Goal: Task Accomplishment & Management: Complete application form

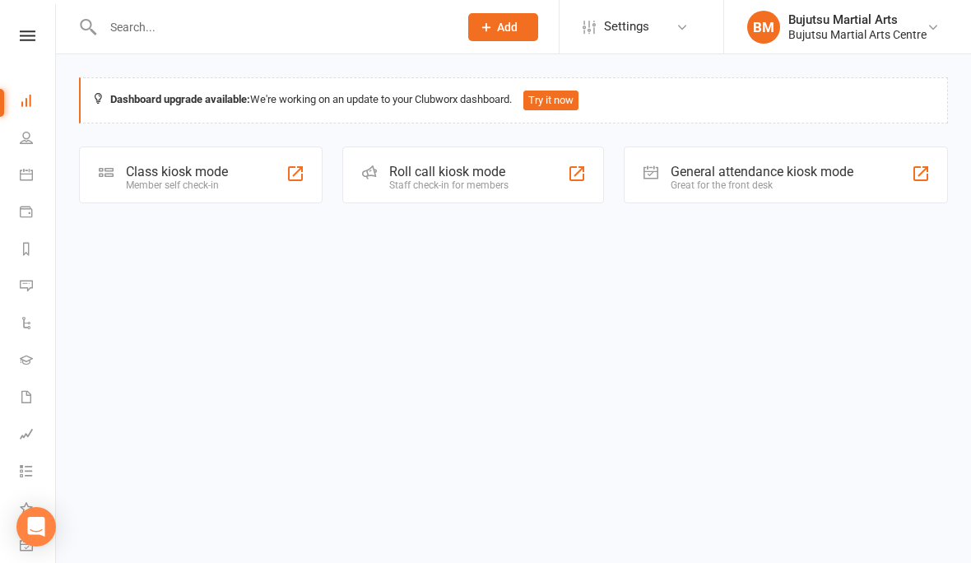
click at [173, 16] on input "text" at bounding box center [272, 27] width 349 height 23
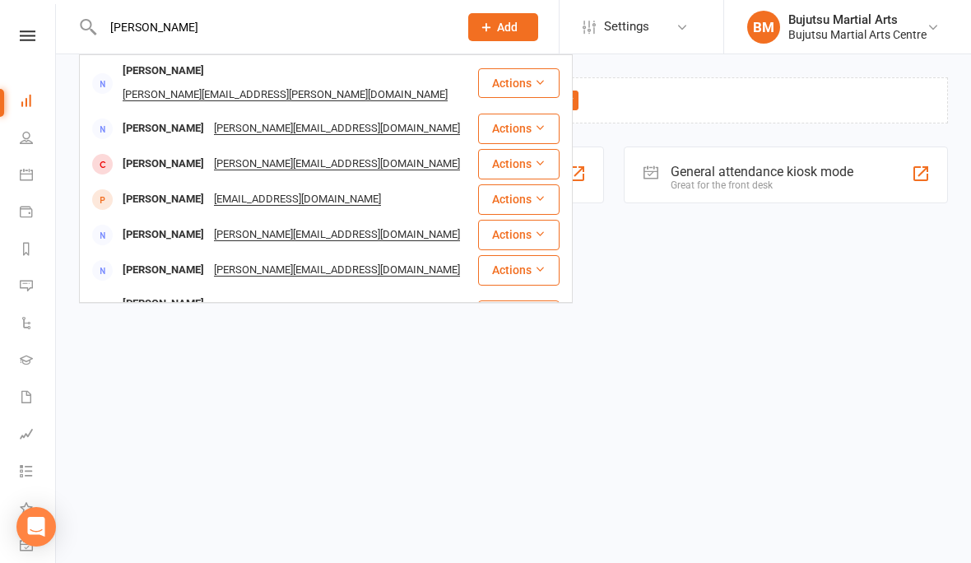
type input "[PERSON_NAME]"
click at [195, 117] on div "[PERSON_NAME]" at bounding box center [163, 129] width 91 height 24
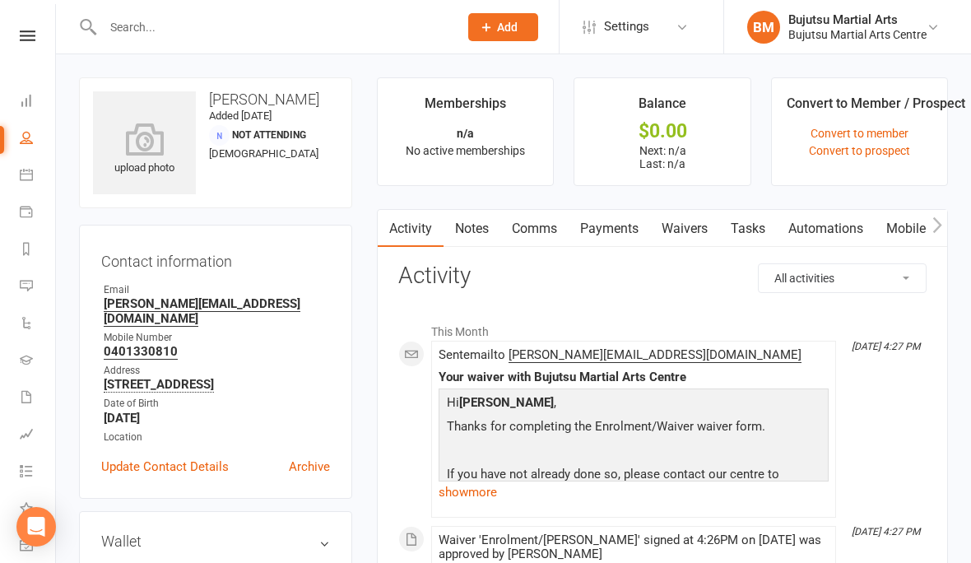
scroll to position [6, 0]
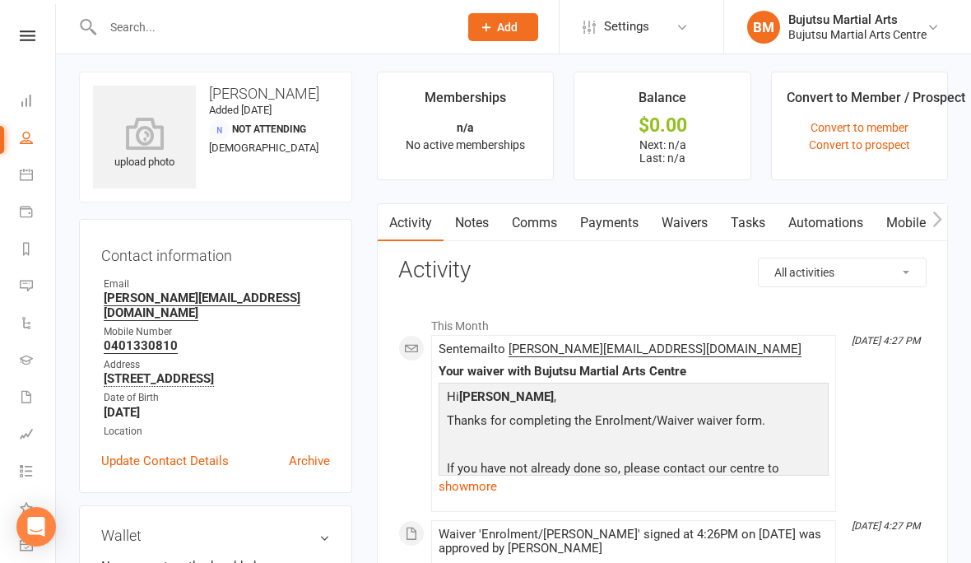
click at [684, 215] on link "Waivers" at bounding box center [684, 223] width 69 height 38
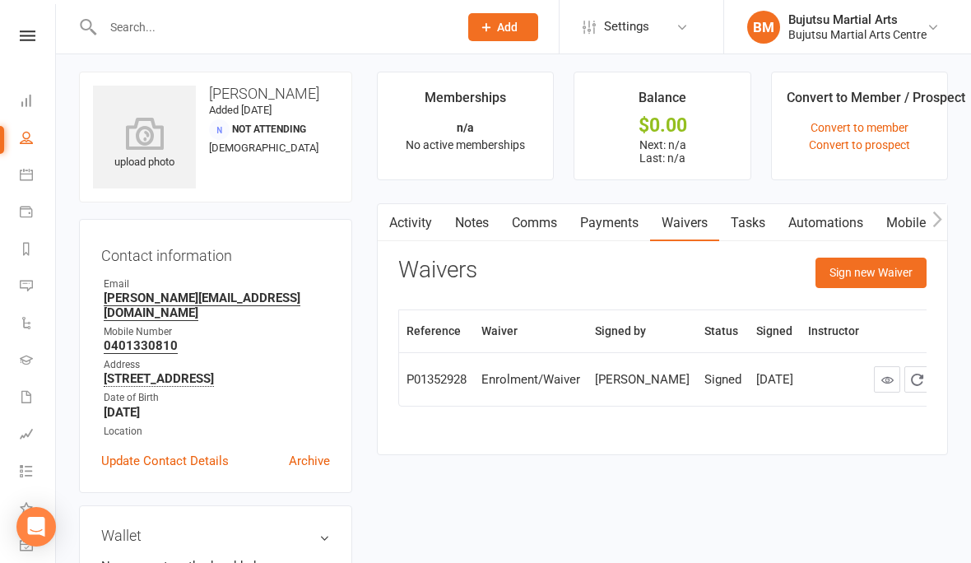
click at [874, 269] on button "Sign new Waiver" at bounding box center [871, 273] width 111 height 30
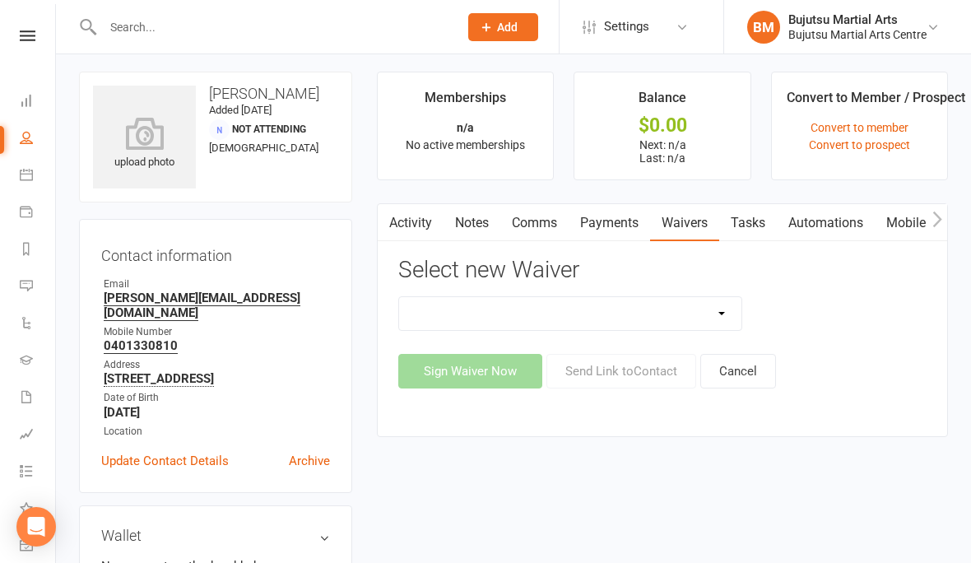
click at [722, 313] on select "Bujutsu Child Care Kids Karate Program Cash Upfront Membership Application Chan…" at bounding box center [570, 313] width 342 height 33
select select "272"
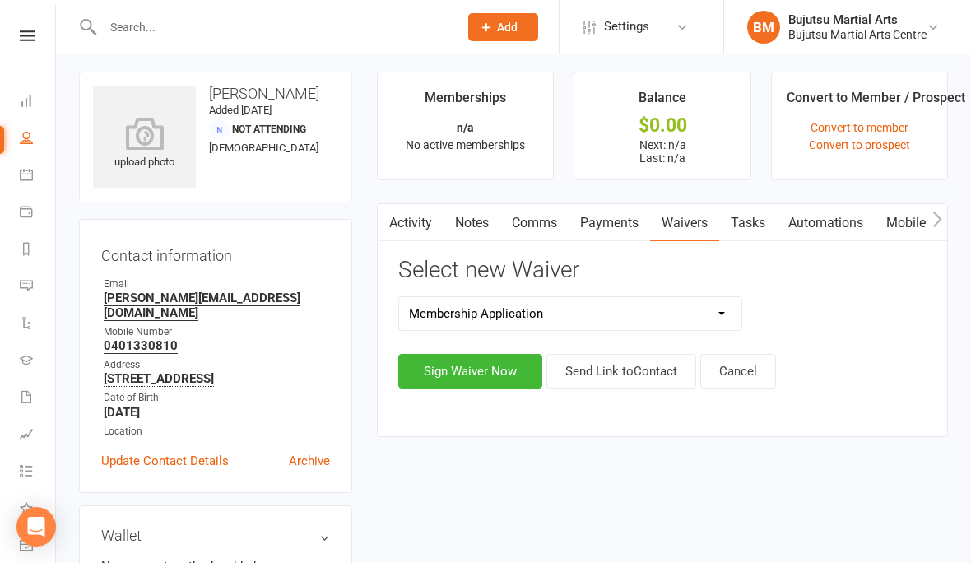
click at [492, 367] on button "Sign Waiver Now" at bounding box center [470, 371] width 144 height 35
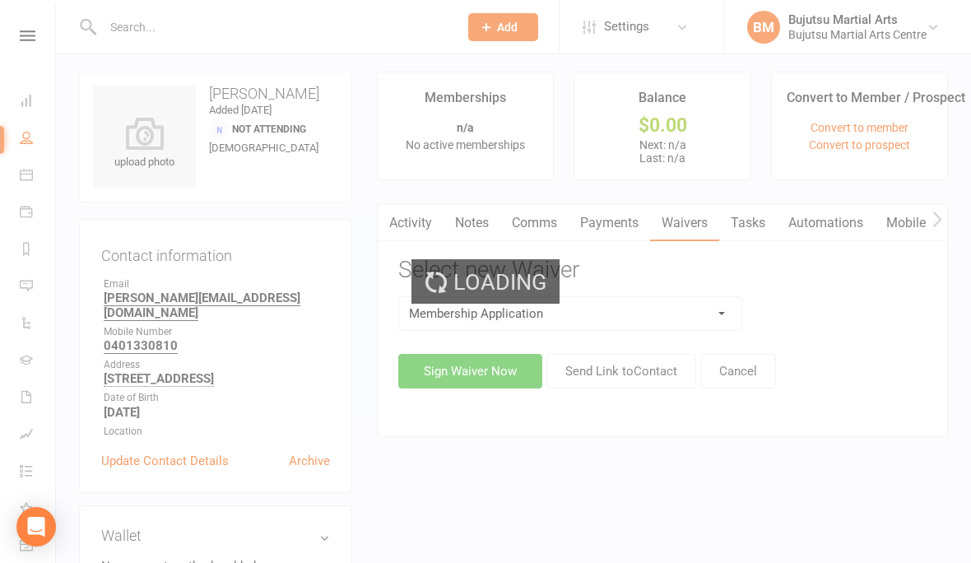
select select "bank_account"
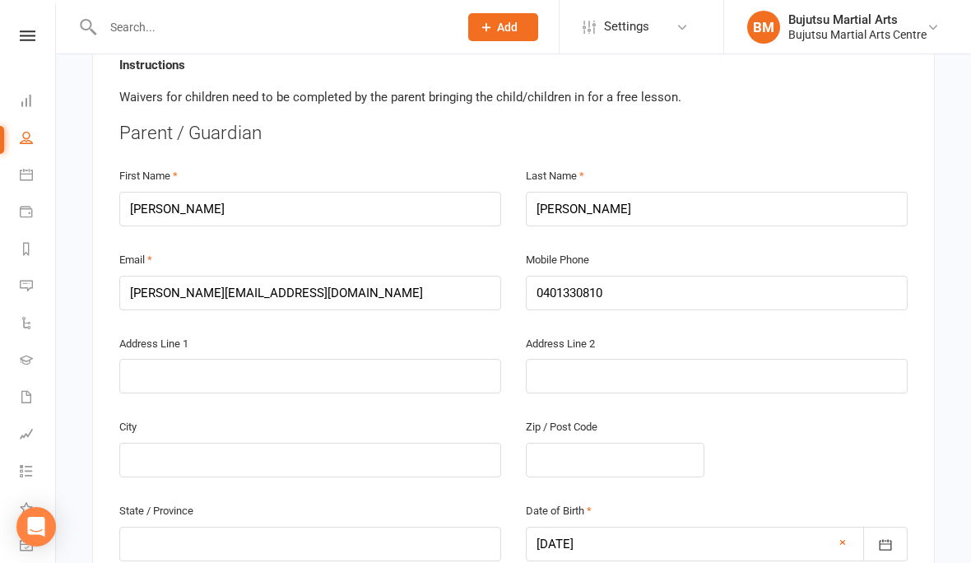
scroll to position [366, 0]
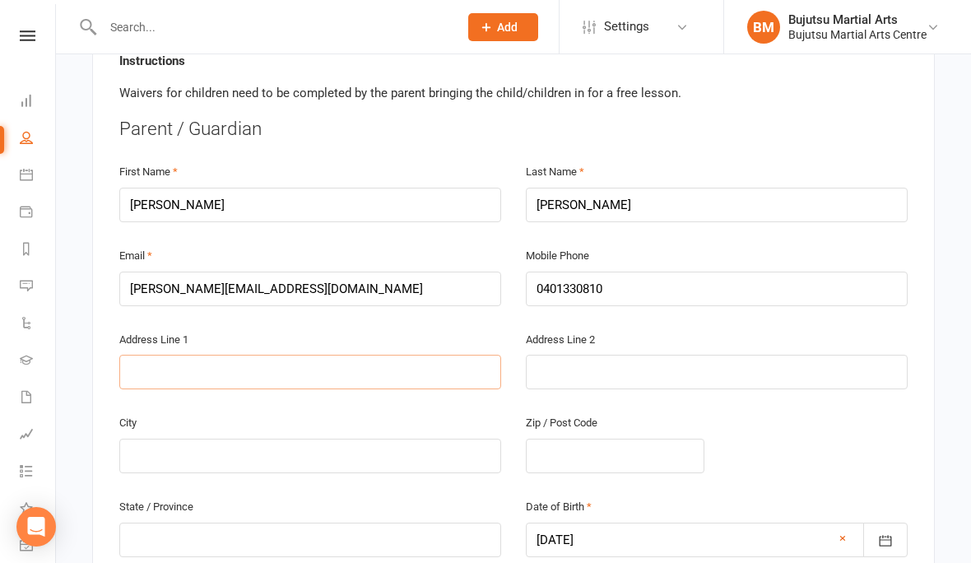
click at [328, 355] on input "text" at bounding box center [310, 372] width 382 height 35
type input "2"
type input "23"
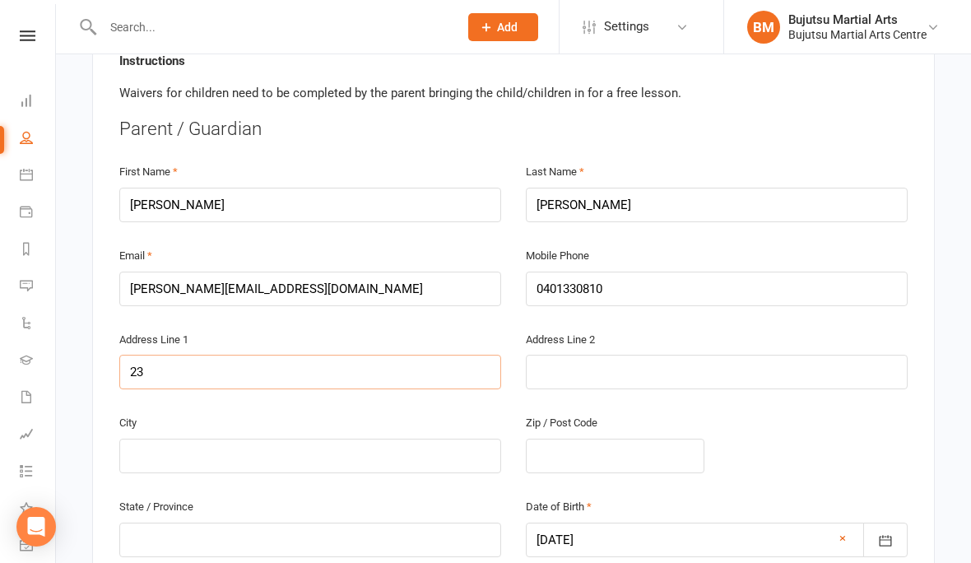
type input "23 K"
type input "23 Ko"
type input "23 Kon"
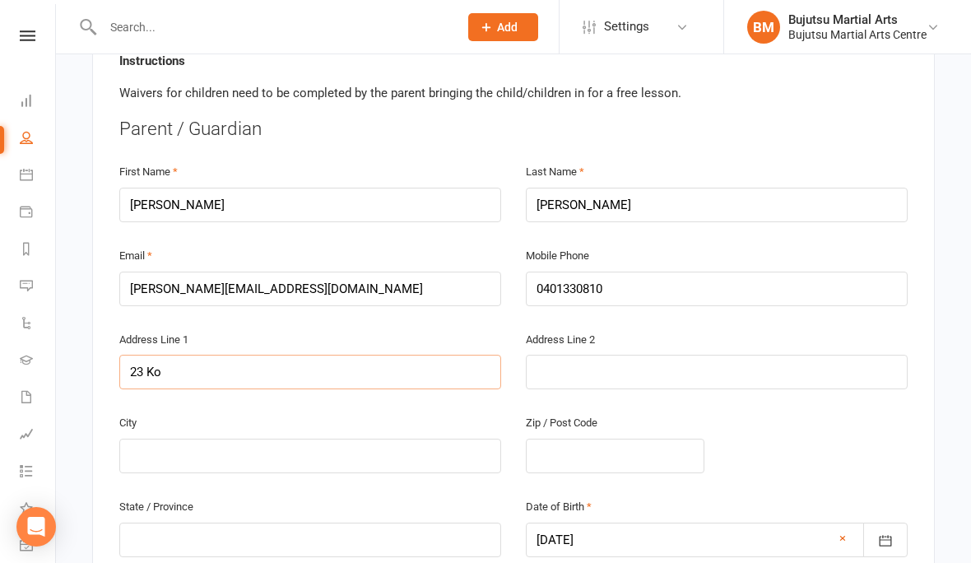
type input "23 Kon"
type input "23 Kona"
type input "23 [PERSON_NAME]"
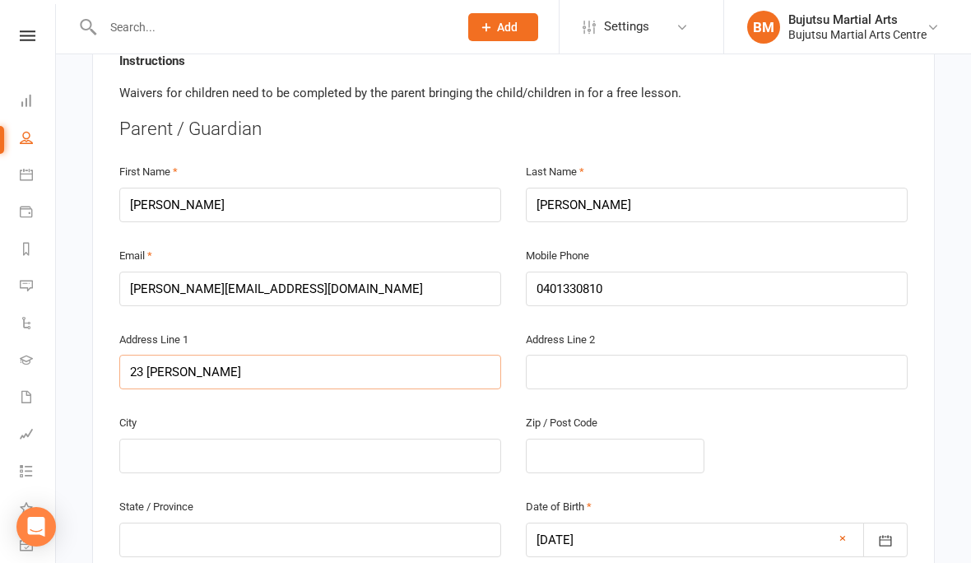
type input "23 Konara"
type input "23 Kohala"
type input "23 Kohala S"
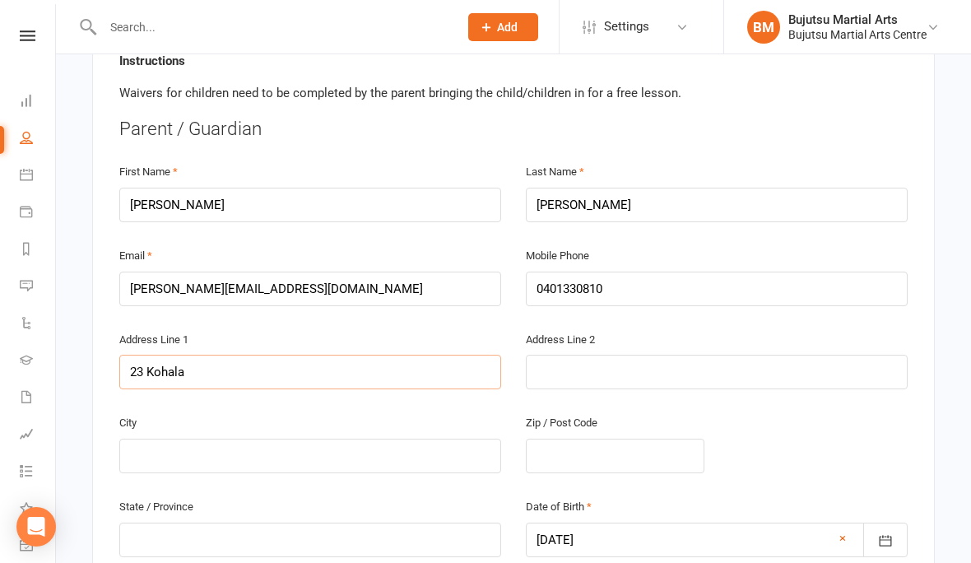
type input "23 Kohala S"
type input "[STREET_ADDRESS]"
type input "23 Kohala S"
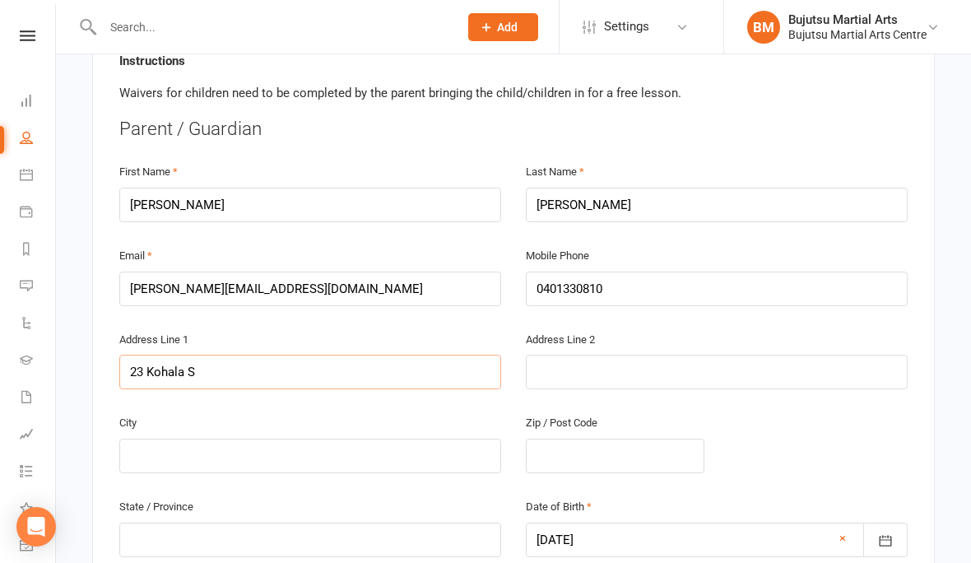
type input "23 Kohala"
type input "23 Kohal"
type input "23 Koha"
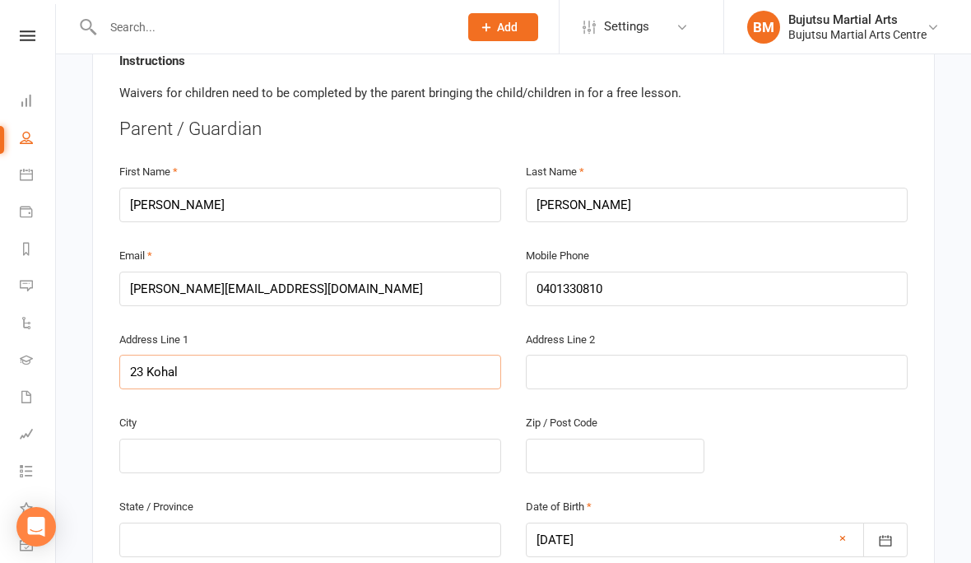
type input "23 Koha"
type input "23 [PERSON_NAME]"
type input "23 Kohara"
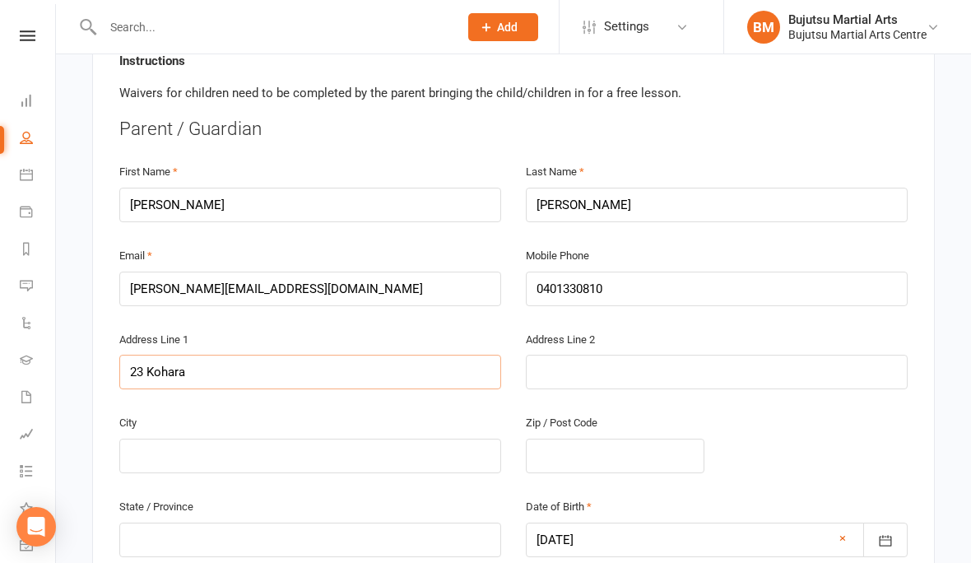
type input "23 Kohara S"
type input "[STREET_ADDRESS]"
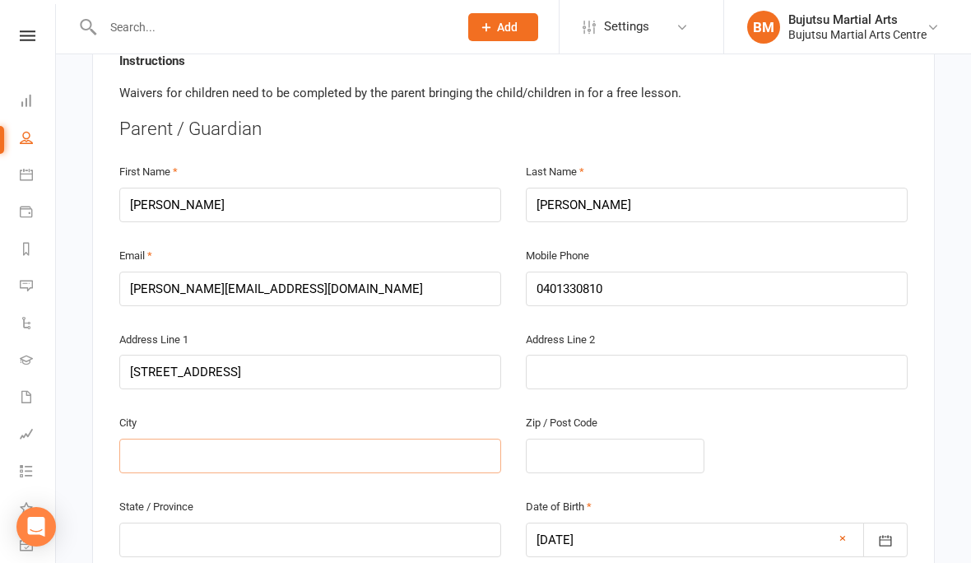
type input "L"
type input "Le"
type input "Lep"
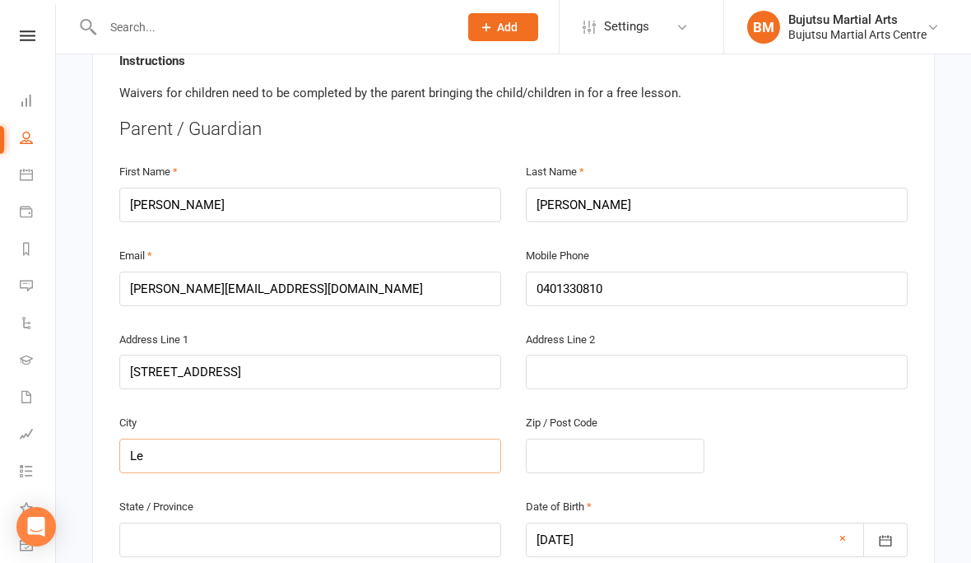
type input "Lep"
type input "[PERSON_NAME]"
type input "Leppi"
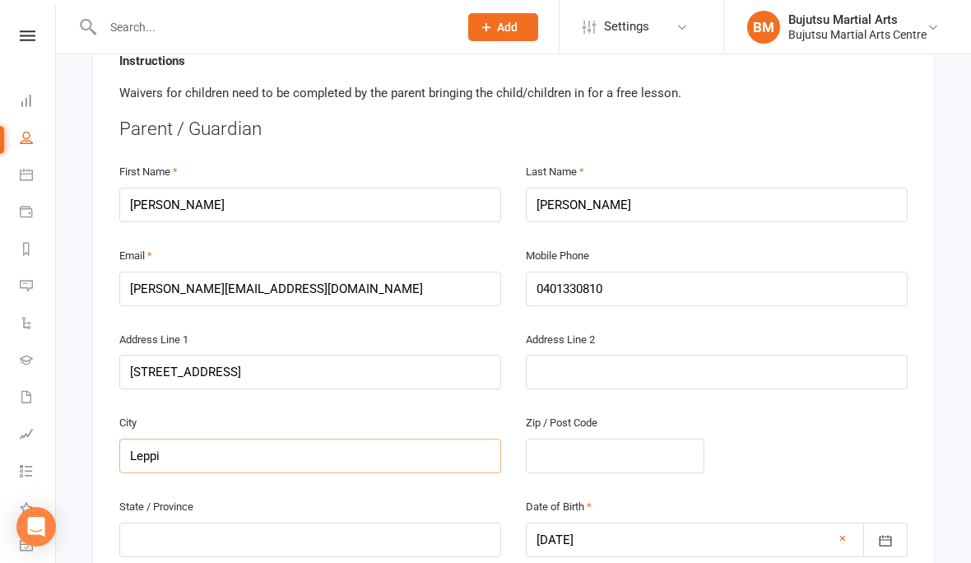
type input "[PERSON_NAME]"
type input "Leppingt"
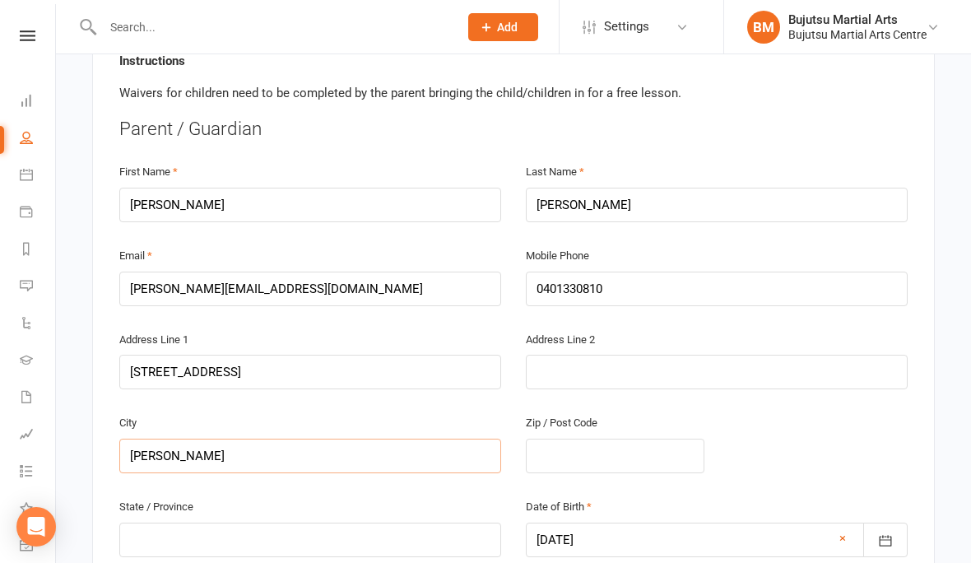
type input "Leppingt"
type input "Leppingto"
type input "[GEOGRAPHIC_DATA]"
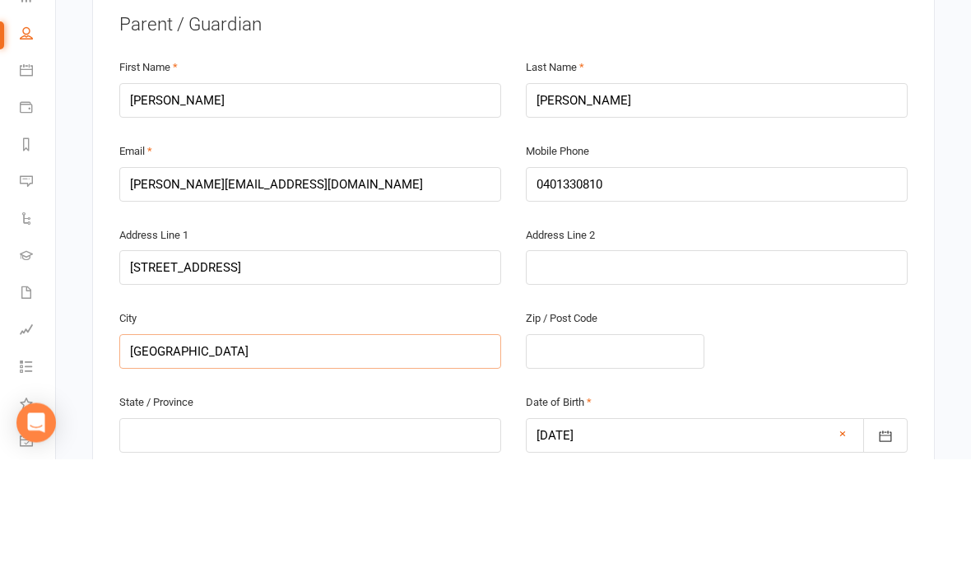
type input "[GEOGRAPHIC_DATA]"
click at [567, 439] on input "text" at bounding box center [615, 456] width 179 height 35
type input "2"
type input "21"
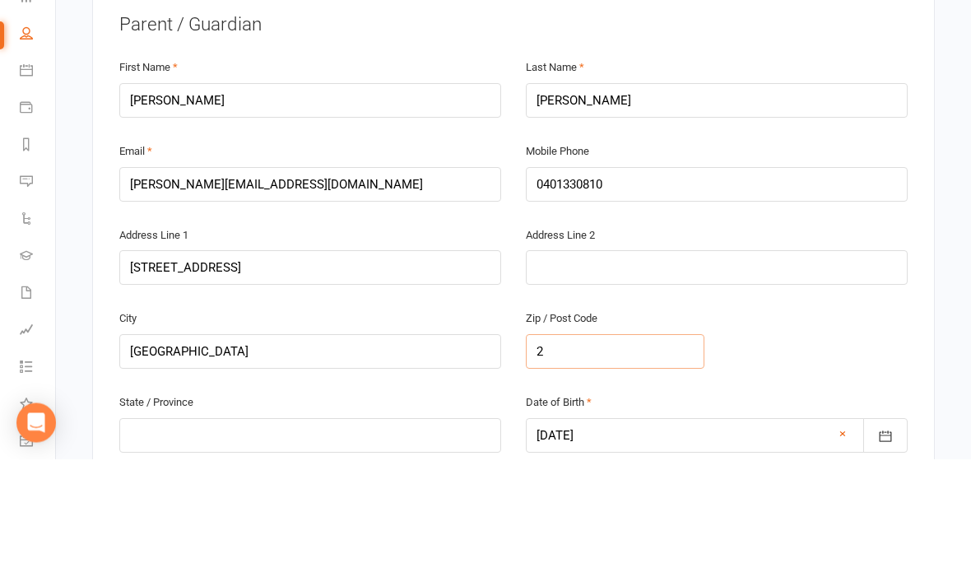
type input "21"
type input "217"
type input "2179"
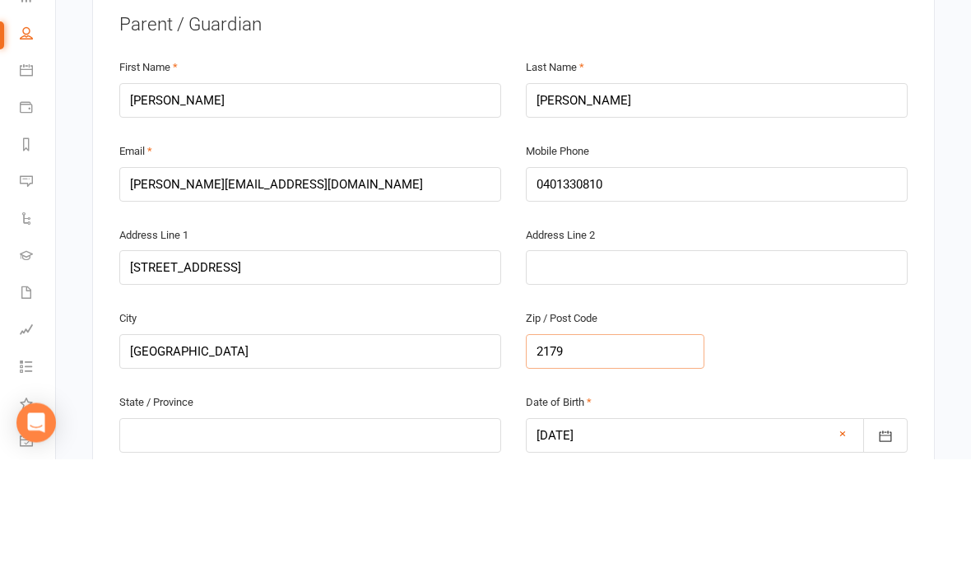
type input "2179"
click at [290, 523] on input "text" at bounding box center [310, 540] width 382 height 35
type input "N"
type input "NS"
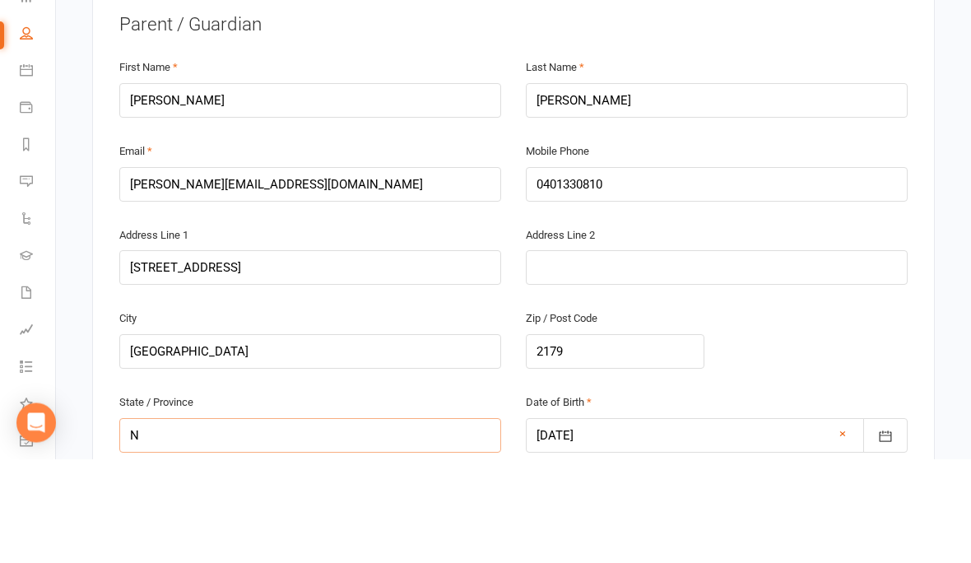
type input "NS"
type input "[GEOGRAPHIC_DATA]"
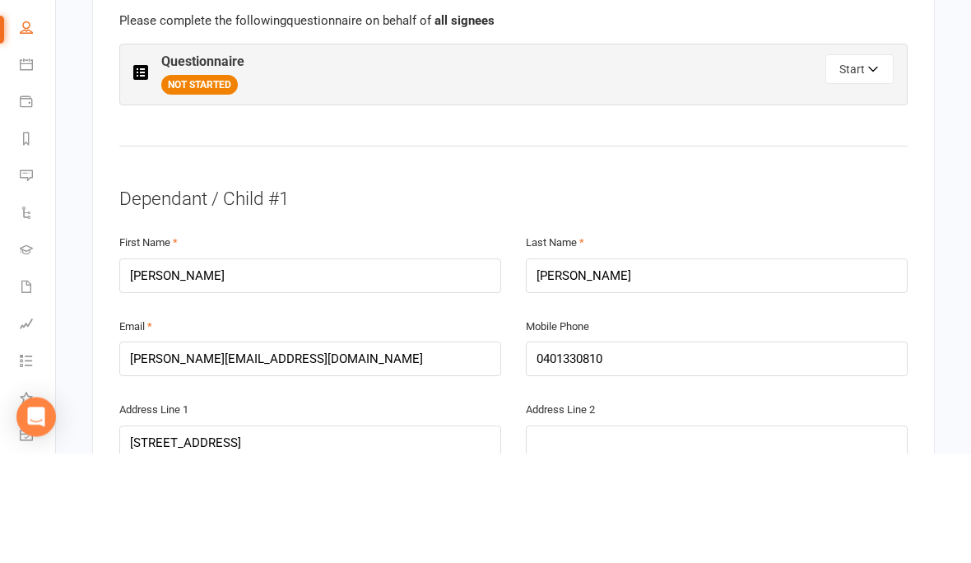
type input "[GEOGRAPHIC_DATA]"
click at [859, 165] on button "Start" at bounding box center [860, 180] width 68 height 30
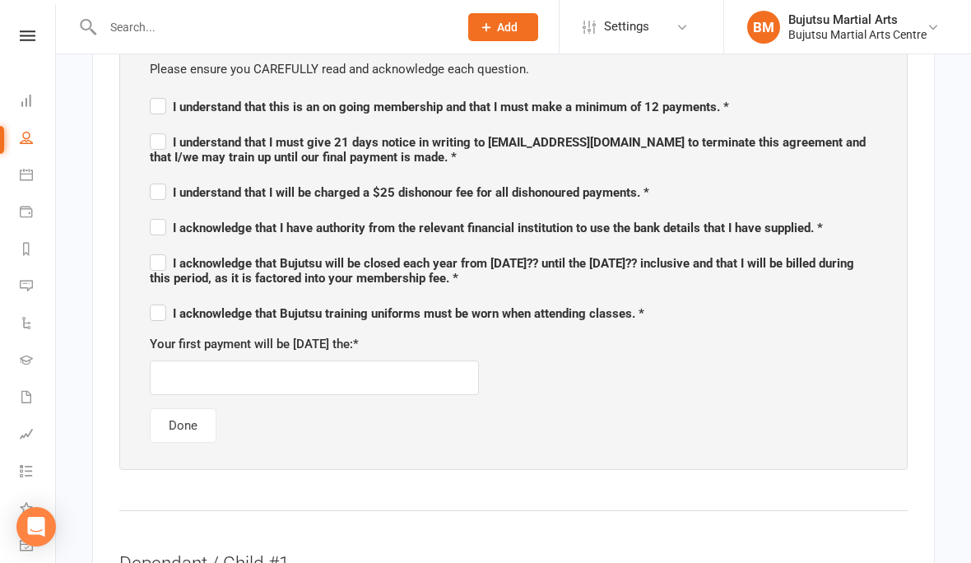
scroll to position [1058, 0]
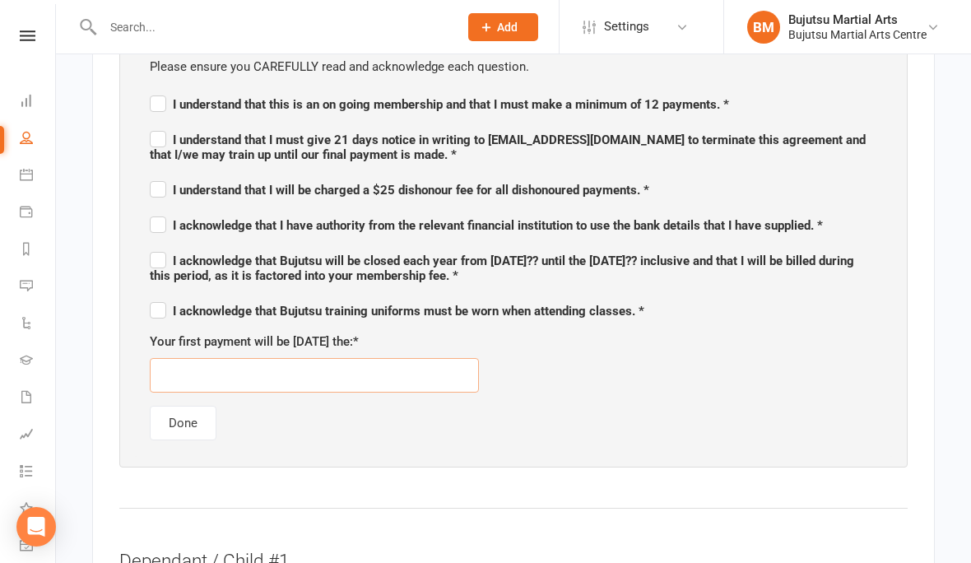
click at [232, 369] on input "text" at bounding box center [314, 375] width 329 height 35
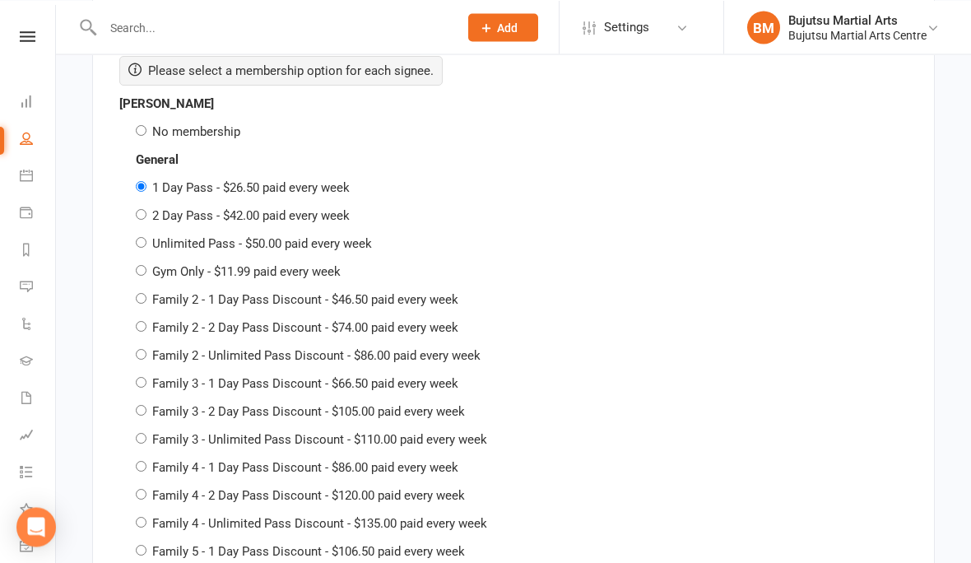
scroll to position [2434, 0]
type input "[DATE]"
click at [158, 108] on div "[PERSON_NAME] No membership" at bounding box center [513, 119] width 789 height 48
click at [137, 126] on input "No membership" at bounding box center [141, 131] width 11 height 11
radio input "true"
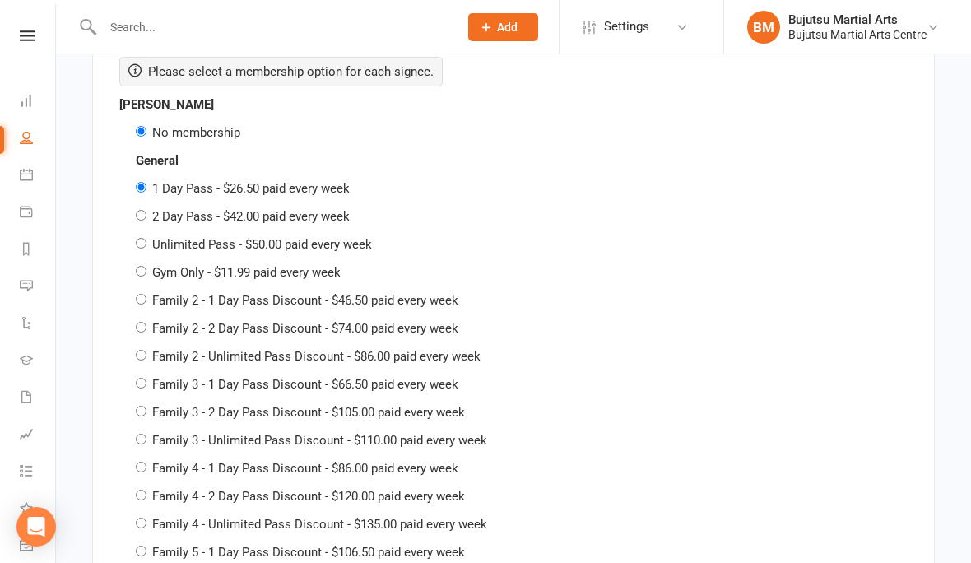
radio input "false"
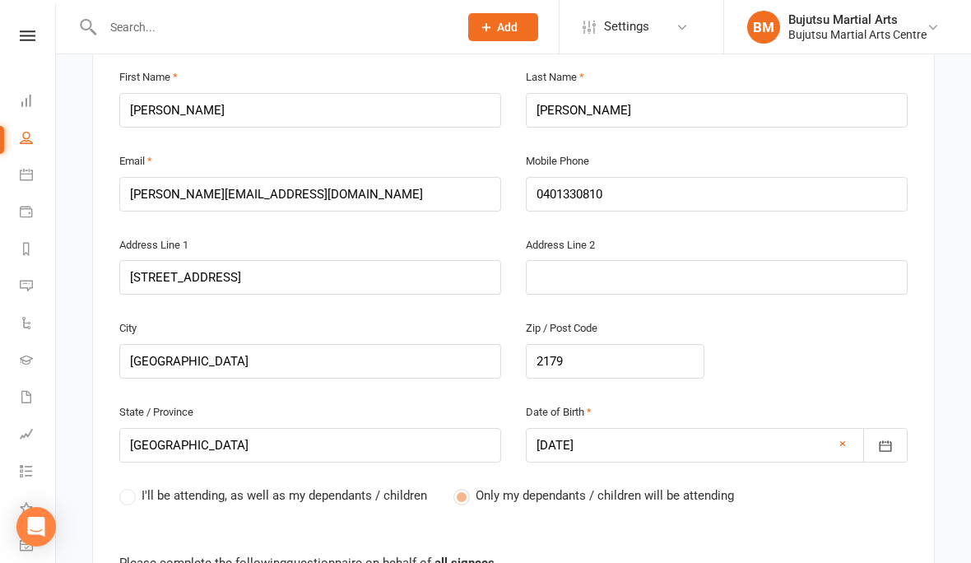
scroll to position [460, 0]
click at [220, 102] on input "[PERSON_NAME]" at bounding box center [310, 111] width 382 height 35
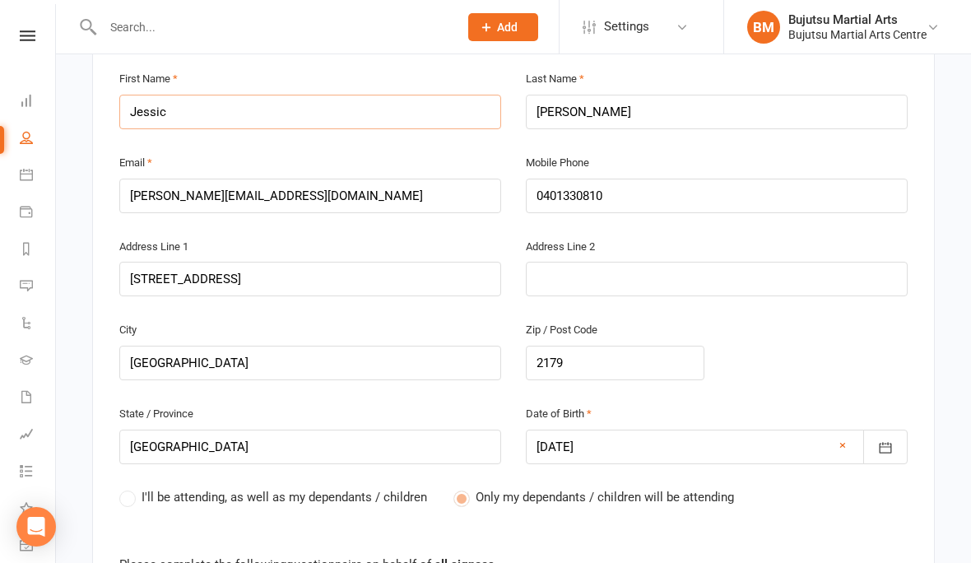
type input "[PERSON_NAME]"
click at [274, 272] on input "[STREET_ADDRESS]" at bounding box center [310, 279] width 382 height 35
type input "23 Kohara S"
type input "[STREET_ADDRESS]"
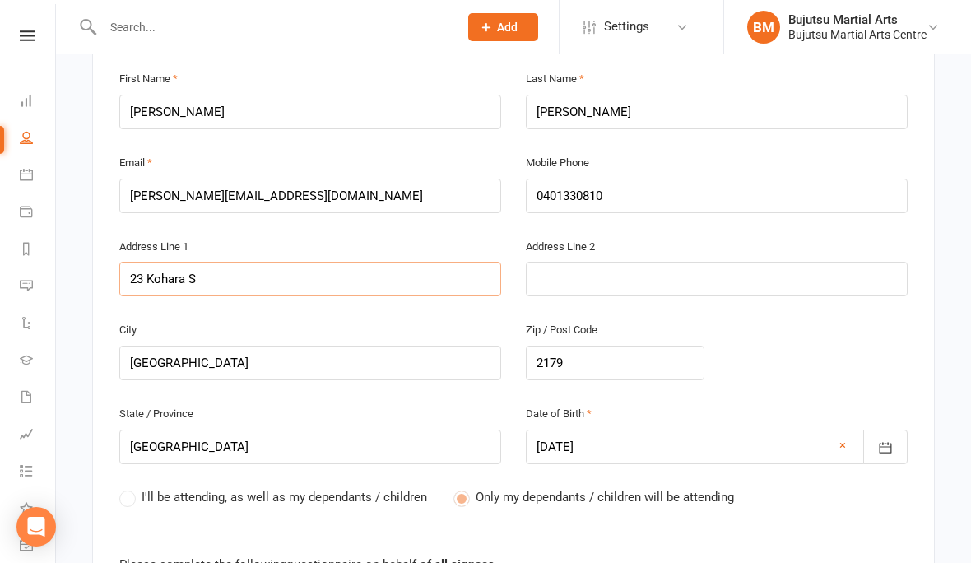
type input "[STREET_ADDRESS]"
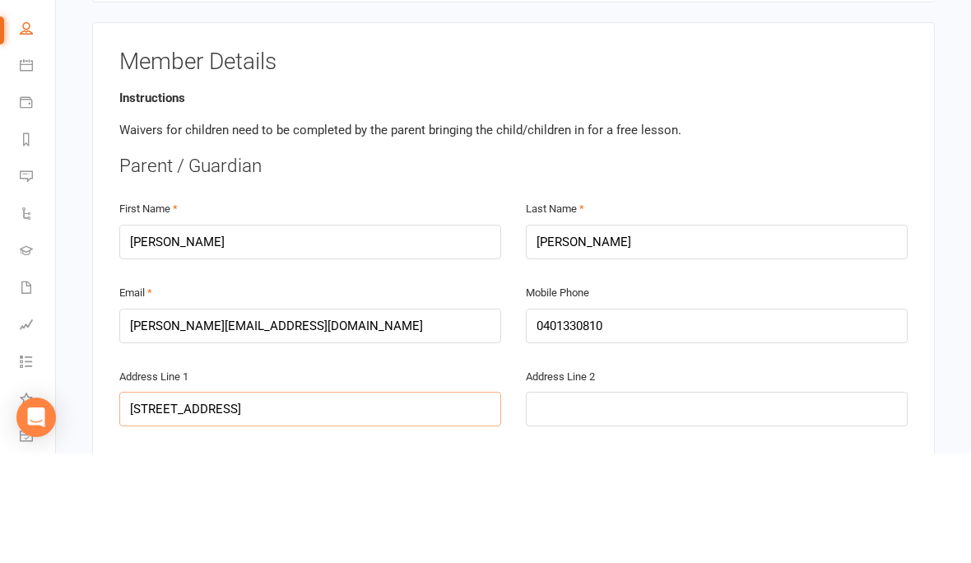
scroll to position [222, 0]
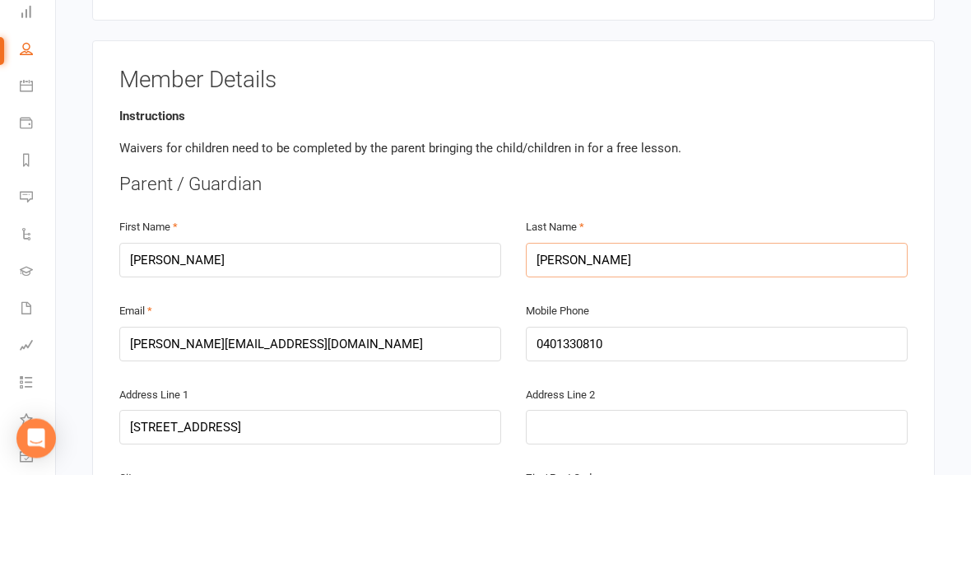
click at [647, 332] on input "[PERSON_NAME]" at bounding box center [717, 349] width 382 height 35
type input "[PERSON_NAME]"
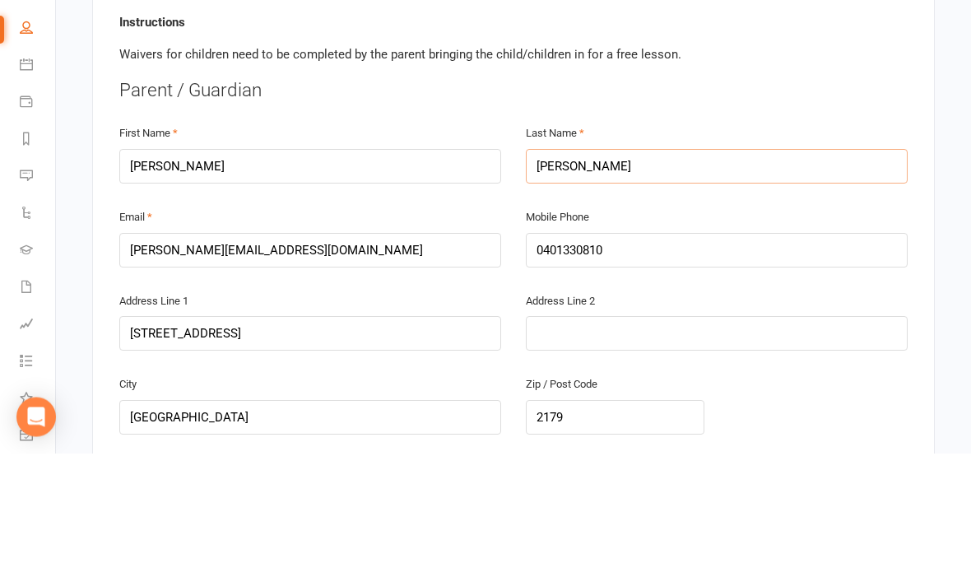
scroll to position [305, 0]
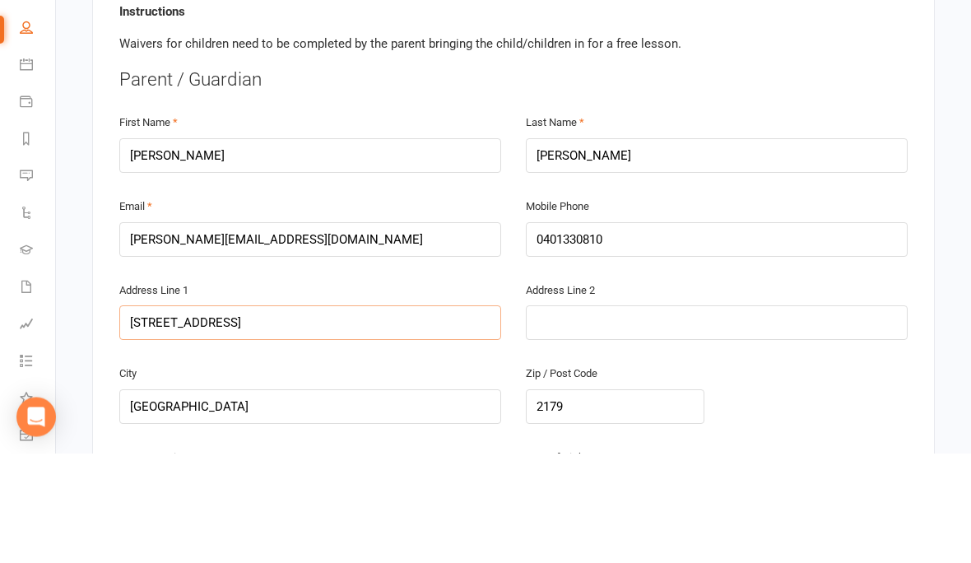
click at [165, 416] on input "[STREET_ADDRESS]" at bounding box center [310, 433] width 382 height 35
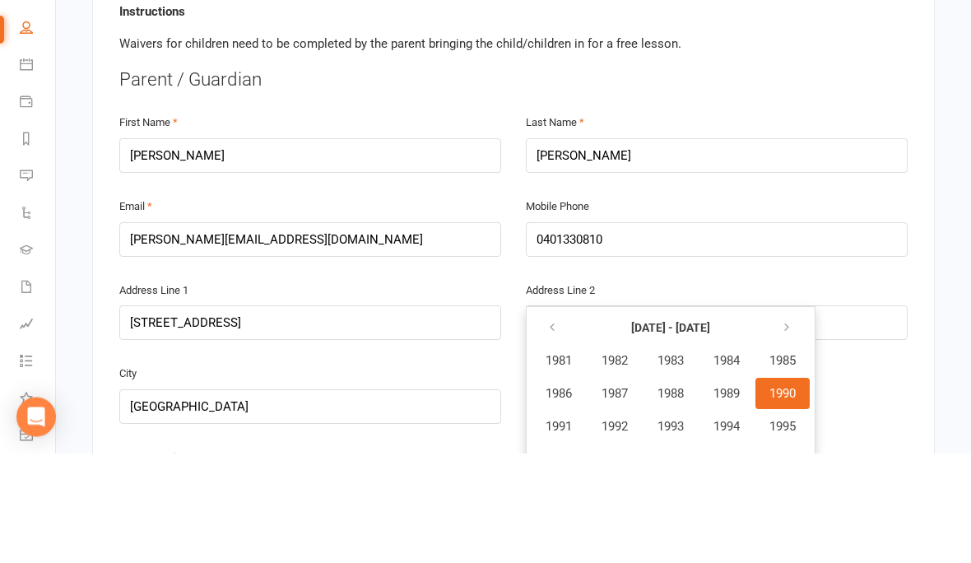
scroll to position [416, 0]
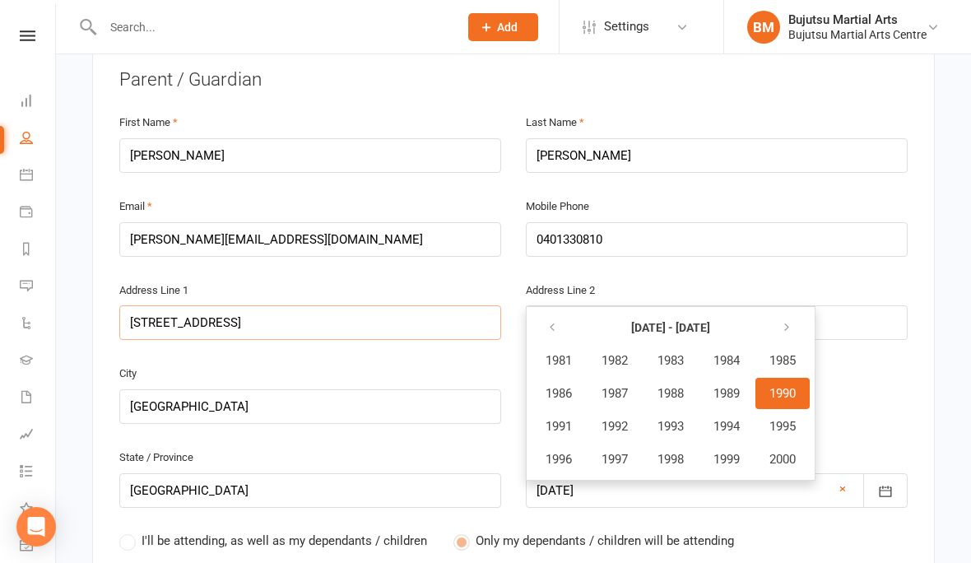
click at [165, 309] on input "[STREET_ADDRESS]" at bounding box center [310, 322] width 382 height 35
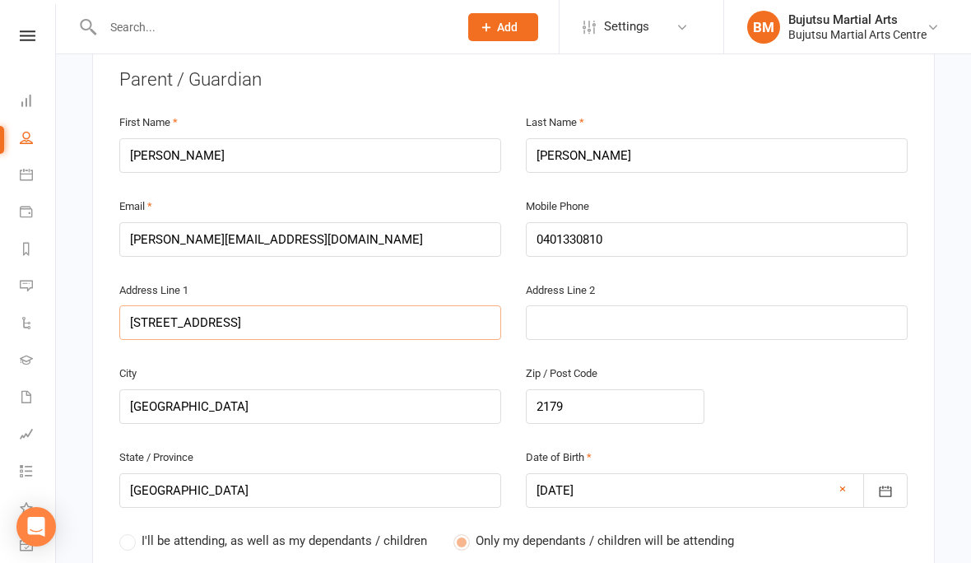
click at [166, 309] on input "[STREET_ADDRESS]" at bounding box center [310, 322] width 382 height 35
click at [170, 305] on input "[STREET_ADDRESS]" at bounding box center [310, 322] width 382 height 35
click at [198, 323] on input "[STREET_ADDRESS]" at bounding box center [310, 322] width 382 height 35
click at [197, 312] on input "[STREET_ADDRESS]" at bounding box center [310, 322] width 382 height 35
type input "23 K St"
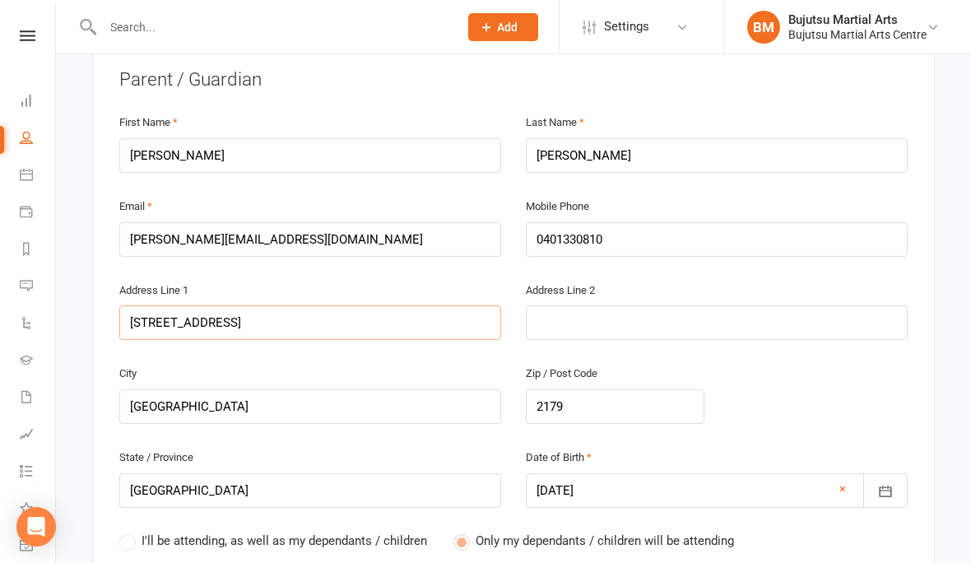
type input "23 K St"
type input "[STREET_ADDRESS]"
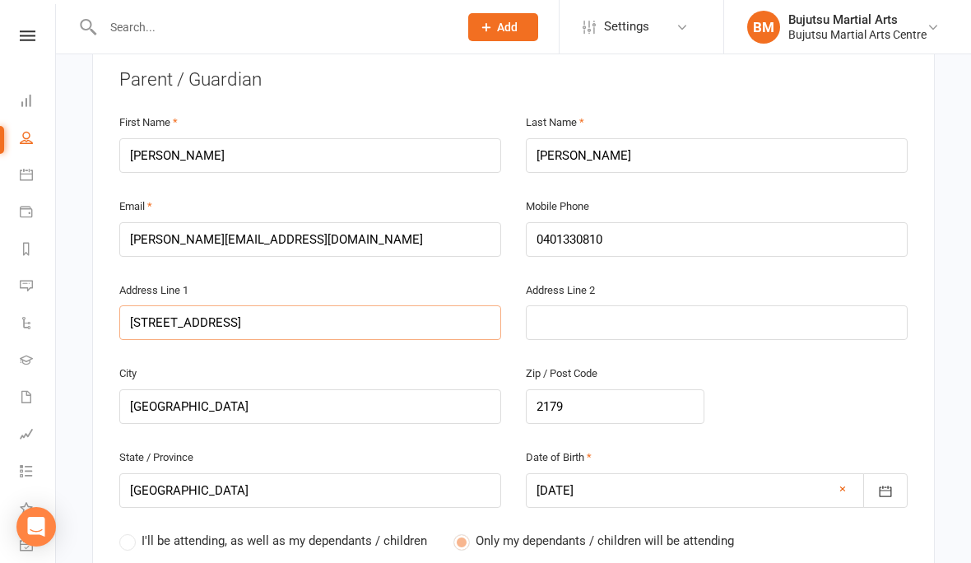
type input "[STREET_ADDRESS]"
type input "[STREET_ADDRESS][PERSON_NAME]"
type input "[STREET_ADDRESS]"
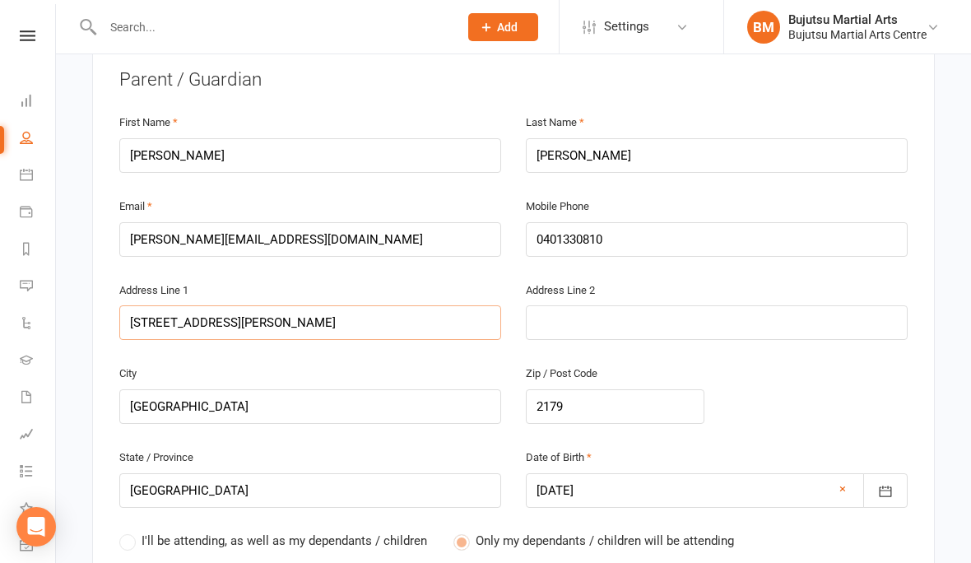
type input "[STREET_ADDRESS]"
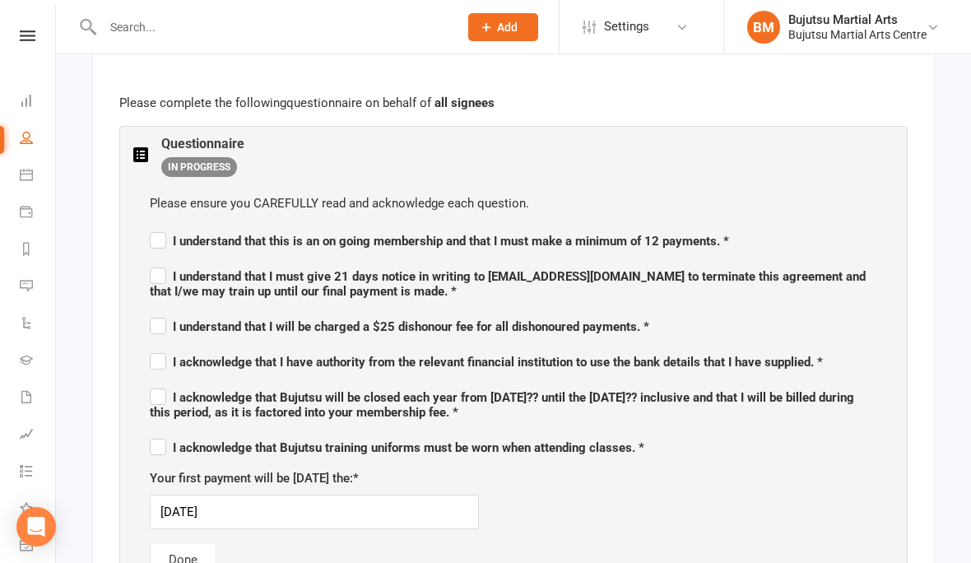
scroll to position [901, 0]
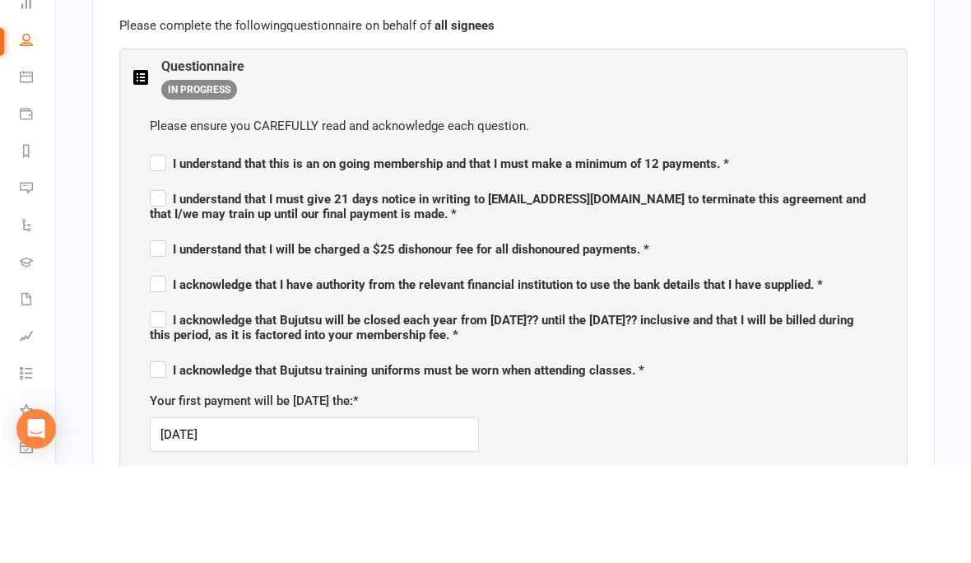
type input "[STREET_ADDRESS]"
click at [163, 249] on label "I understand that this is an on going membership and that I must make a minimum…" at bounding box center [439, 259] width 579 height 20
click at [163, 247] on input "I understand that this is an on going membership and that I must make a minimum…" at bounding box center [439, 247] width 579 height 0
checkbox input "true"
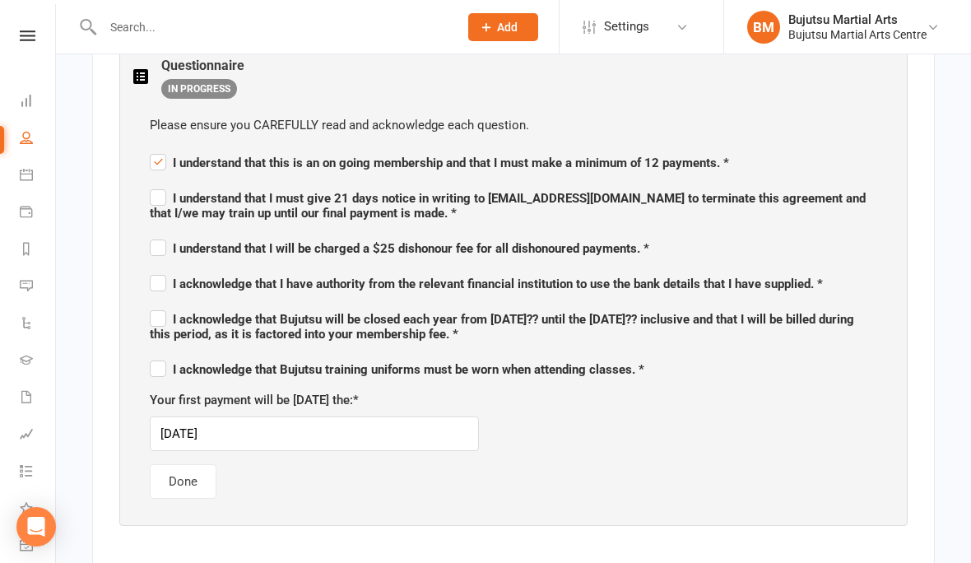
click at [161, 191] on label "I understand that I must give 21 days notice in writing to [EMAIL_ADDRESS][DOMA…" at bounding box center [514, 203] width 728 height 35
click at [161, 184] on input "I understand that I must give 21 days notice in writing to [EMAIL_ADDRESS][DOMA…" at bounding box center [514, 184] width 728 height 0
checkbox input "true"
click at [162, 239] on label "I understand that I will be charged a $25 dishonour fee for all dishonoured pay…" at bounding box center [400, 246] width 500 height 20
click at [162, 234] on input "I understand that I will be charged a $25 dishonour fee for all dishonoured pay…" at bounding box center [400, 234] width 500 height 0
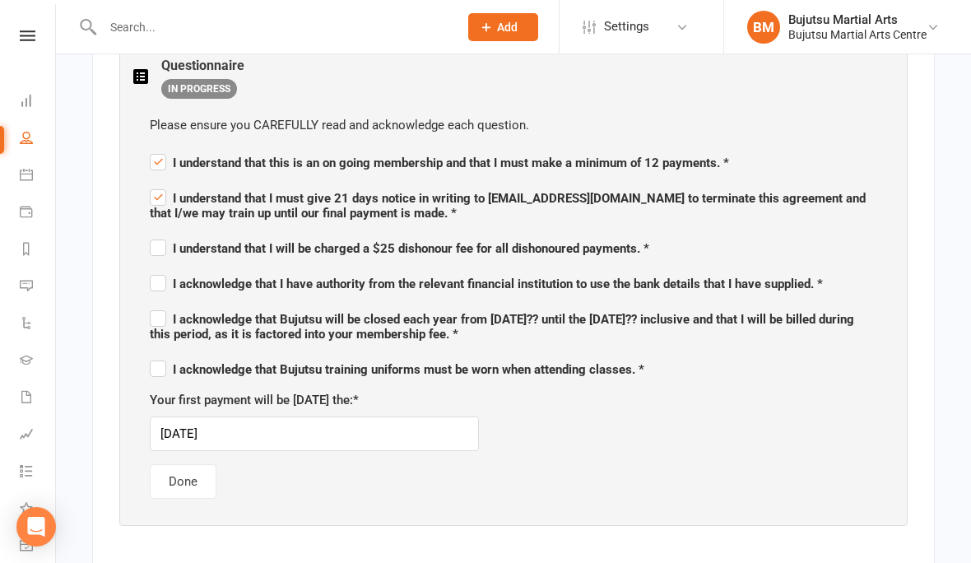
checkbox input "true"
click at [163, 274] on label "I acknowledge that I have authority from the relevant financial institution to …" at bounding box center [486, 282] width 673 height 20
click at [163, 269] on input "I acknowledge that I have authority from the relevant financial institution to …" at bounding box center [486, 269] width 673 height 0
checkbox input "true"
click at [151, 316] on label "I acknowledge that Bujutsu will be closed each year from [DATE]?? until the [DA…" at bounding box center [514, 324] width 728 height 35
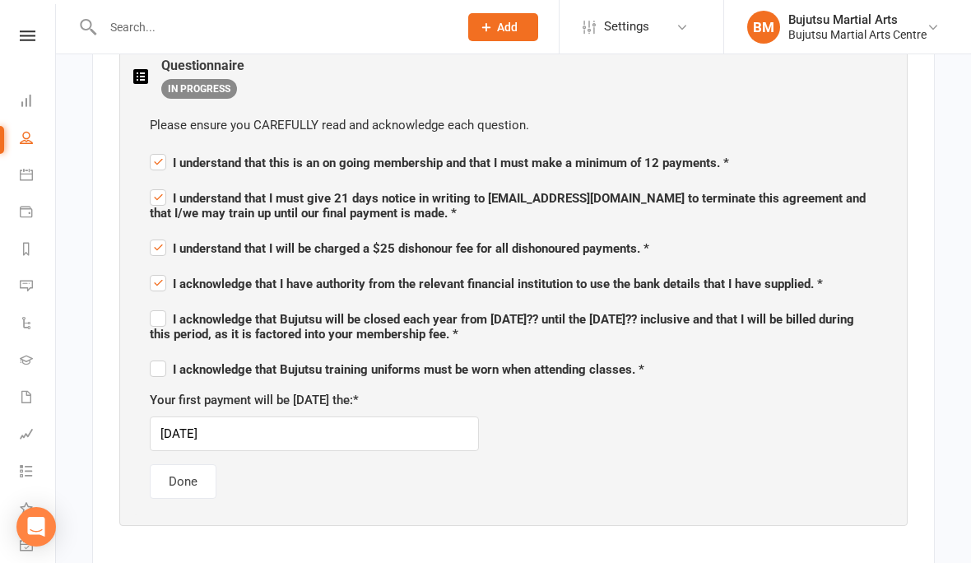
click at [151, 305] on input "I acknowledge that Bujutsu will be closed each year from [DATE]?? until the [DA…" at bounding box center [514, 305] width 728 height 0
checkbox input "true"
click at [163, 361] on label "I acknowledge that Bujutsu training uniforms must be worn when attending classe…" at bounding box center [397, 367] width 495 height 20
click at [163, 355] on input "I acknowledge that Bujutsu training uniforms must be worn when attending classe…" at bounding box center [397, 355] width 495 height 0
checkbox input "true"
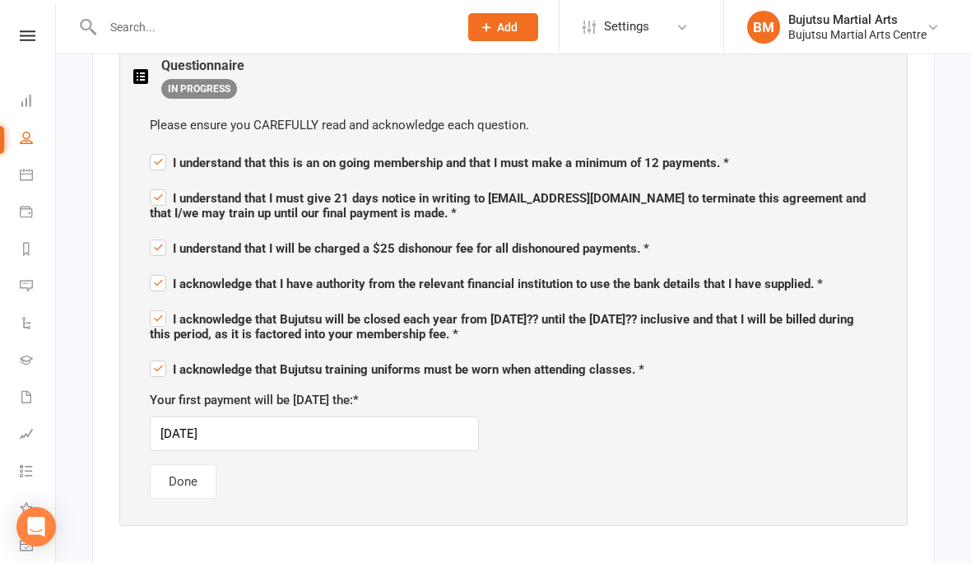
click at [183, 475] on button "Done" at bounding box center [183, 481] width 67 height 35
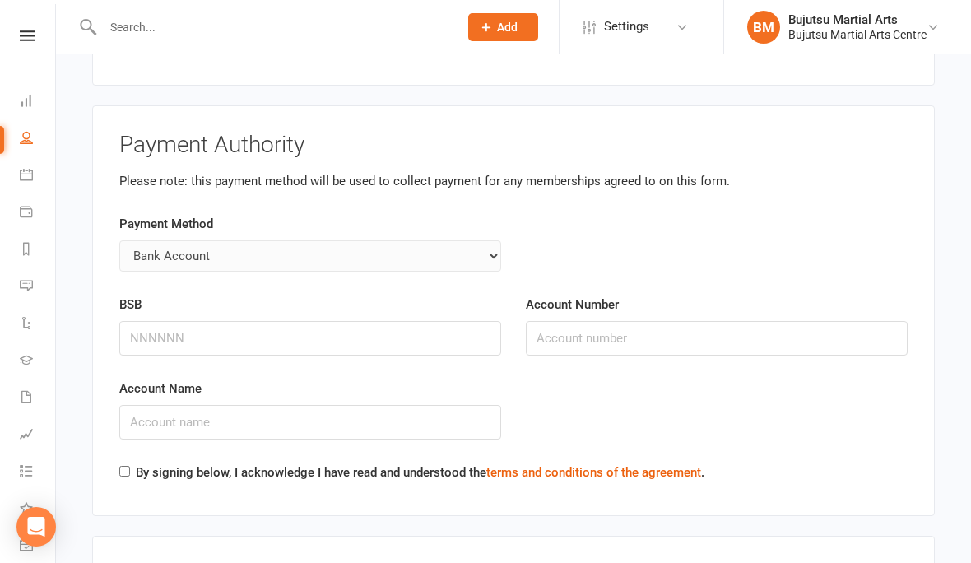
scroll to position [3806, 0]
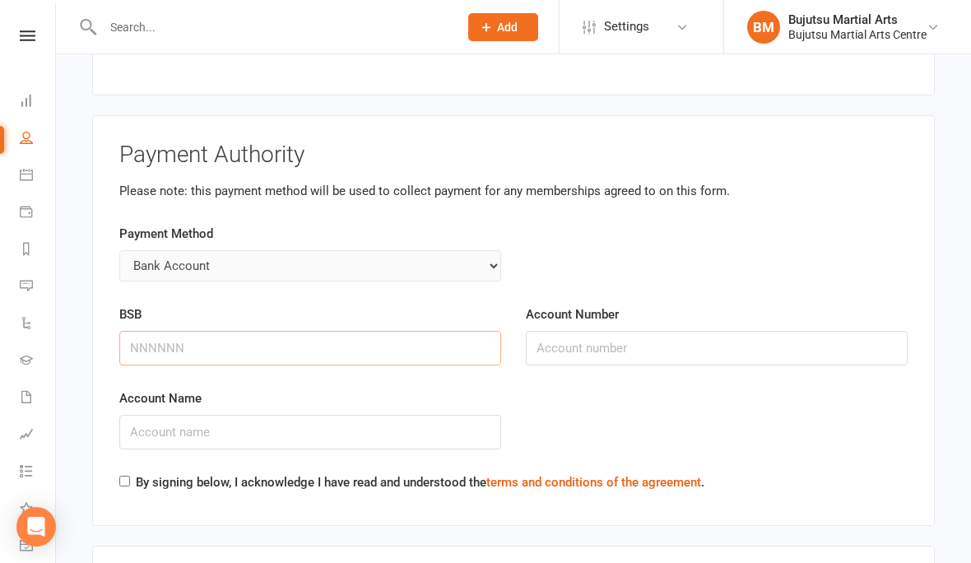
click at [341, 340] on input "BSB" at bounding box center [310, 348] width 382 height 35
type input "325185"
click at [670, 339] on input "Account Number" at bounding box center [717, 348] width 382 height 35
type input "03917384"
click at [387, 415] on input "Account Name" at bounding box center [310, 432] width 382 height 35
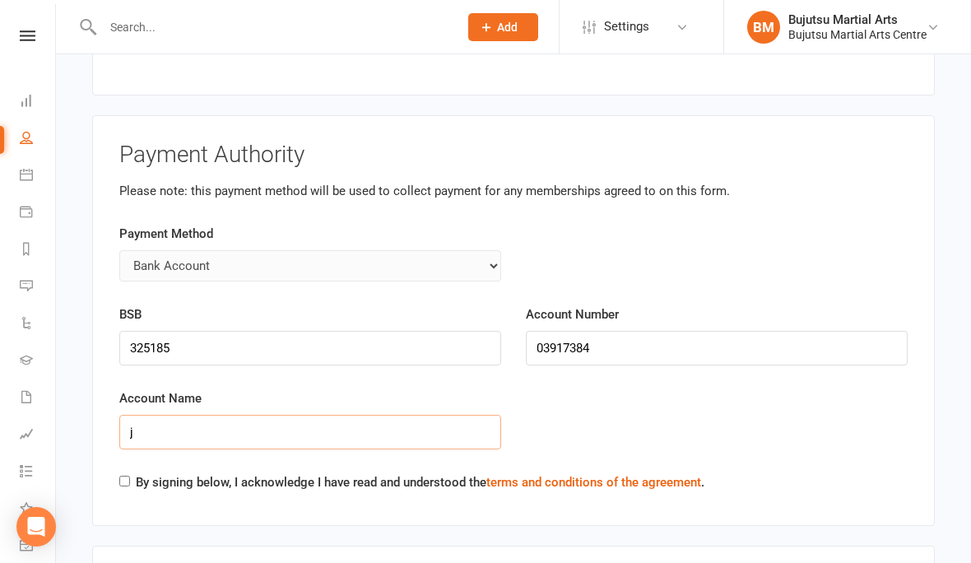
type input "j"
type input "[PERSON_NAME]"
click at [136, 472] on label "By signing below, I acknowledge I have read and understood the terms and condit…" at bounding box center [420, 482] width 569 height 20
click at [130, 476] on input "By signing below, I acknowledge I have read and understood the terms and condit…" at bounding box center [124, 481] width 11 height 11
checkbox input "true"
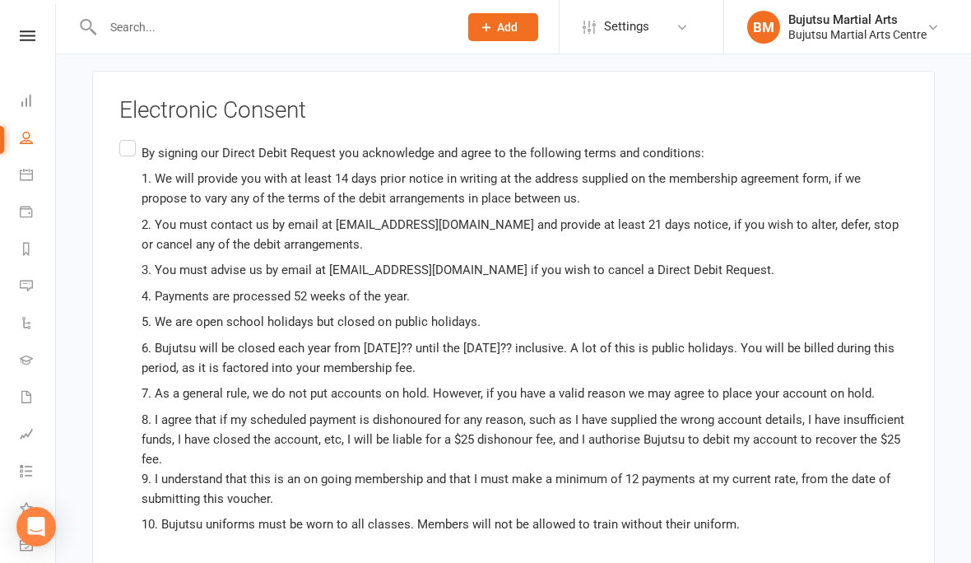
scroll to position [4651, 0]
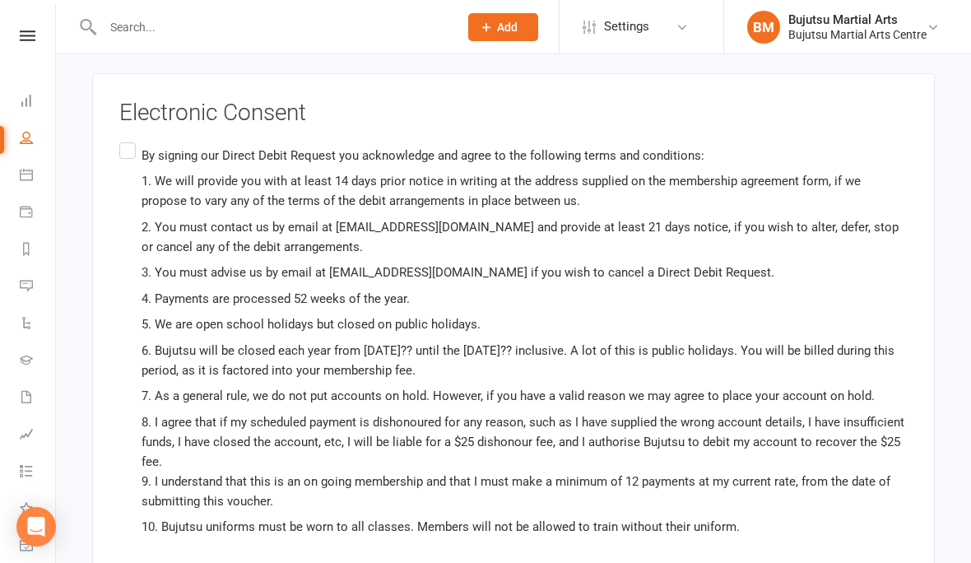
click at [121, 139] on label "By signing our Direct Debit Request you acknowledge and agree to the following …" at bounding box center [513, 367] width 789 height 456
click at [121, 139] on input "By signing our Direct Debit Request you acknowledge and agree to the following …" at bounding box center [124, 139] width 11 height 0
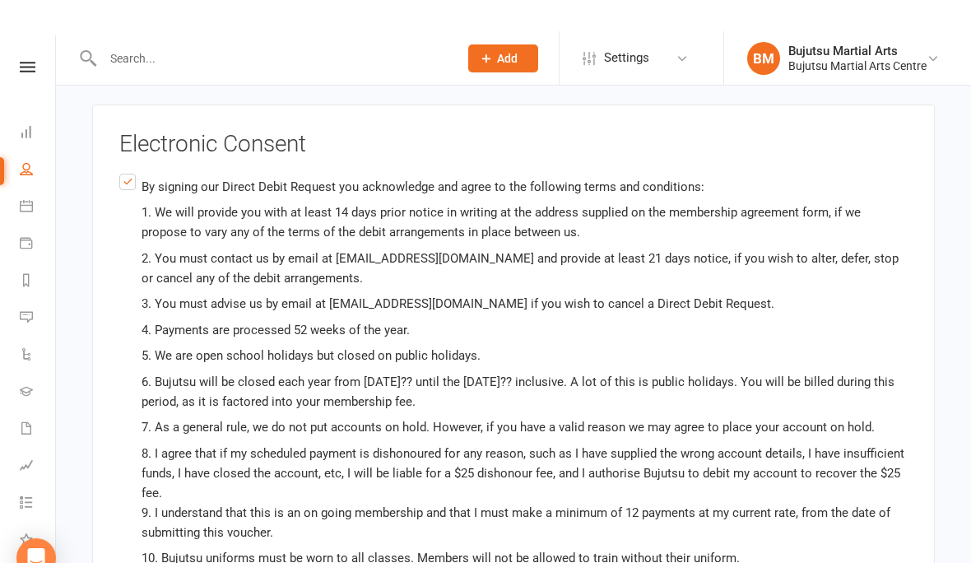
scroll to position [4619, 0]
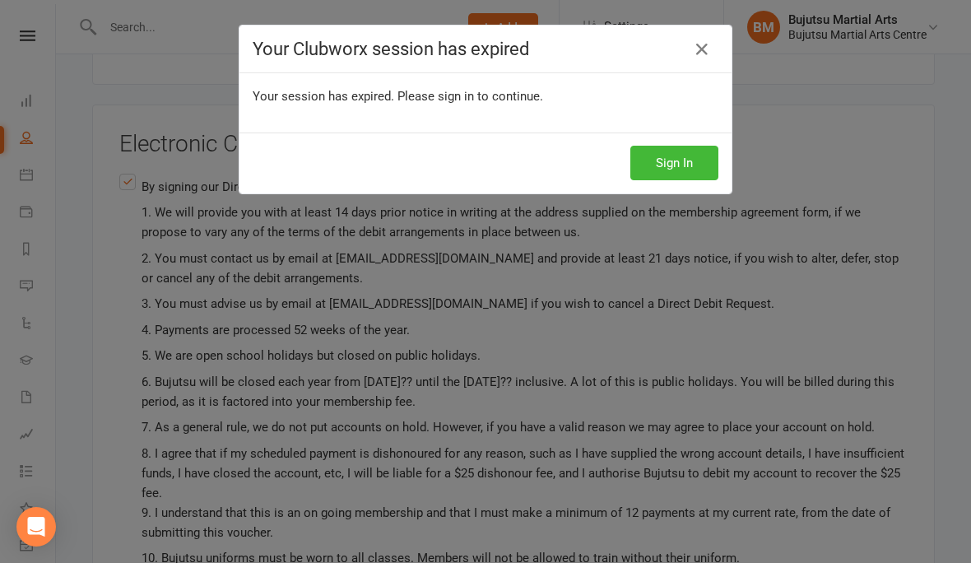
click at [618, 337] on div "Your Clubworx session has expired Your session has expired. Please sign in to c…" at bounding box center [485, 281] width 971 height 563
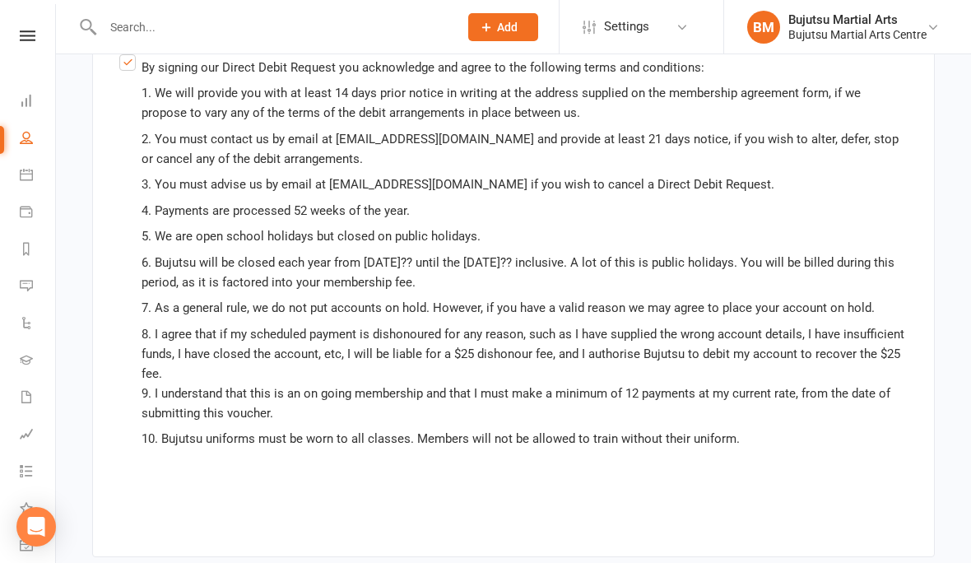
scroll to position [4775, 0]
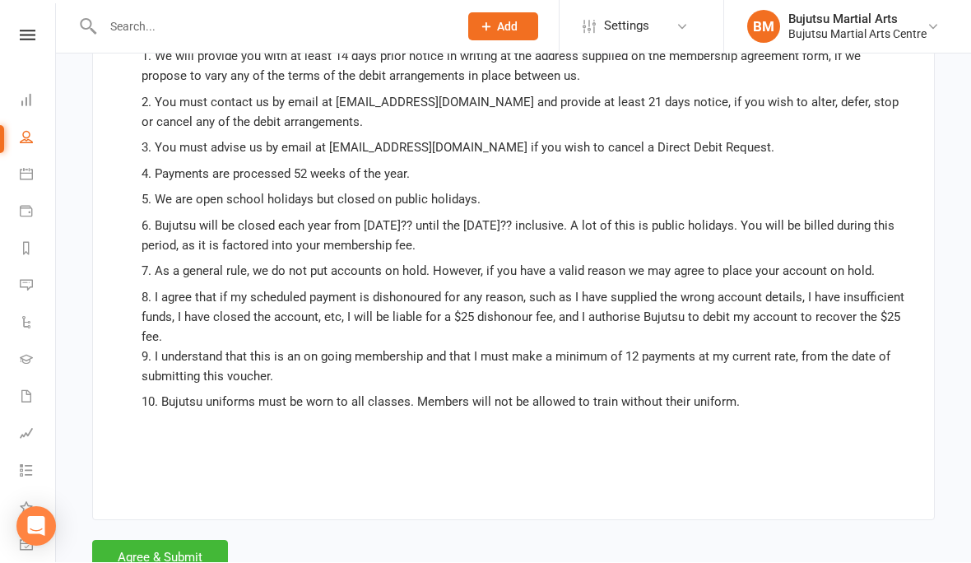
click at [165, 541] on button "Agree & Submit" at bounding box center [160, 558] width 136 height 35
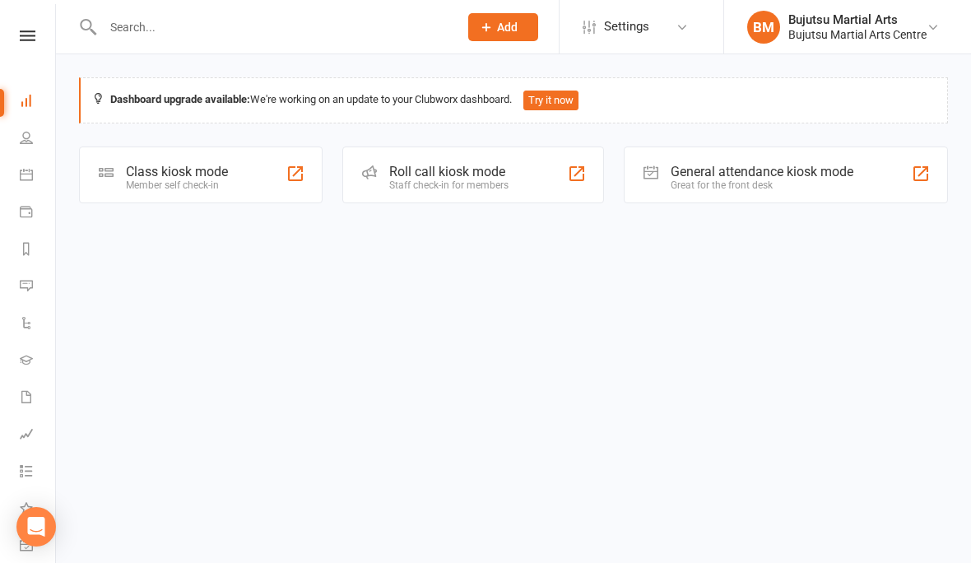
click at [165, 22] on input "text" at bounding box center [272, 27] width 349 height 23
type input "L"
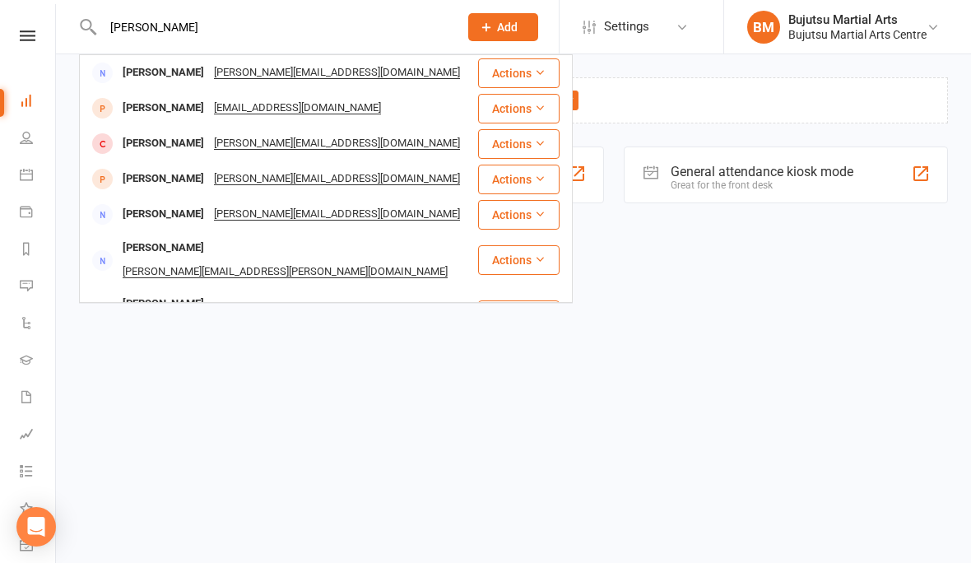
type input "[PERSON_NAME]"
click at [256, 71] on div "[PERSON_NAME][EMAIL_ADDRESS][DOMAIN_NAME]" at bounding box center [337, 73] width 256 height 24
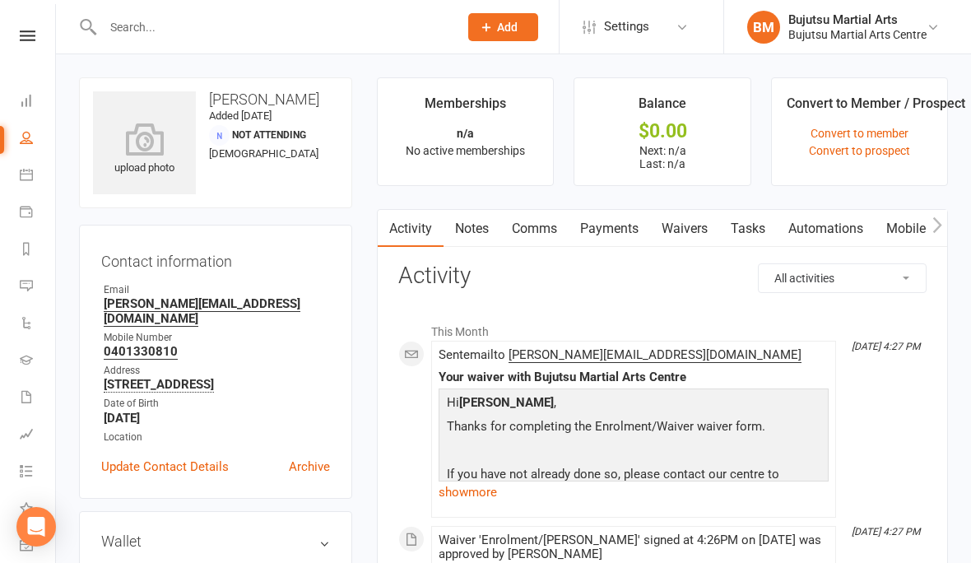
click at [682, 222] on link "Waivers" at bounding box center [684, 229] width 69 height 38
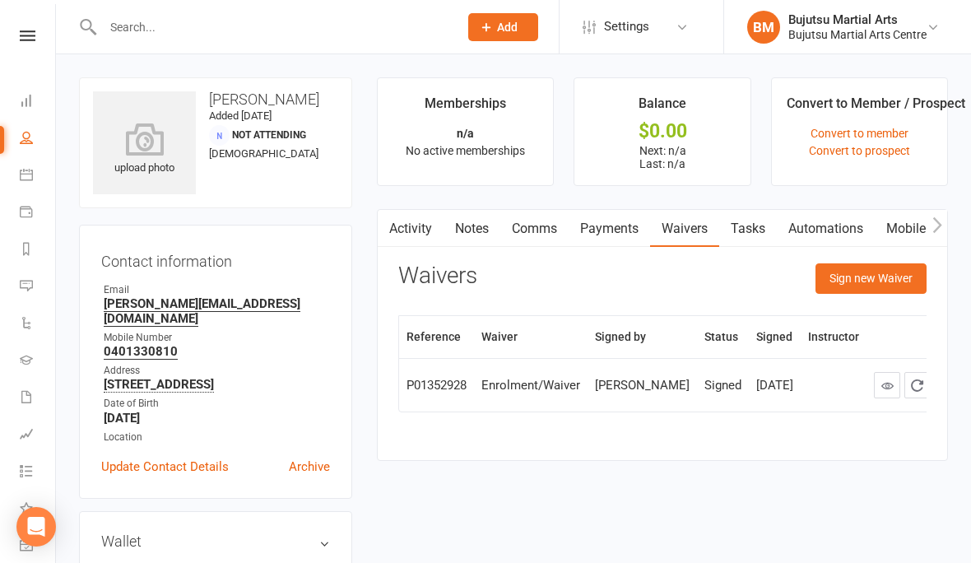
click at [882, 273] on button "Sign new Waiver" at bounding box center [871, 278] width 111 height 30
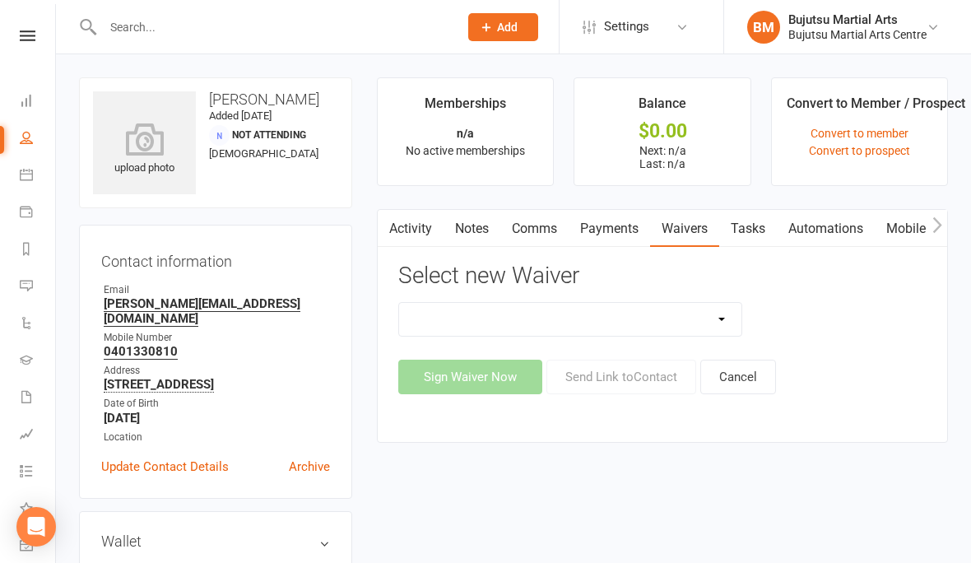
click at [720, 318] on select "Bujutsu Child Care Kids Karate Program Cash Upfront Membership Application Chan…" at bounding box center [570, 319] width 342 height 33
select select "272"
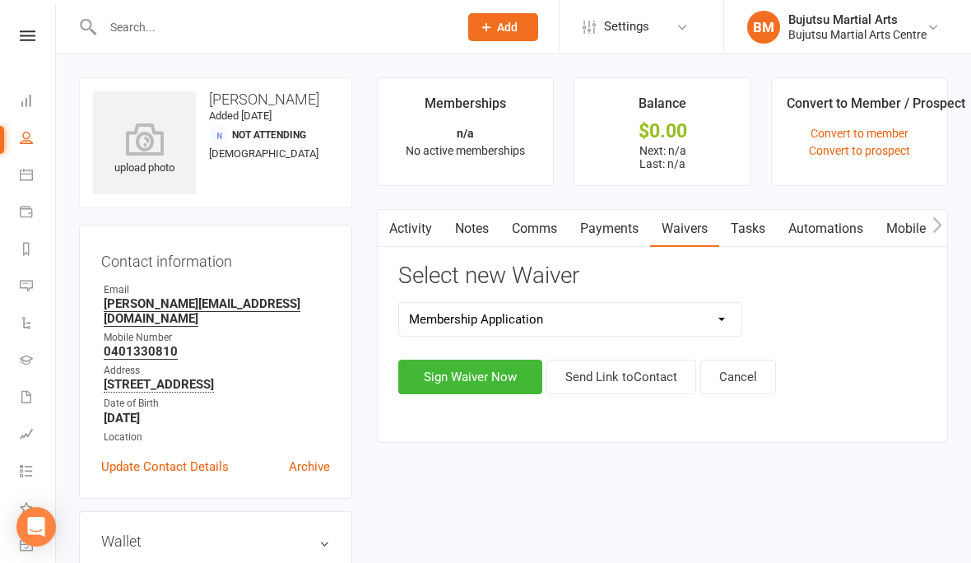
click at [468, 370] on button "Sign Waiver Now" at bounding box center [470, 377] width 144 height 35
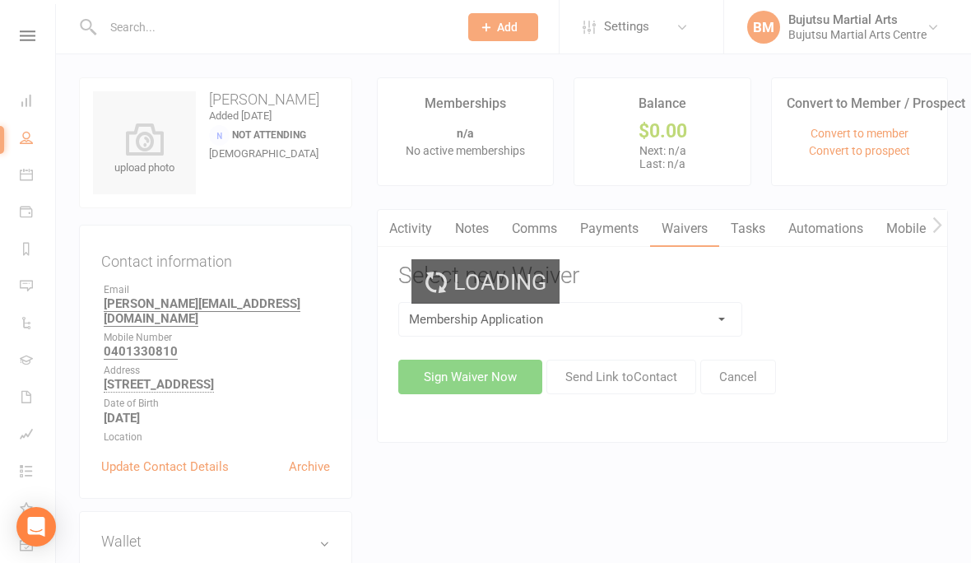
select select "bank_account"
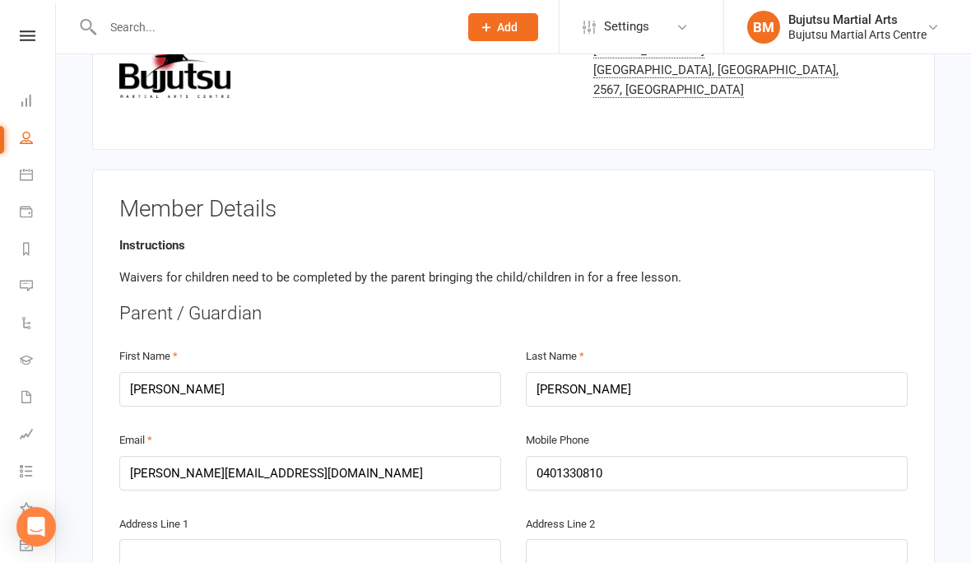
scroll to position [283, 0]
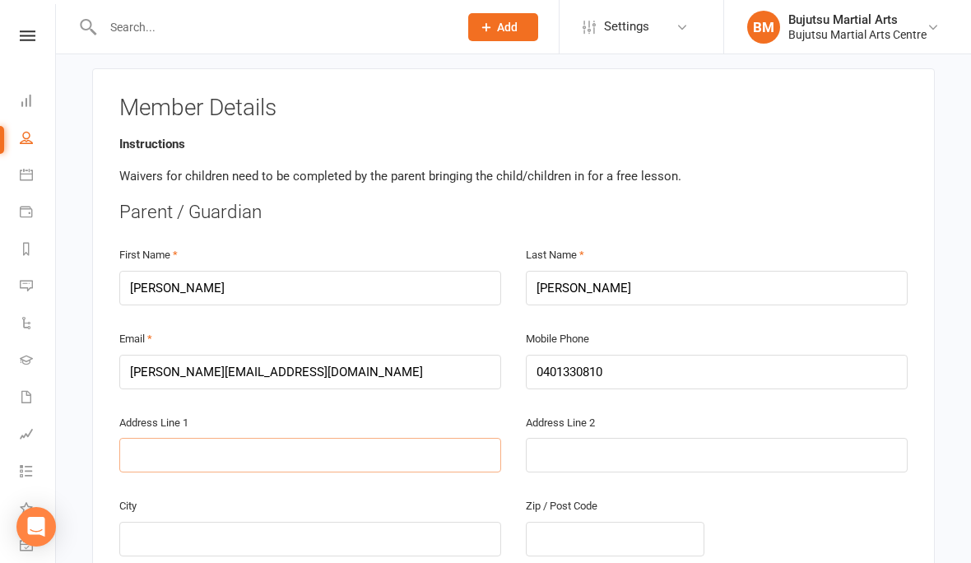
click at [180, 447] on input "text" at bounding box center [310, 455] width 382 height 35
type input "2"
type input "23"
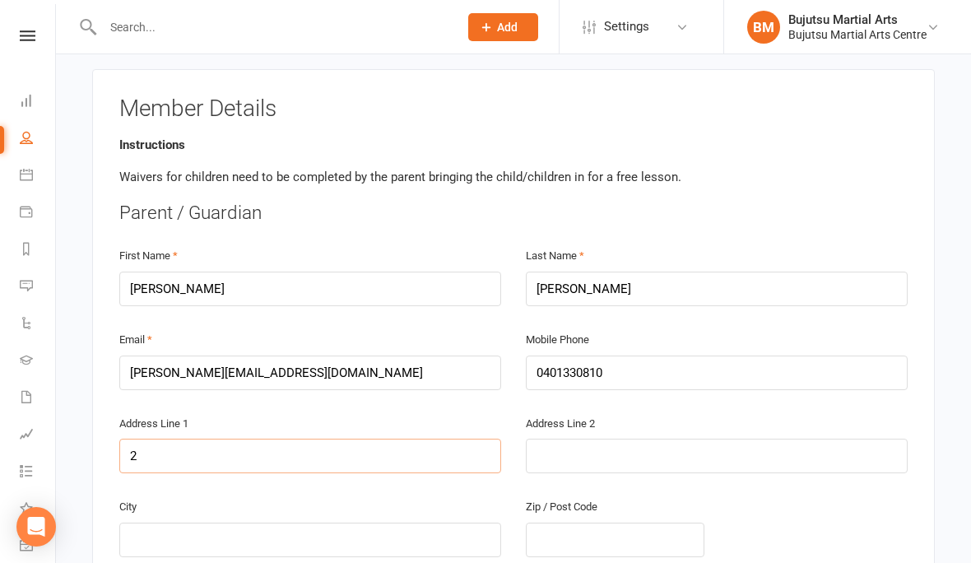
type input "23"
type input "23 K"
type input "23 Ko"
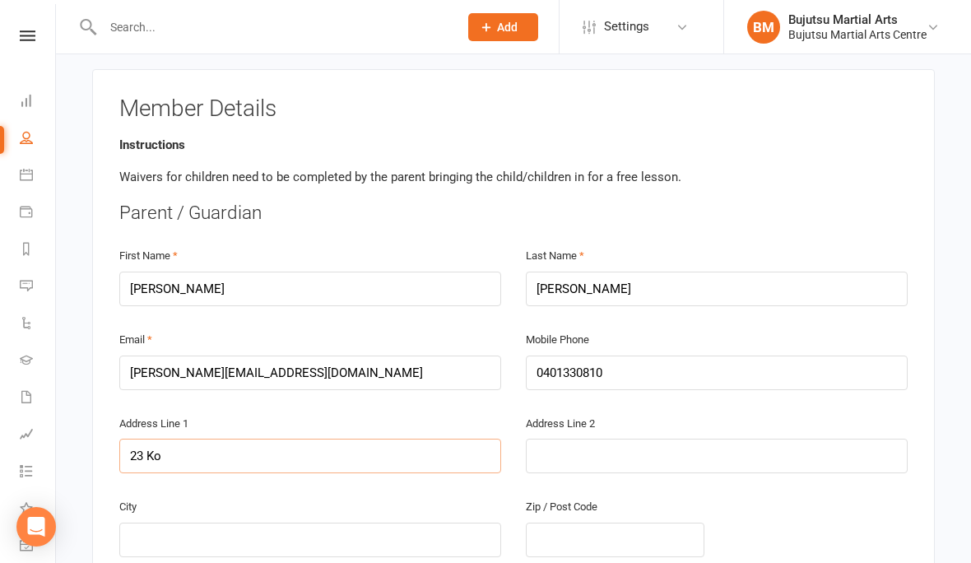
type input "23 Kon"
type input "23 Kona"
type input "23 [PERSON_NAME]"
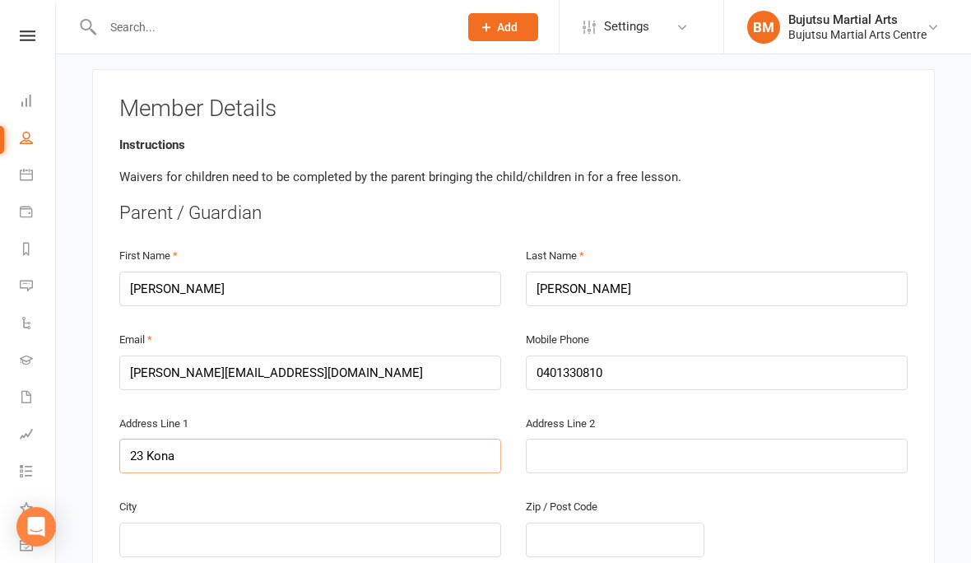
type input "23 [PERSON_NAME]"
type input "23 Konara"
click at [311, 447] on input "23 Konara" at bounding box center [310, 456] width 382 height 35
type input "23 Konara S"
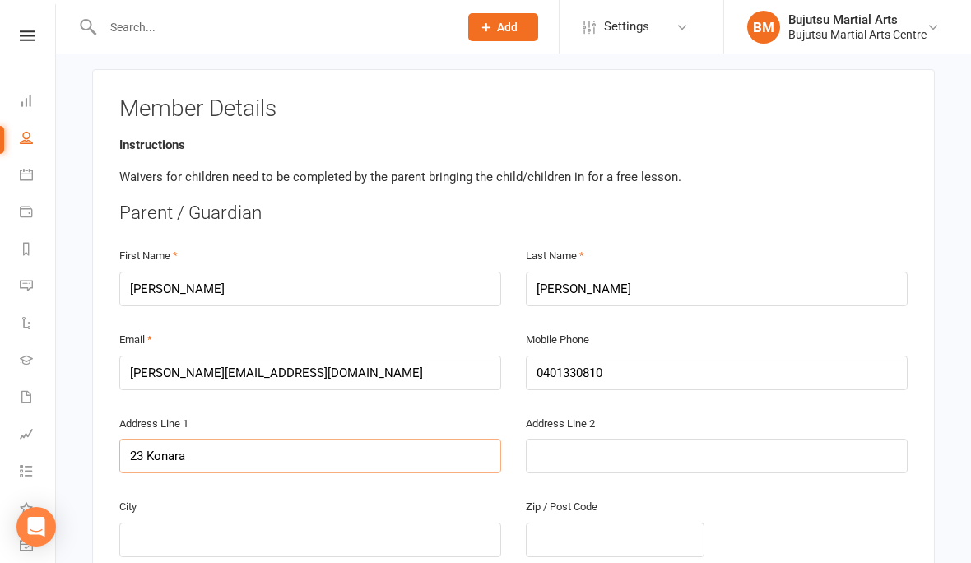
type input "23 Konara S"
type input "[STREET_ADDRESS]"
type input "23 Konara St L"
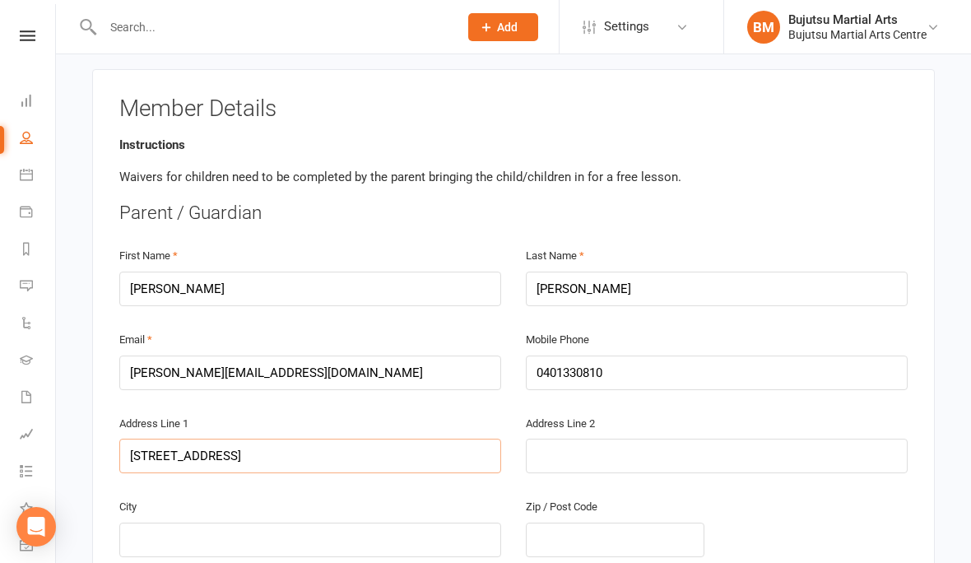
type input "23 Konara St Le"
type input "23 Konara St Lep"
type input "23 Konara St Lepp"
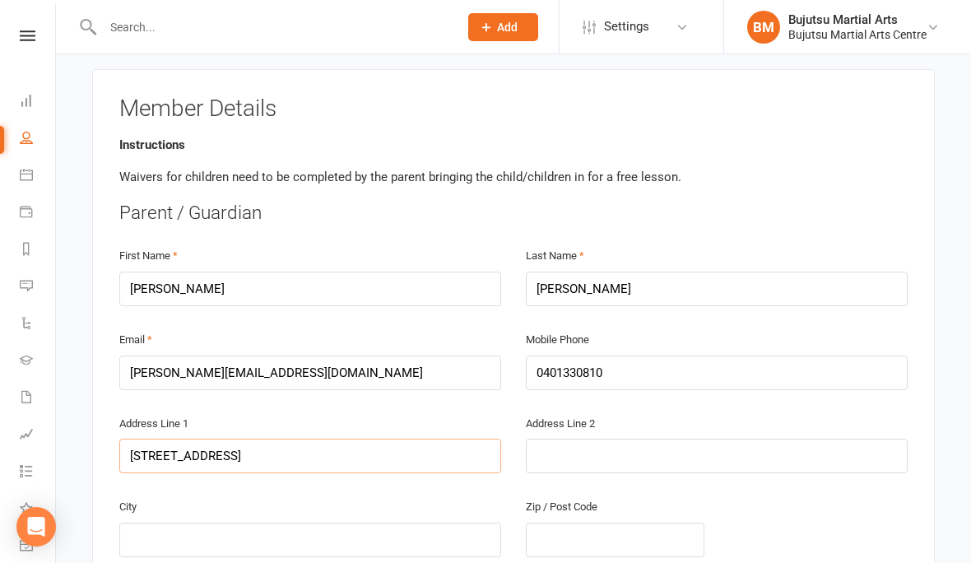
type input "23 Konara St Lepp"
type input "23 Konara St Leppi"
type input "23 Konara St Leppin"
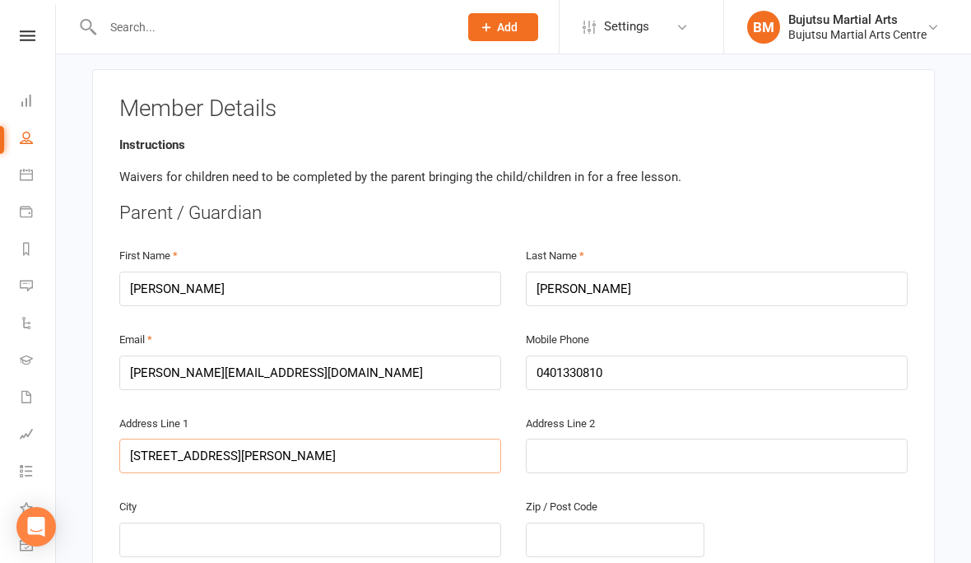
type input "23 Konara St Leppi"
type input "23 Konara St Lepp"
type input "23 Konara St Lep"
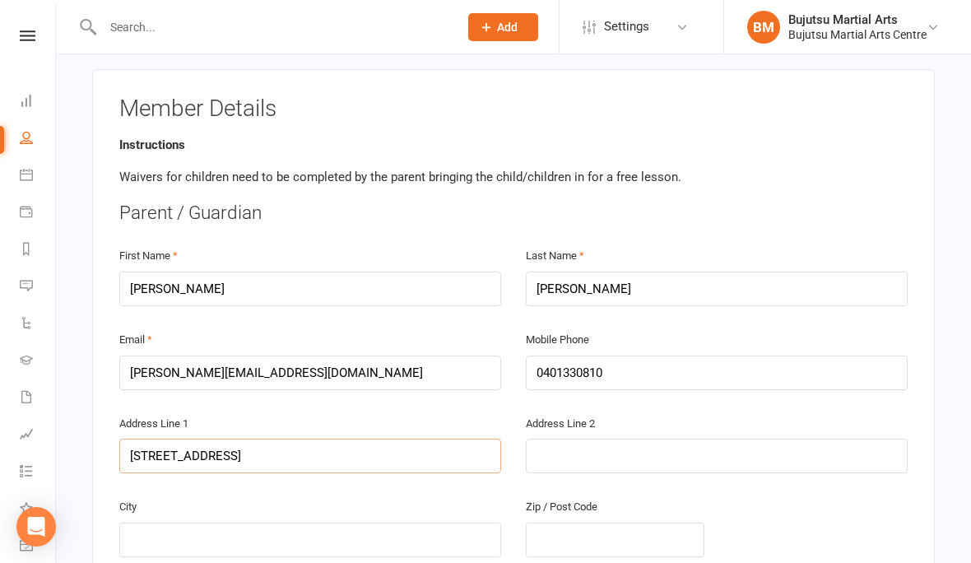
type input "23 Konara St Lep"
type input "23 Konara St Le"
type input "23 Konara St L"
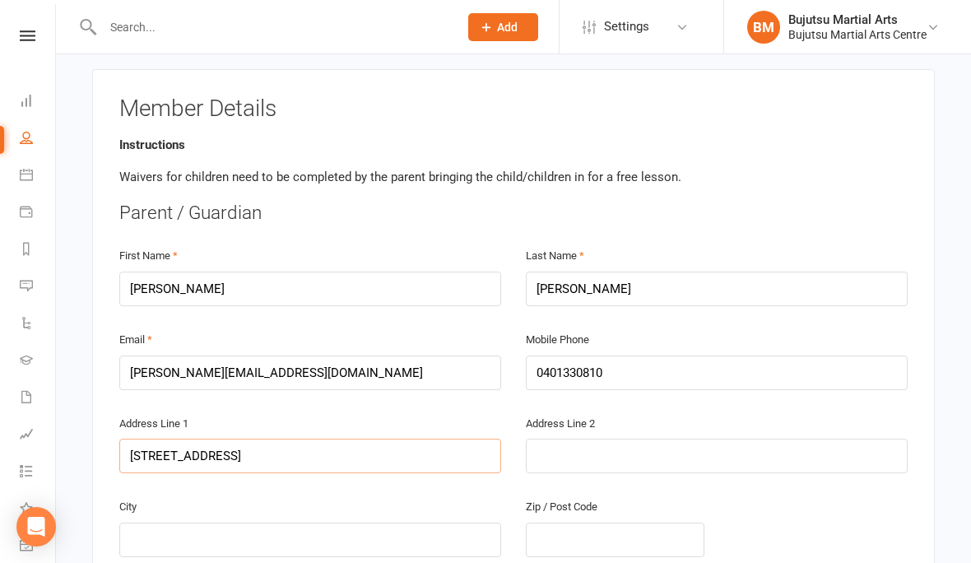
type input "[STREET_ADDRESS]"
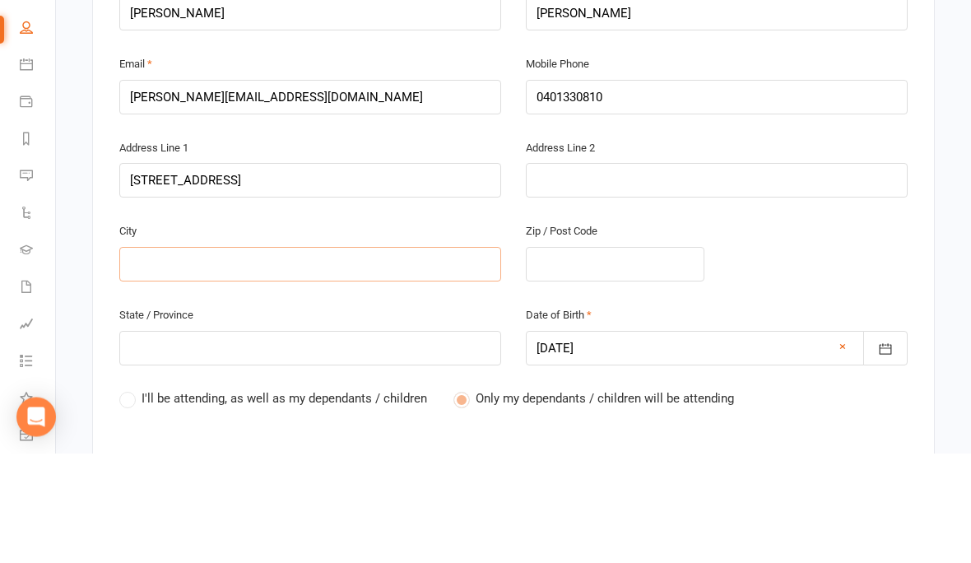
type input "L"
type input "Le"
type input "Lep"
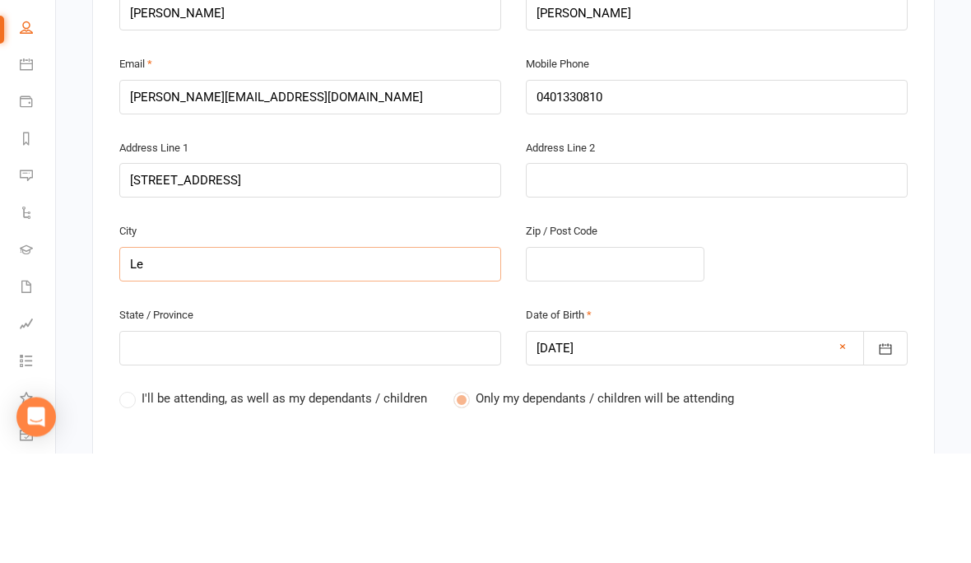
type input "Lep"
type input "[PERSON_NAME]"
type input "Leppi"
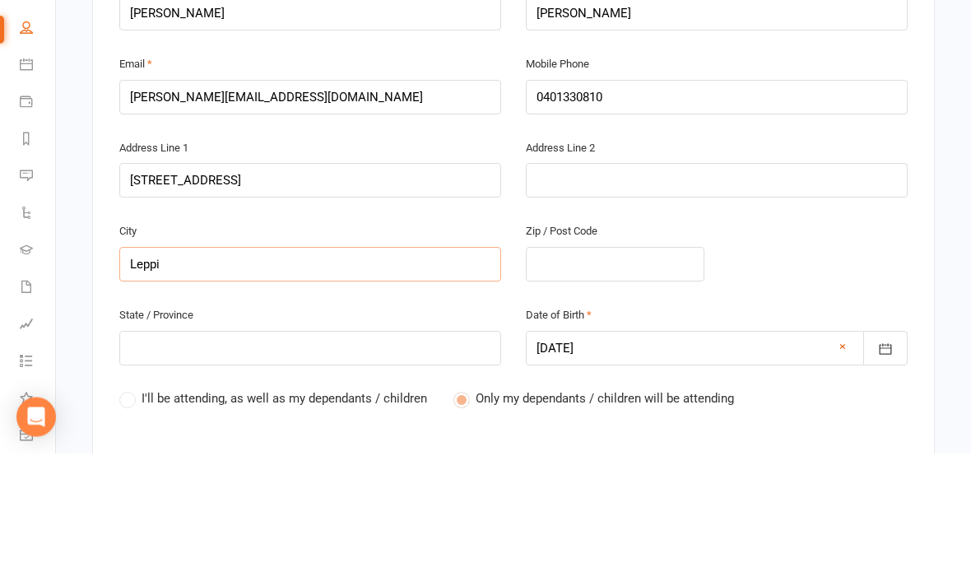
type input "[PERSON_NAME]"
type input "Leppingt"
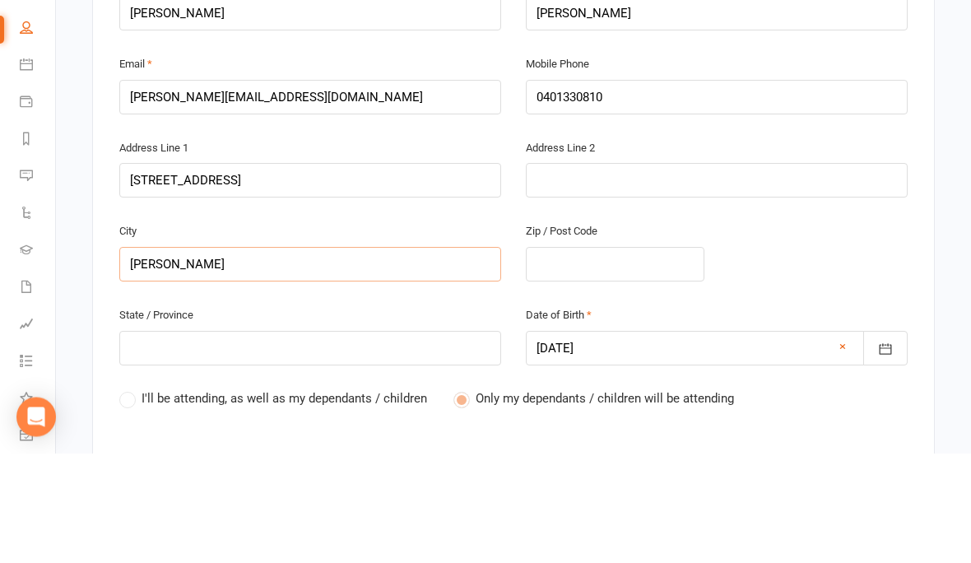
type input "Leppingt"
type input "Leppingto"
type input "[GEOGRAPHIC_DATA]"
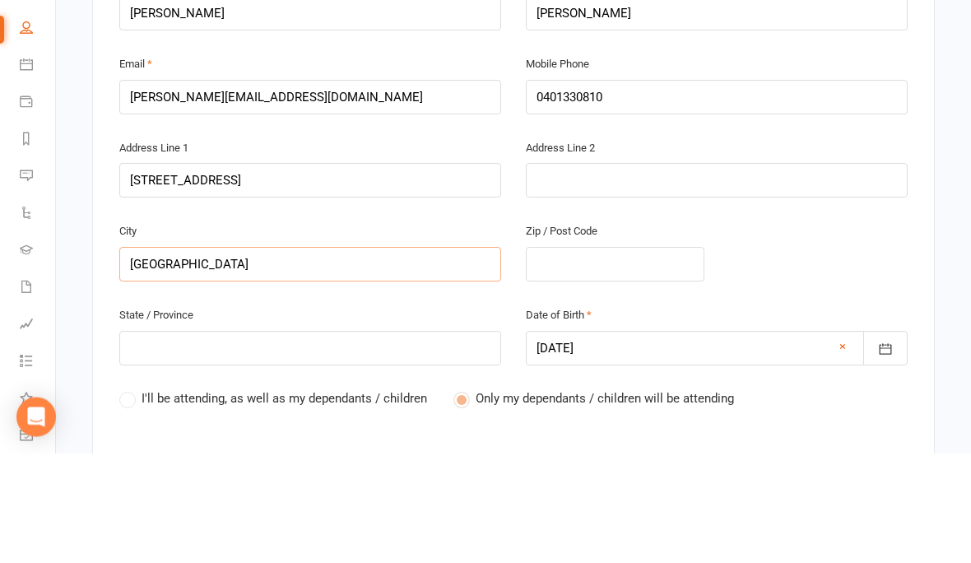
type input "[GEOGRAPHIC_DATA]"
click at [598, 357] on input "text" at bounding box center [615, 374] width 179 height 35
type input "2"
type input "21"
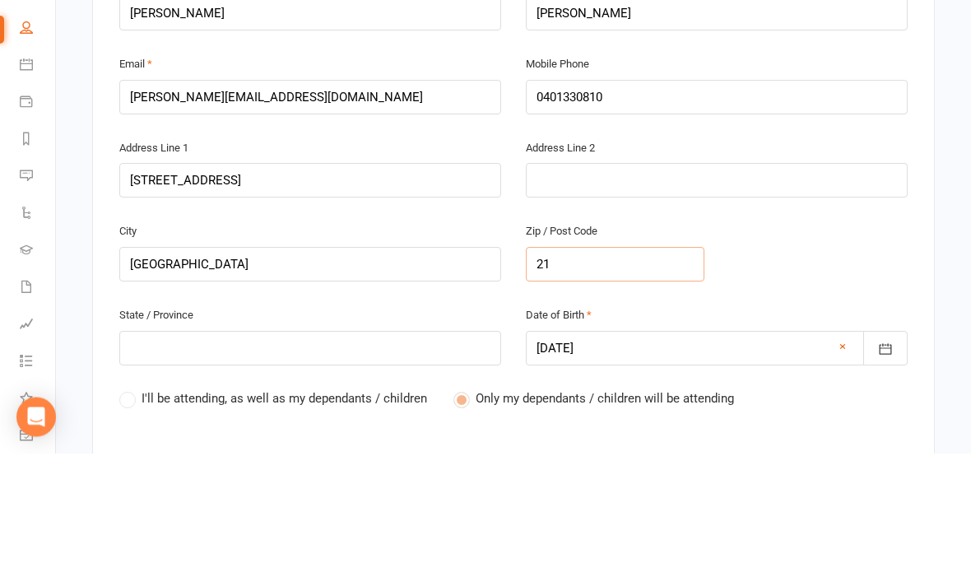
type input "21"
type input "217"
type input "2179"
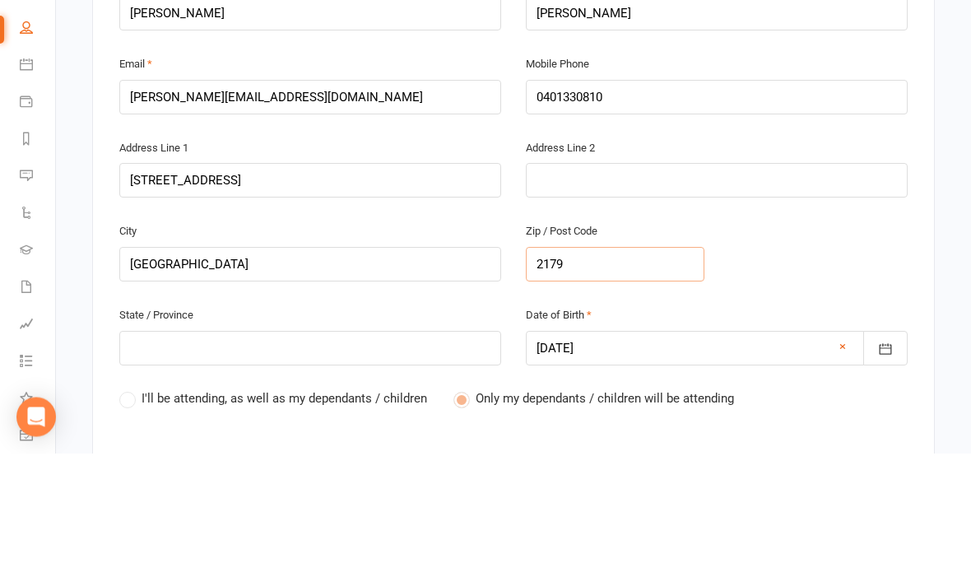
type input "2179"
click at [281, 441] on input "text" at bounding box center [310, 458] width 382 height 35
type input "N"
type input "NS"
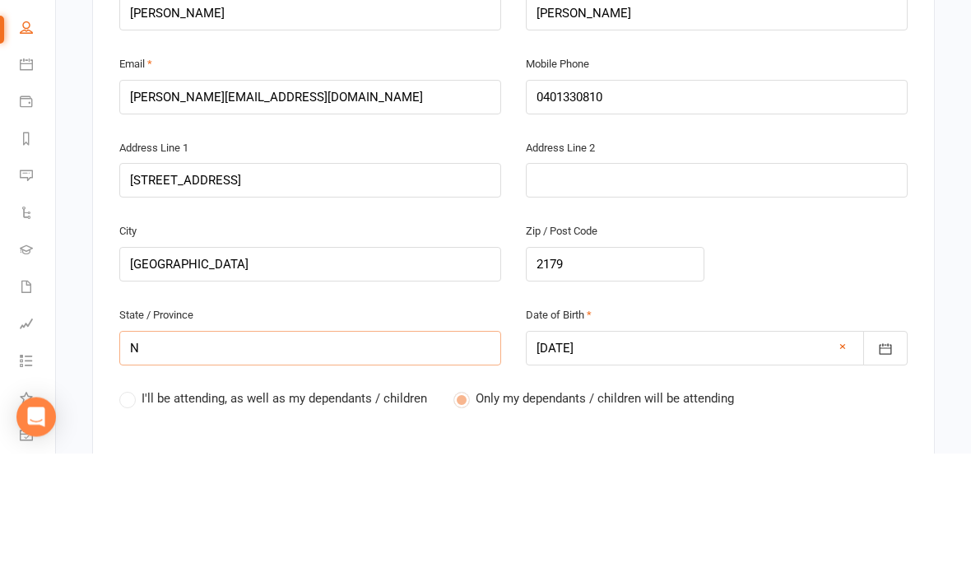
type input "NS"
type input "[GEOGRAPHIC_DATA]"
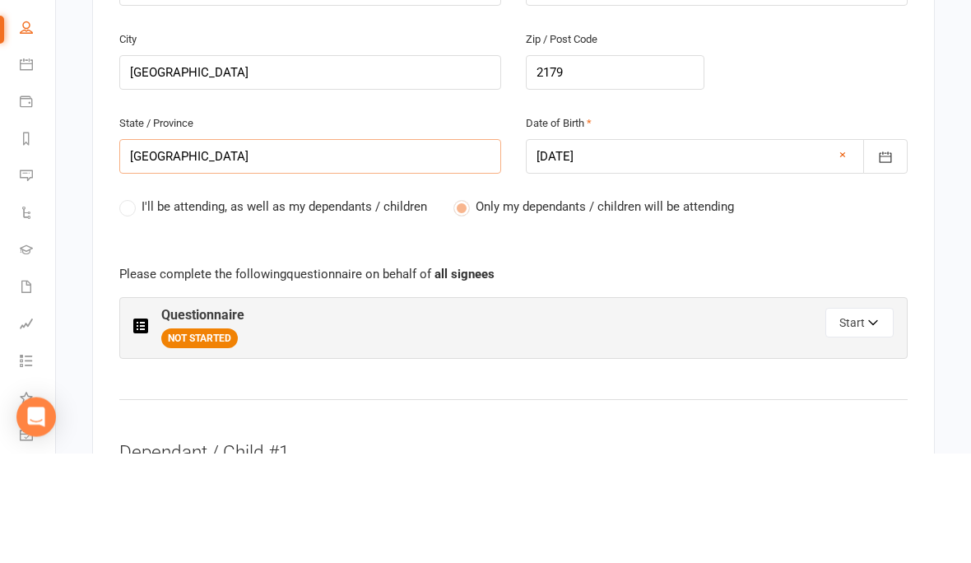
type input "[GEOGRAPHIC_DATA]"
click at [857, 418] on button "Start" at bounding box center [860, 433] width 68 height 30
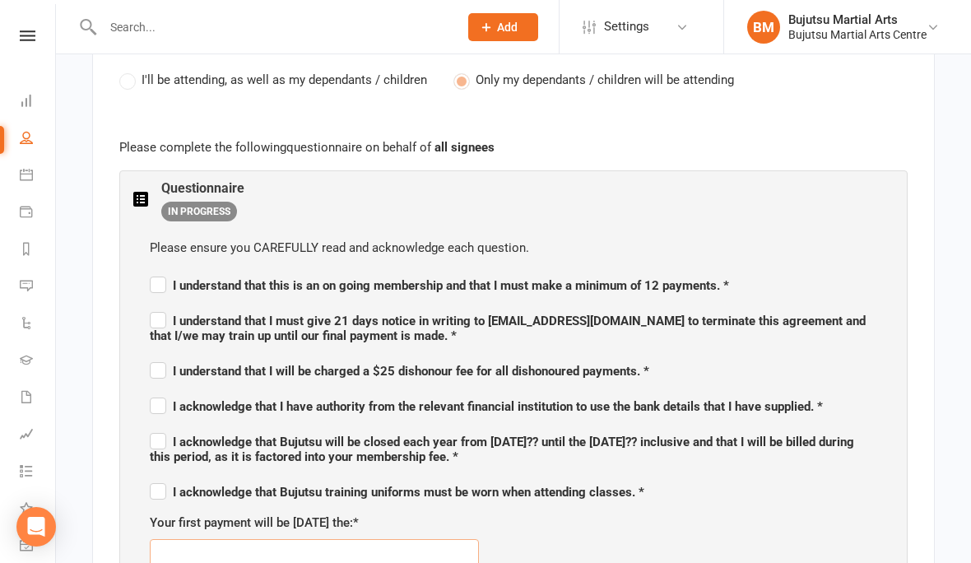
click at [207, 548] on input "text" at bounding box center [314, 556] width 329 height 35
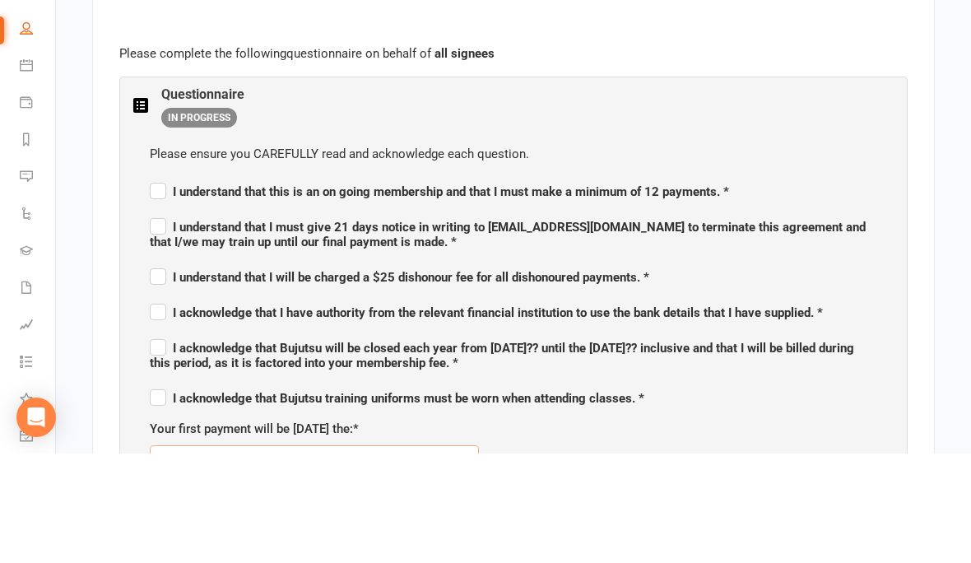
scroll to position [864, 0]
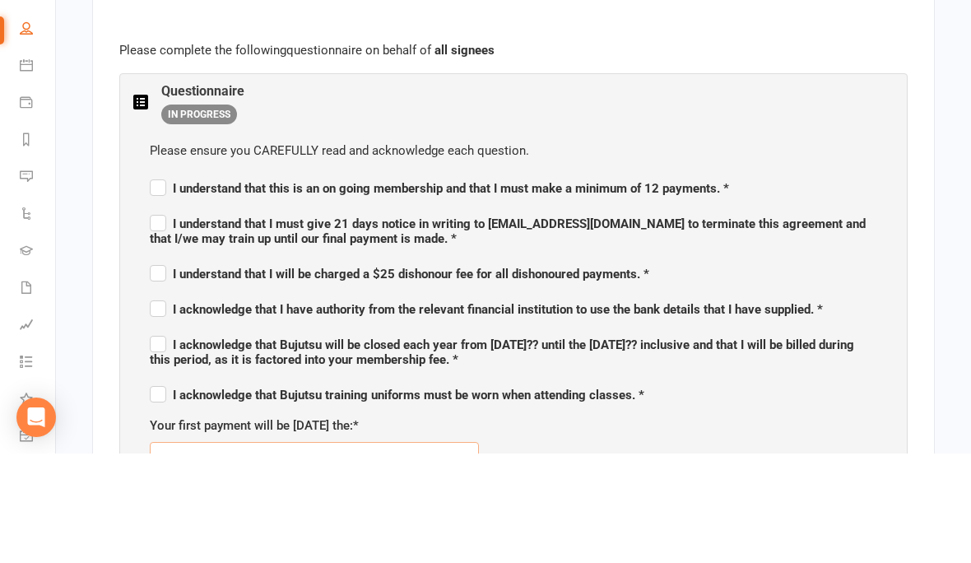
type input "[DATE]"
click at [164, 286] on label "I understand that this is an on going membership and that I must make a minimum…" at bounding box center [439, 296] width 579 height 20
click at [164, 283] on input "I understand that this is an on going membership and that I must make a minimum…" at bounding box center [439, 283] width 579 height 0
checkbox input "true"
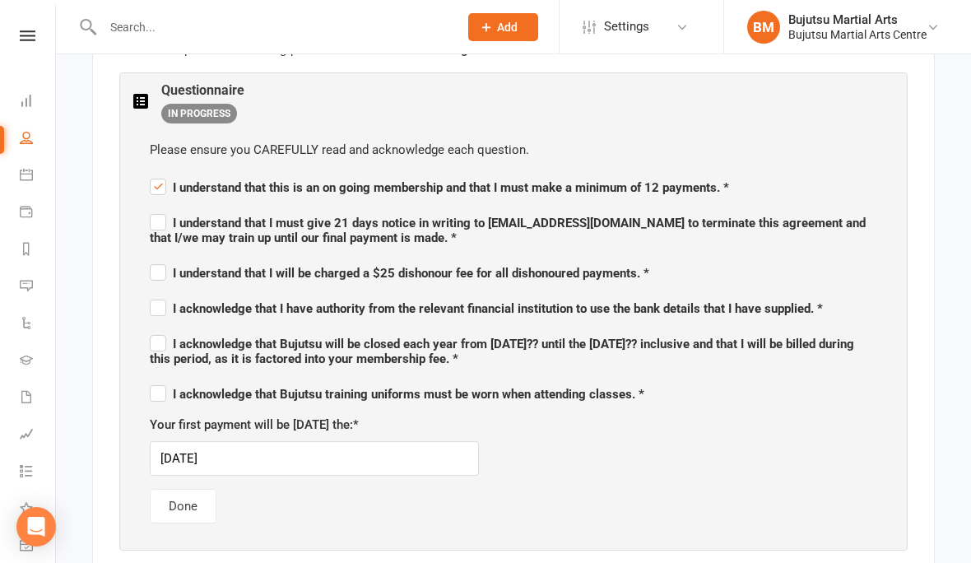
click at [155, 217] on label "I understand that I must give 21 days notice in writing to [EMAIL_ADDRESS][DOMA…" at bounding box center [514, 228] width 728 height 35
click at [155, 208] on input "I understand that I must give 21 days notice in writing to [EMAIL_ADDRESS][DOMA…" at bounding box center [514, 208] width 728 height 0
checkbox input "true"
click at [165, 264] on label "I understand that I will be charged a $25 dishonour fee for all dishonoured pay…" at bounding box center [400, 271] width 500 height 20
click at [165, 258] on input "I understand that I will be charged a $25 dishonour fee for all dishonoured pay…" at bounding box center [400, 258] width 500 height 0
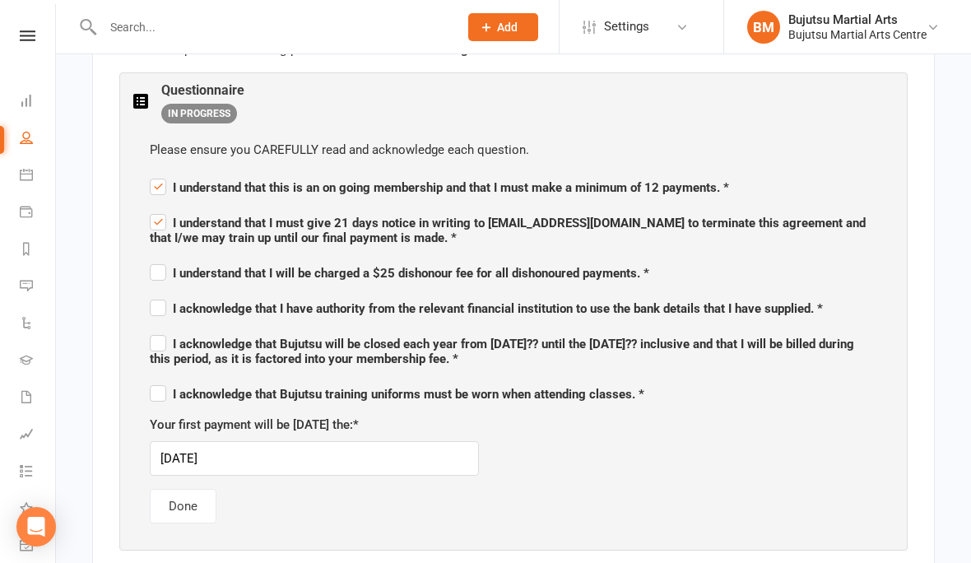
checkbox input "true"
click at [161, 296] on label "I acknowledge that I have authority from the relevant financial institution to …" at bounding box center [486, 306] width 673 height 20
click at [161, 294] on input "I acknowledge that I have authority from the relevant financial institution to …" at bounding box center [486, 294] width 673 height 0
checkbox input "true"
click at [158, 342] on label "I acknowledge that Bujutsu will be closed each year from [DATE]?? until the [DA…" at bounding box center [514, 349] width 728 height 35
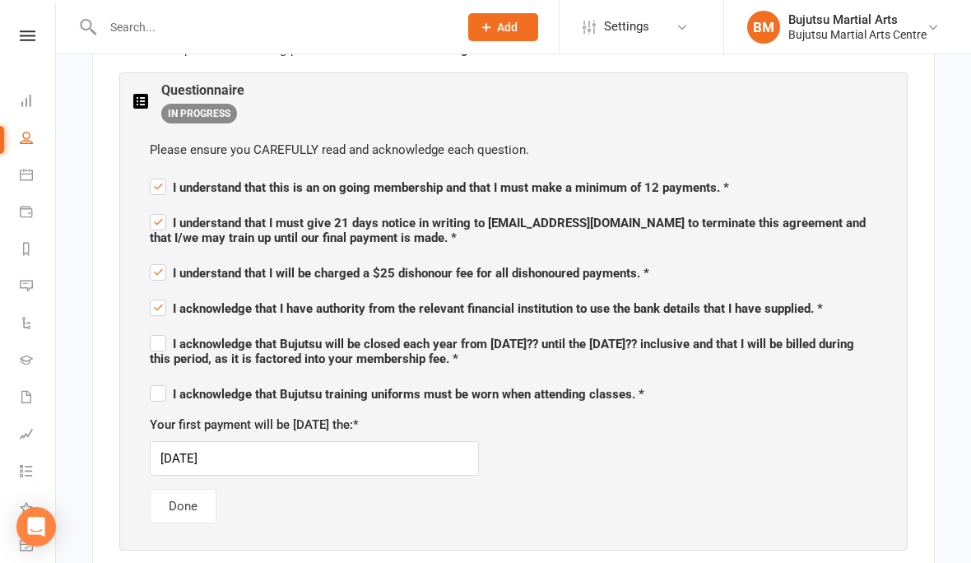
click at [158, 329] on input "I acknowledge that Bujutsu will be closed each year from [DATE]?? until the [DA…" at bounding box center [514, 329] width 728 height 0
checkbox input "true"
click at [160, 392] on label "I acknowledge that Bujutsu training uniforms must be worn when attending classe…" at bounding box center [397, 392] width 495 height 20
click at [160, 379] on input "I acknowledge that Bujutsu training uniforms must be worn when attending classe…" at bounding box center [397, 379] width 495 height 0
checkbox input "true"
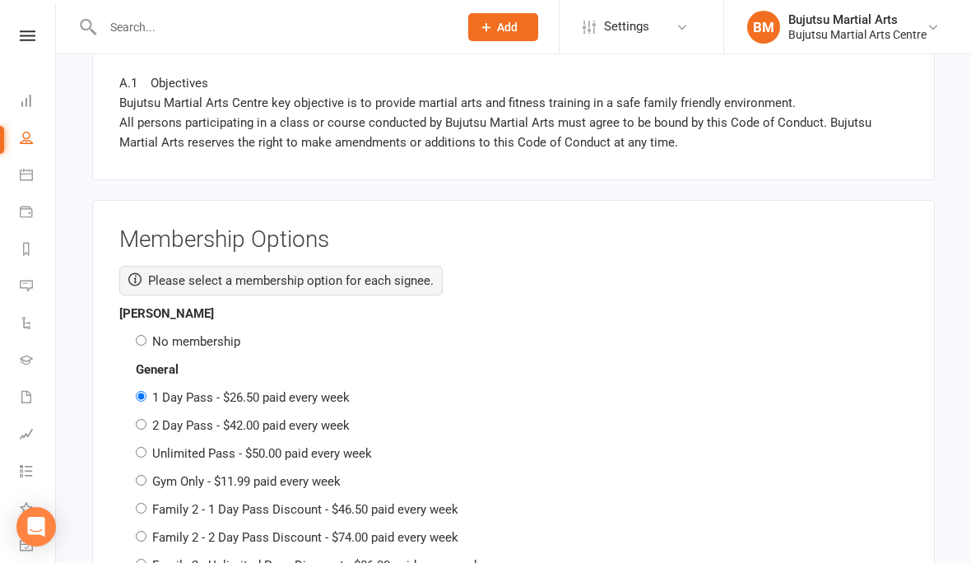
scroll to position [2224, 0]
click at [153, 335] on label "No membership" at bounding box center [196, 342] width 88 height 15
click at [147, 336] on input "No membership" at bounding box center [141, 341] width 11 height 11
radio input "true"
radio input "false"
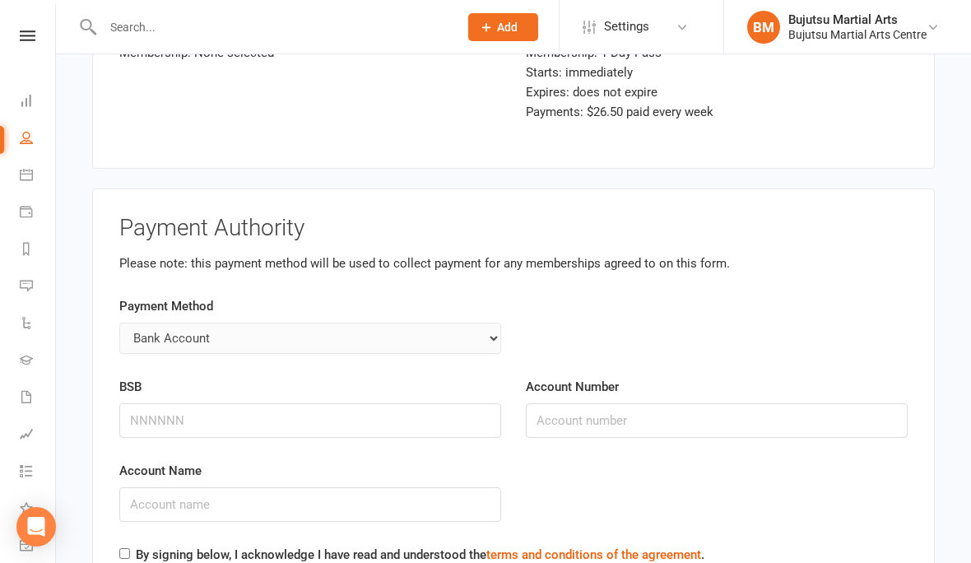
scroll to position [4188, 0]
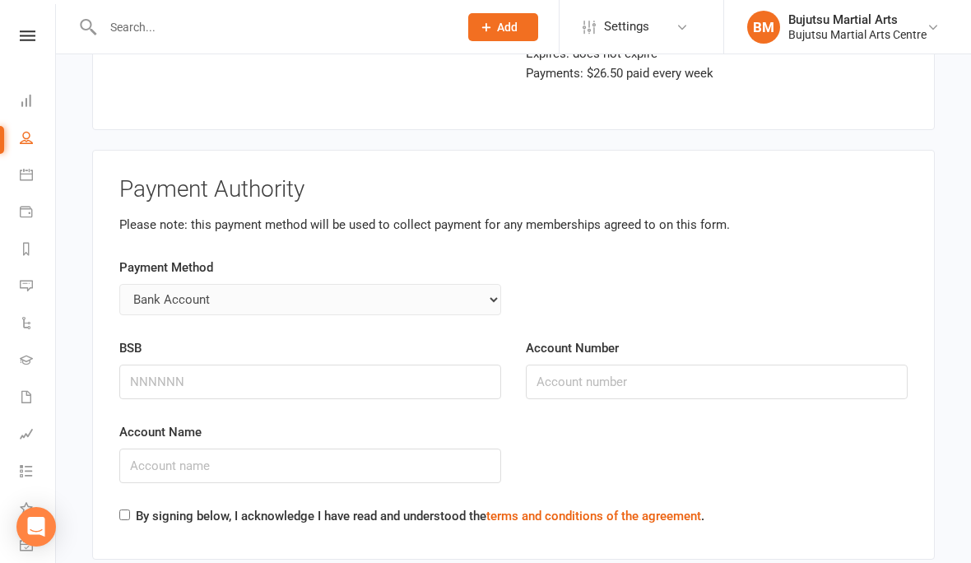
click at [201, 342] on div "BSB" at bounding box center [310, 368] width 382 height 61
click at [157, 365] on input "BSB" at bounding box center [310, 382] width 382 height 35
type input "325185"
click at [625, 365] on input "Account Number" at bounding box center [717, 382] width 382 height 35
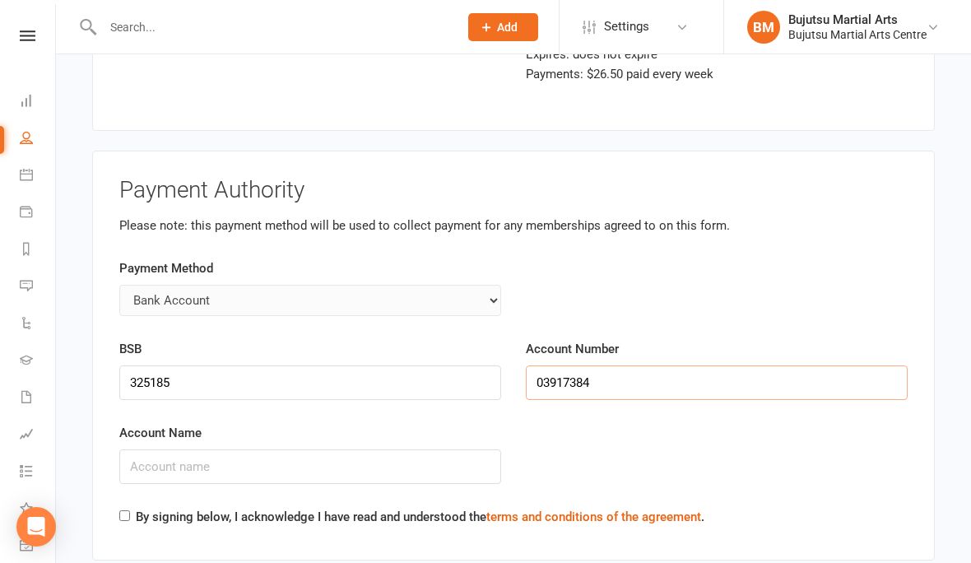
type input "03917384"
click at [345, 449] on input "Account Name" at bounding box center [310, 466] width 382 height 35
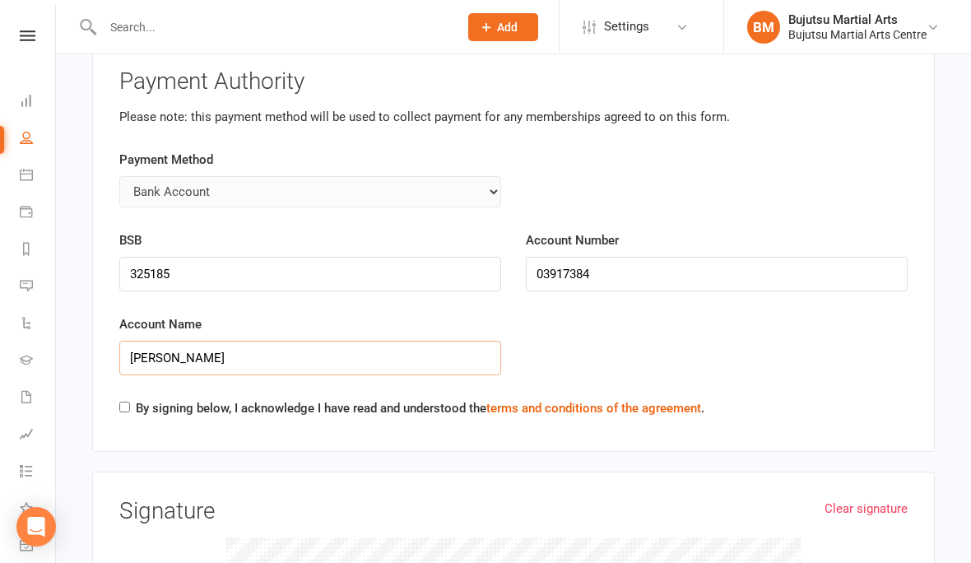
scroll to position [4297, 0]
type input "J karanfilovski"
click at [136, 398] on label "By signing below, I acknowledge I have read and understood the terms and condit…" at bounding box center [420, 408] width 569 height 20
click at [130, 401] on input "By signing below, I acknowledge I have read and understood the terms and condit…" at bounding box center [124, 406] width 11 height 11
checkbox input "true"
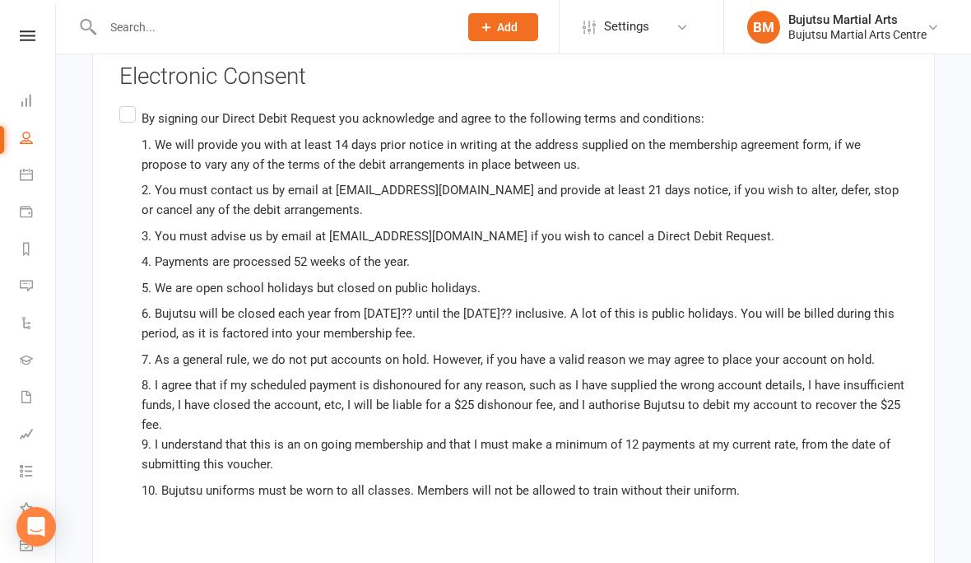
scroll to position [5047, 0]
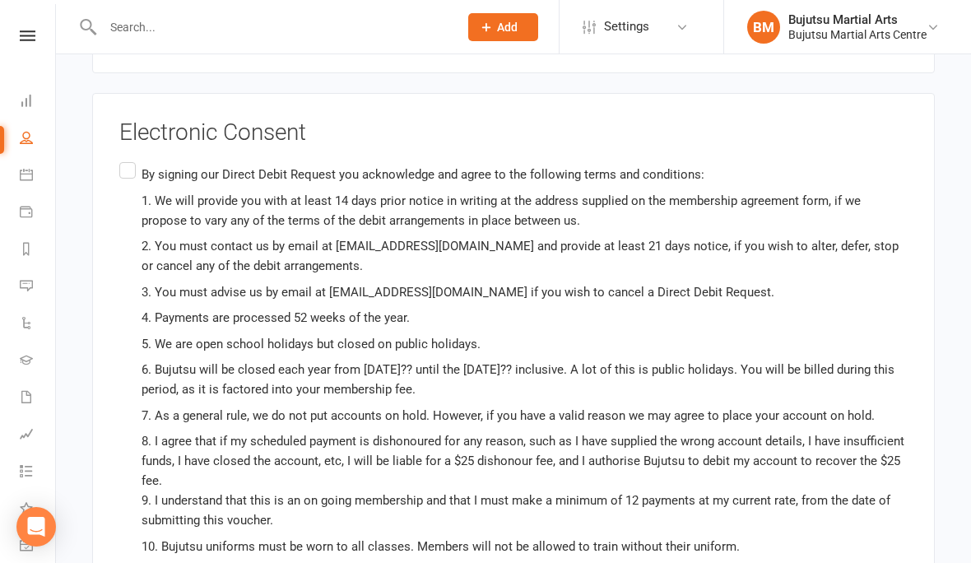
click at [142, 165] on p "By signing our Direct Debit Request you acknowledge and agree to the following …" at bounding box center [525, 175] width 766 height 20
click at [130, 159] on input "By signing our Direct Debit Request you acknowledge and agree to the following …" at bounding box center [124, 159] width 11 height 0
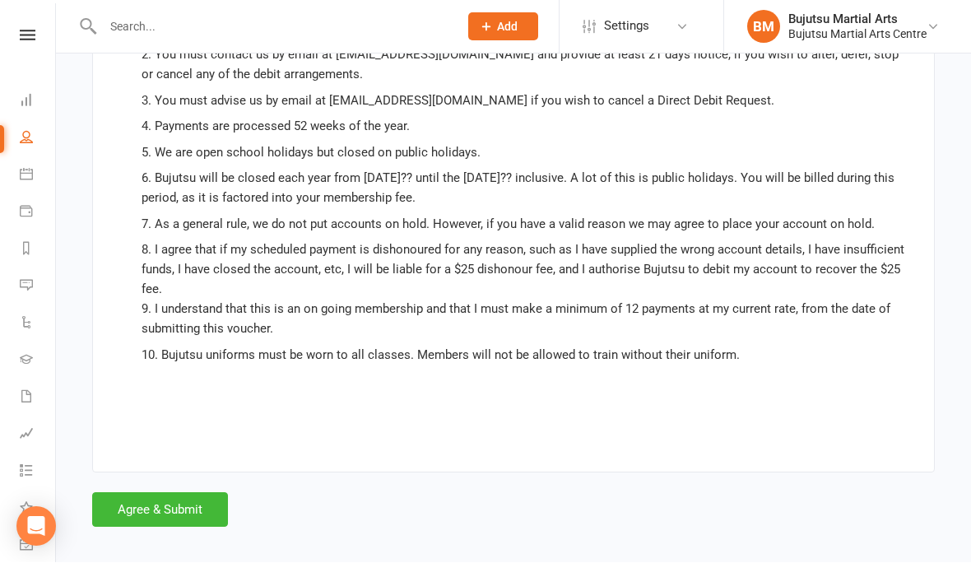
scroll to position [5233, 0]
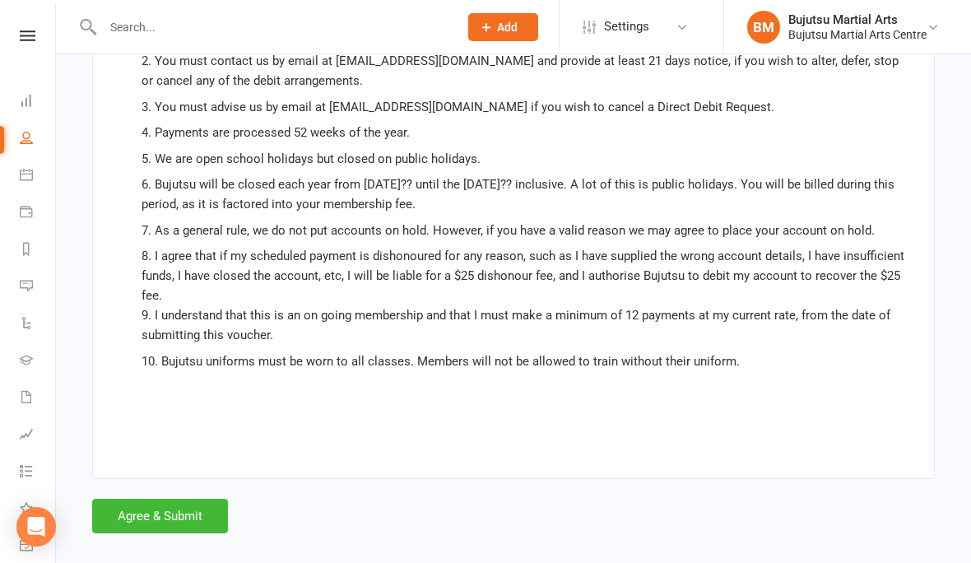
click at [193, 501] on button "Agree & Submit" at bounding box center [160, 516] width 136 height 35
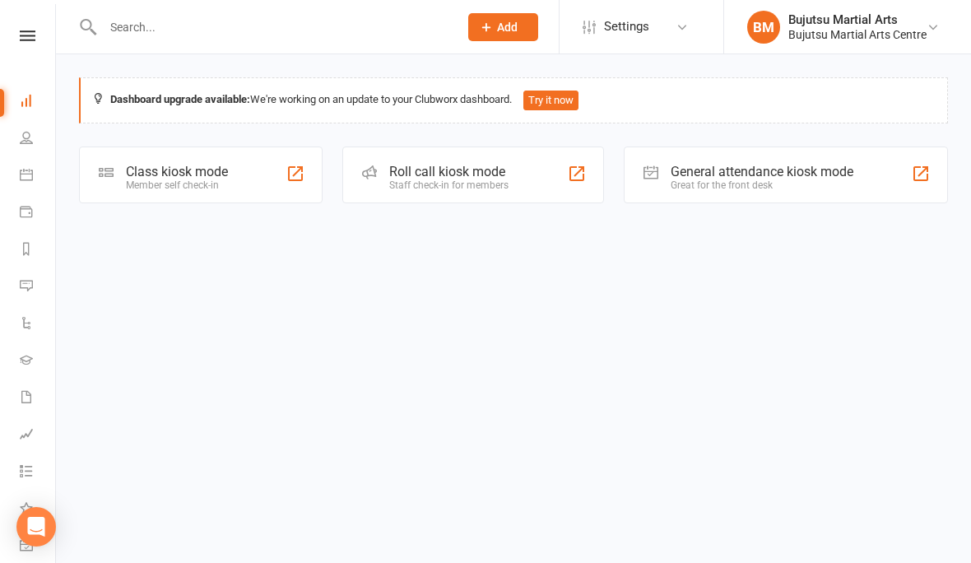
click at [232, 16] on input "text" at bounding box center [272, 27] width 349 height 23
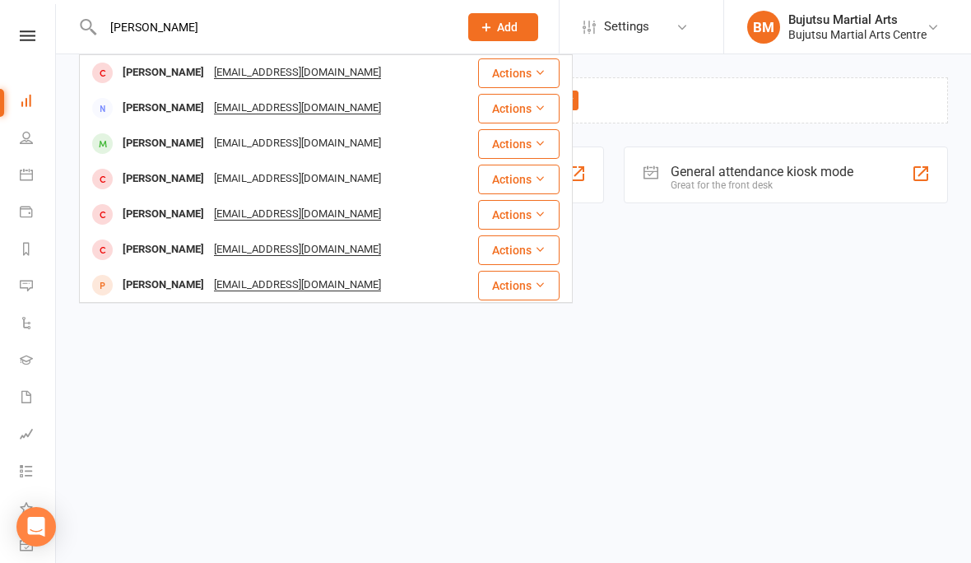
type input "Bishaka Poudel"
click at [201, 56] on div "Bishaka Poudel Bikalekuz36@yahoo.com" at bounding box center [279, 73] width 396 height 34
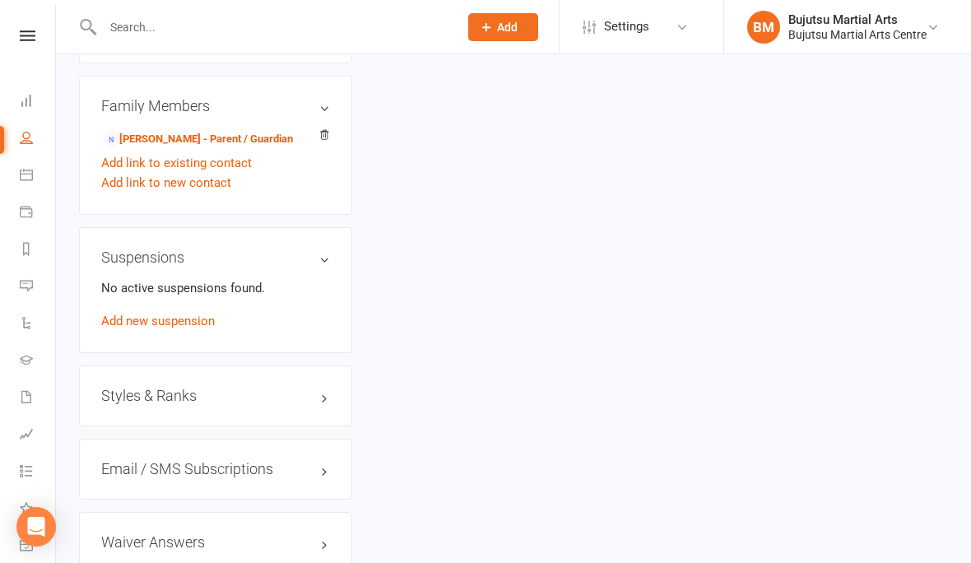
scroll to position [1220, 0]
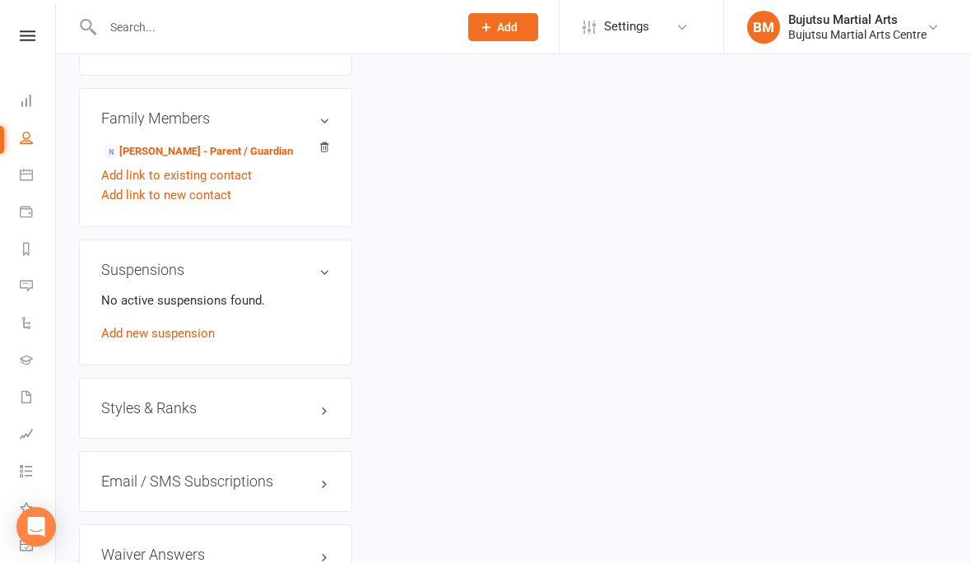
click at [239, 157] on link "Bikash Poudel - Parent / Guardian" at bounding box center [198, 151] width 189 height 17
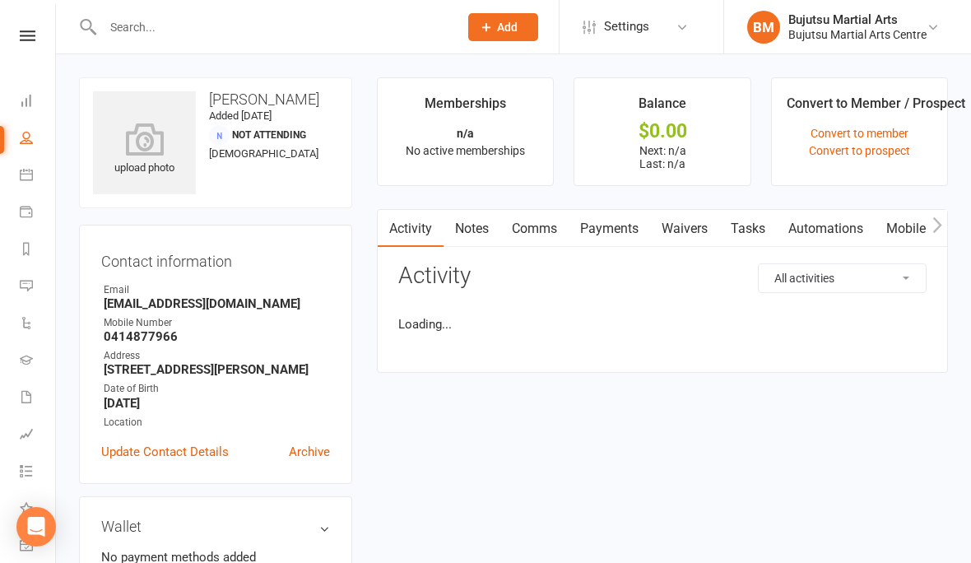
click at [264, 326] on div "Mobile Number" at bounding box center [217, 323] width 226 height 16
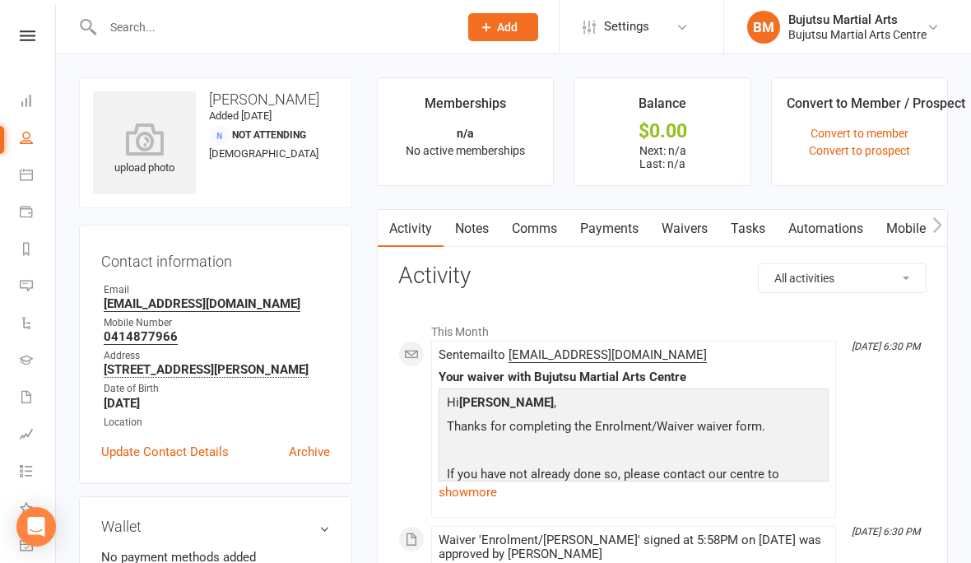
click at [691, 220] on link "Waivers" at bounding box center [684, 229] width 69 height 38
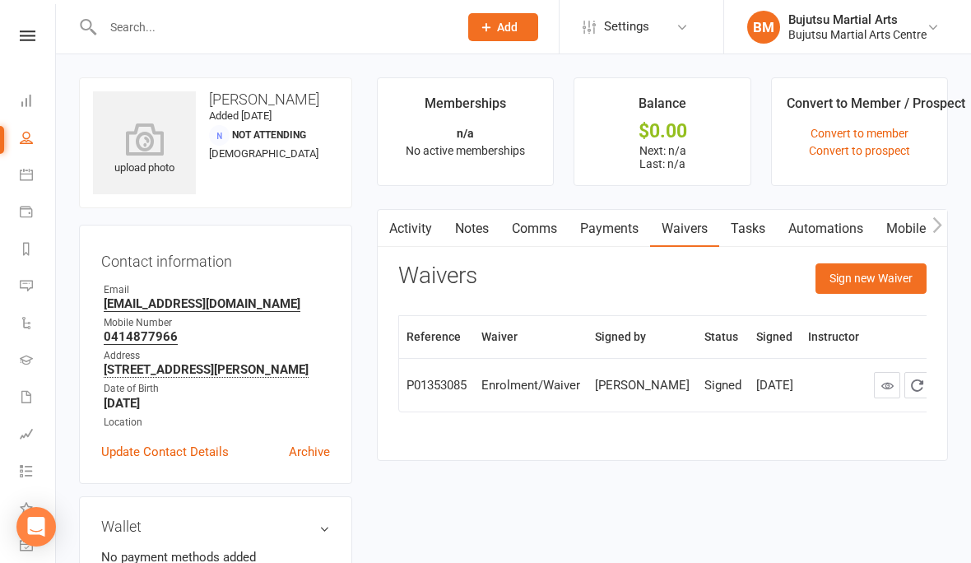
click at [883, 277] on button "Sign new Waiver" at bounding box center [871, 278] width 111 height 30
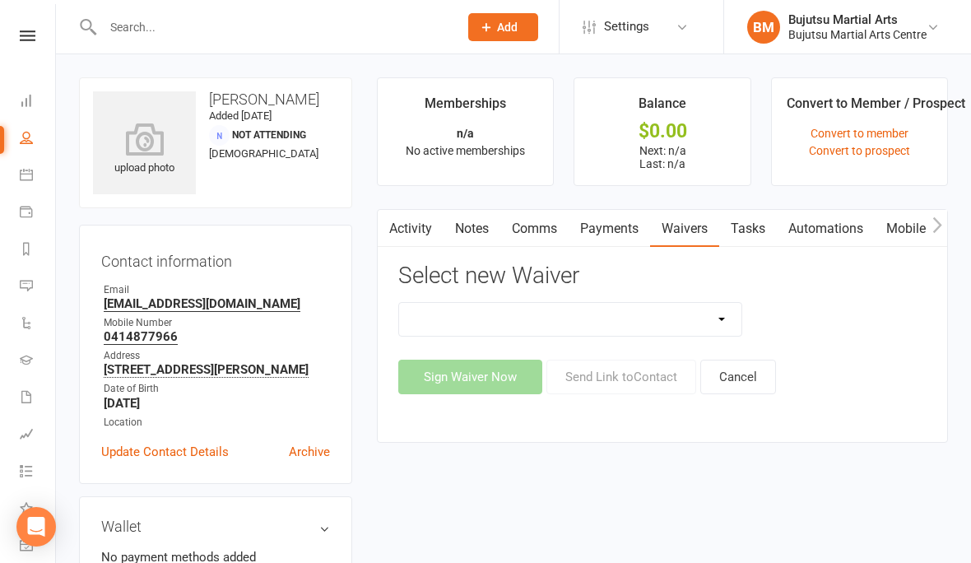
click at [687, 224] on link "Waivers" at bounding box center [684, 229] width 69 height 38
click at [723, 314] on select "Bujutsu Child Care Kids Karate Program Cash Upfront Membership Application Chan…" at bounding box center [570, 319] width 342 height 33
click at [398, 231] on button "button" at bounding box center [388, 228] width 21 height 37
click at [426, 224] on link "Activity" at bounding box center [411, 229] width 66 height 38
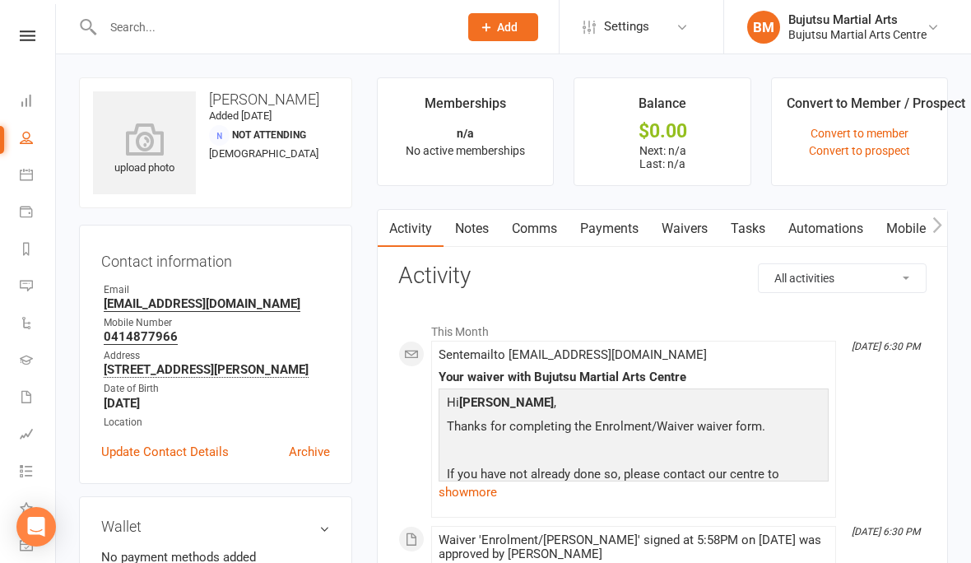
click at [696, 218] on link "Waivers" at bounding box center [684, 229] width 69 height 38
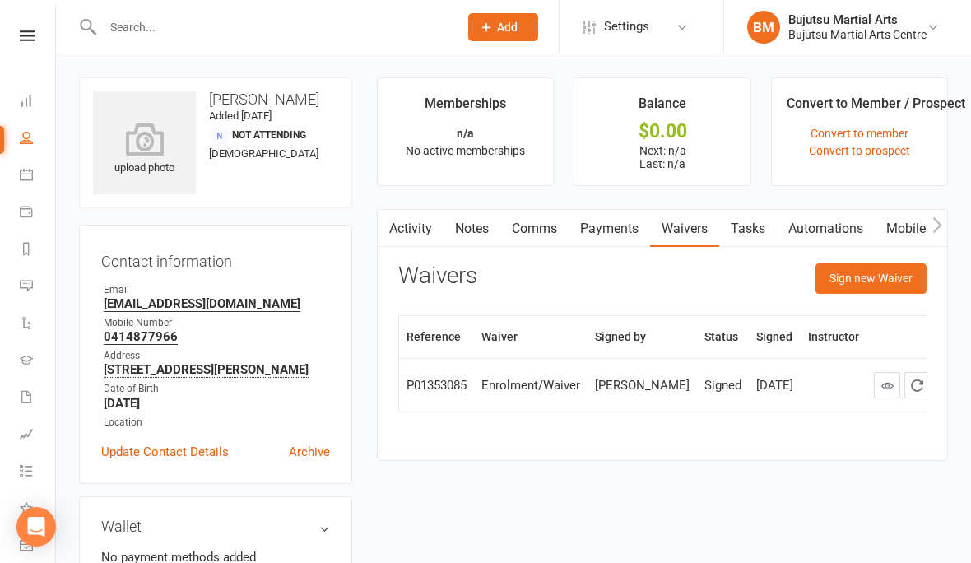
click at [407, 230] on link "Activity" at bounding box center [411, 229] width 66 height 38
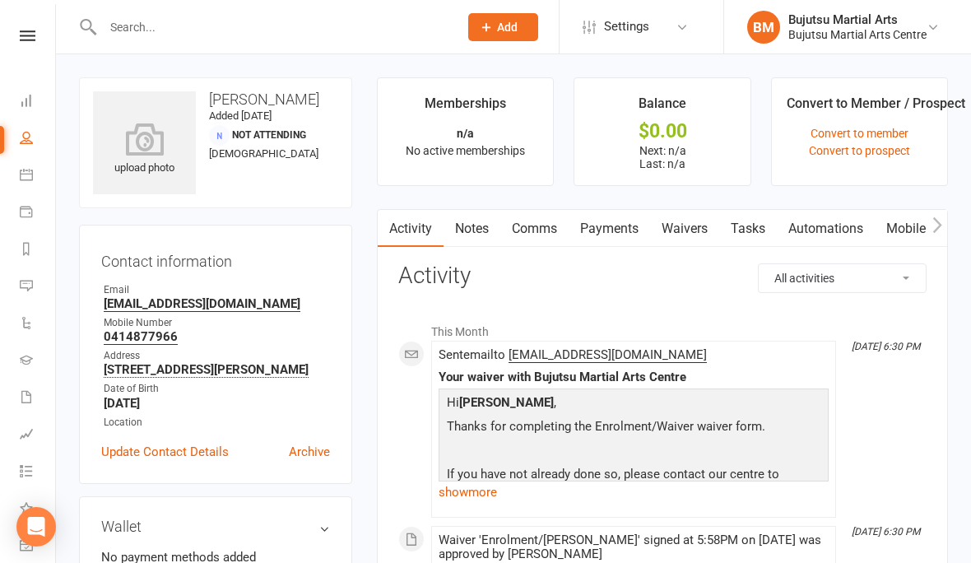
click at [688, 226] on link "Waivers" at bounding box center [684, 229] width 69 height 38
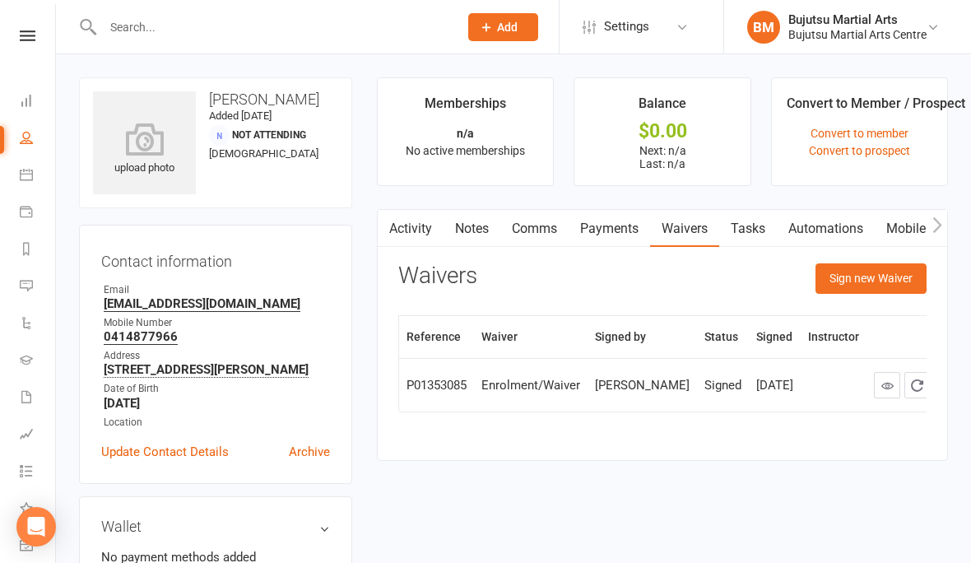
click at [871, 269] on button "Sign new Waiver" at bounding box center [871, 278] width 111 height 30
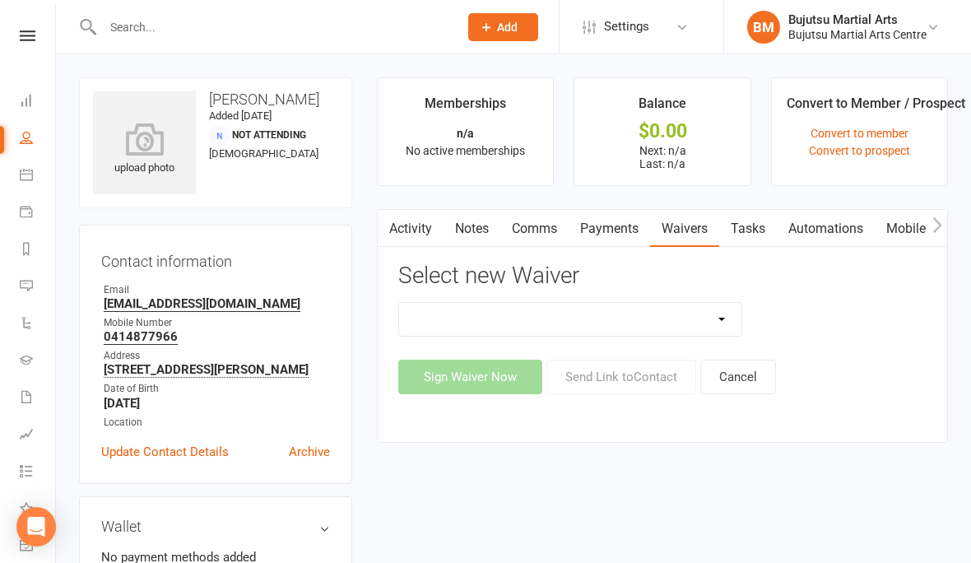
click at [739, 315] on select "Bujutsu Child Care Kids Karate Program Cash Upfront Membership Application Chan…" at bounding box center [570, 319] width 342 height 33
select select "272"
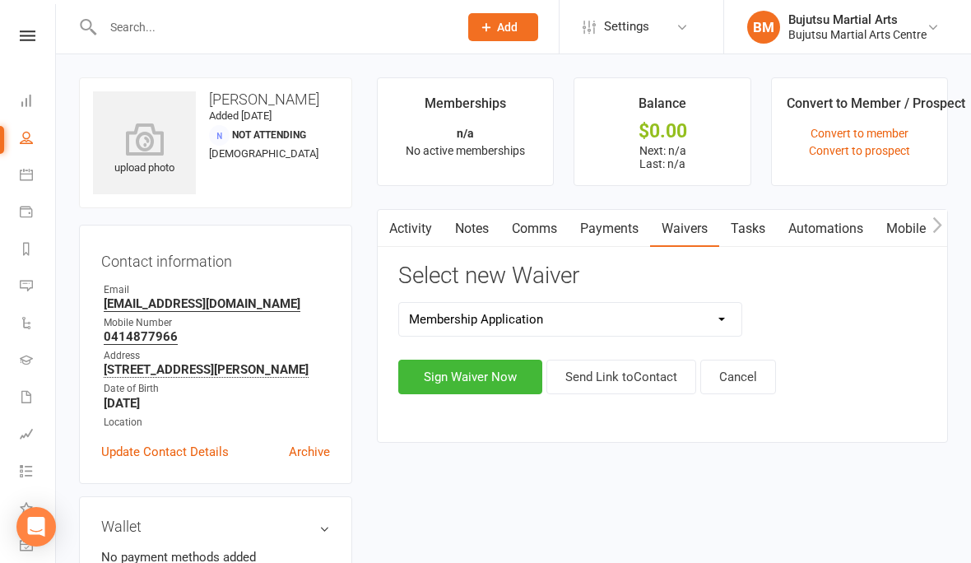
click at [476, 371] on button "Sign Waiver Now" at bounding box center [470, 377] width 144 height 35
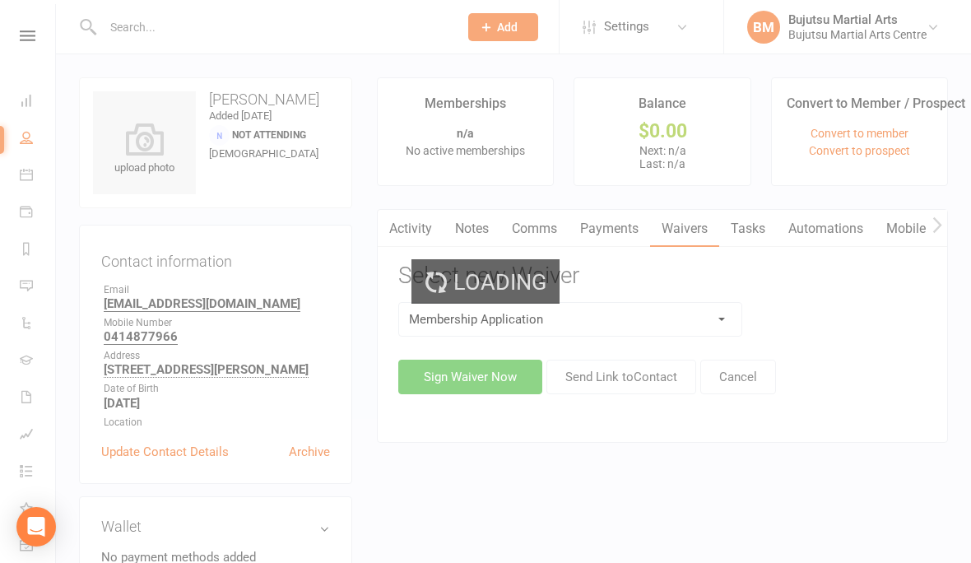
select select "bank_account"
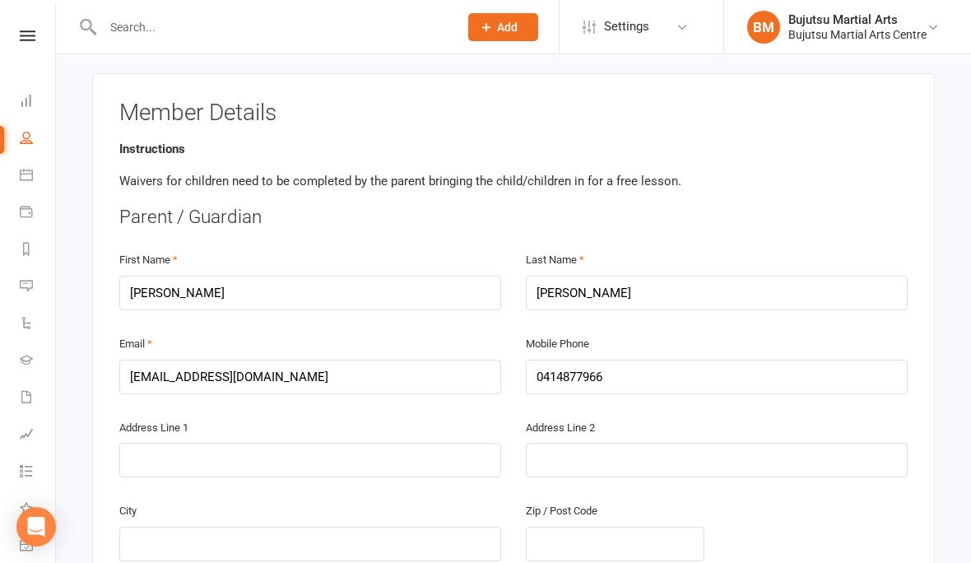
scroll to position [281, 0]
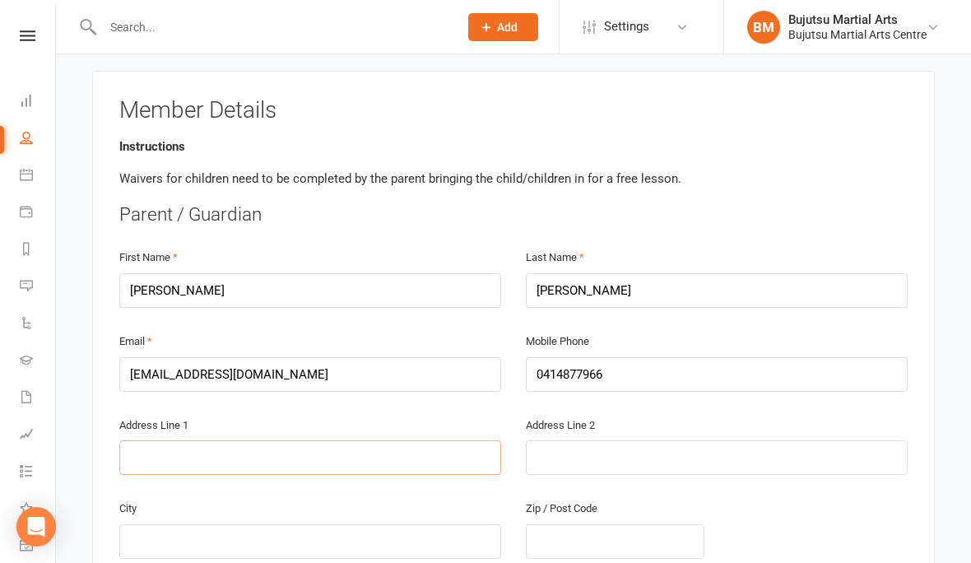
click at [202, 449] on input "text" at bounding box center [310, 457] width 382 height 35
type input "8"
type input "8 K"
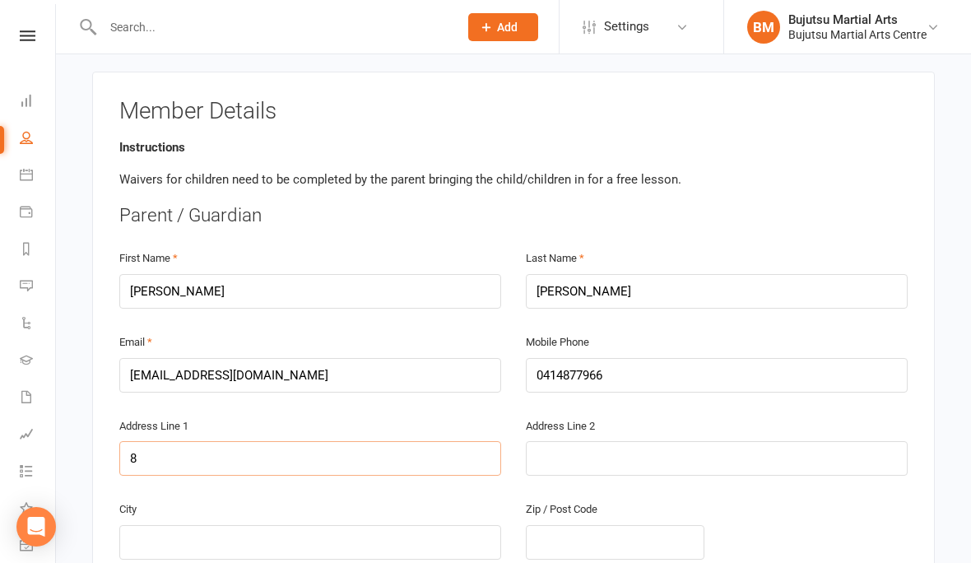
type input "8 K"
type input "8 Ka"
type input "8 Kan"
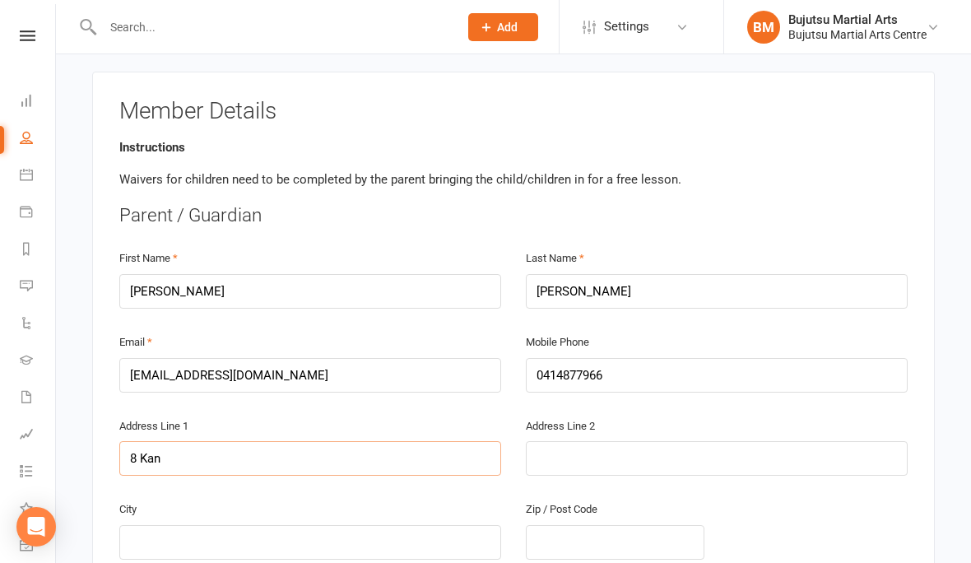
type input "8 Kang"
type input "8 Kanga"
type input "8 Kangan"
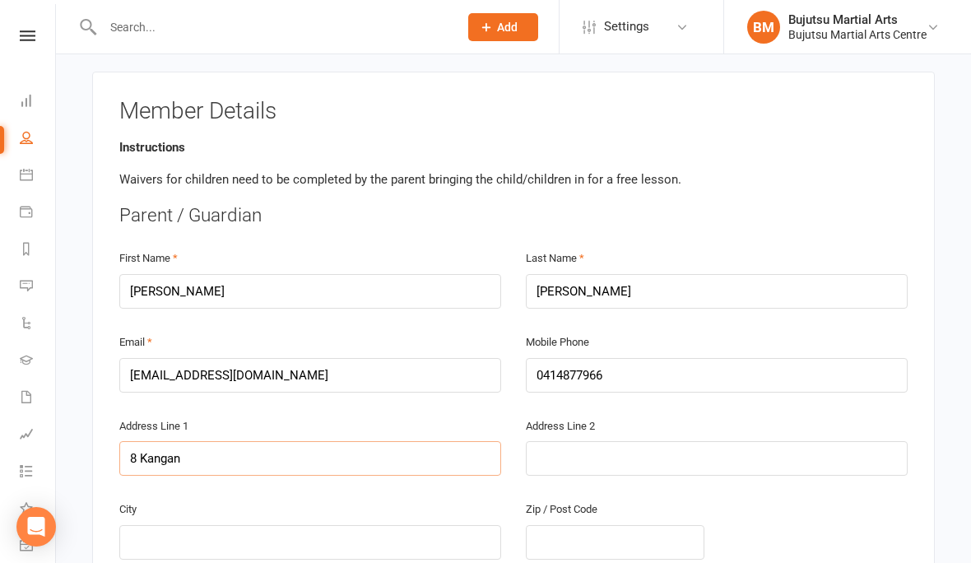
type input "8 Kangan"
type input "8 Kangan R"
type input "8 Kangan Ri"
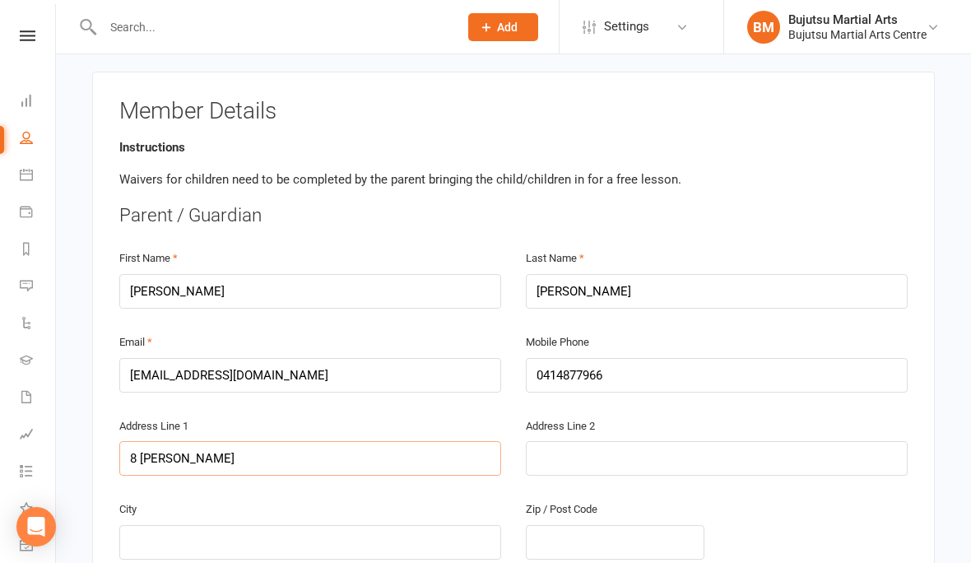
type input "8 Kangan Ris"
type input "8 Kangan Rise"
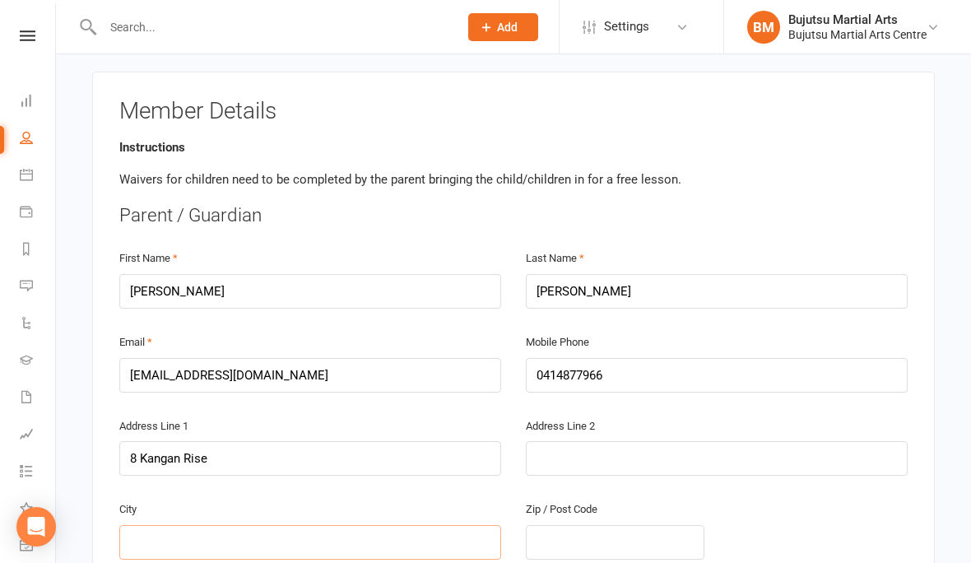
scroll to position [448, 0]
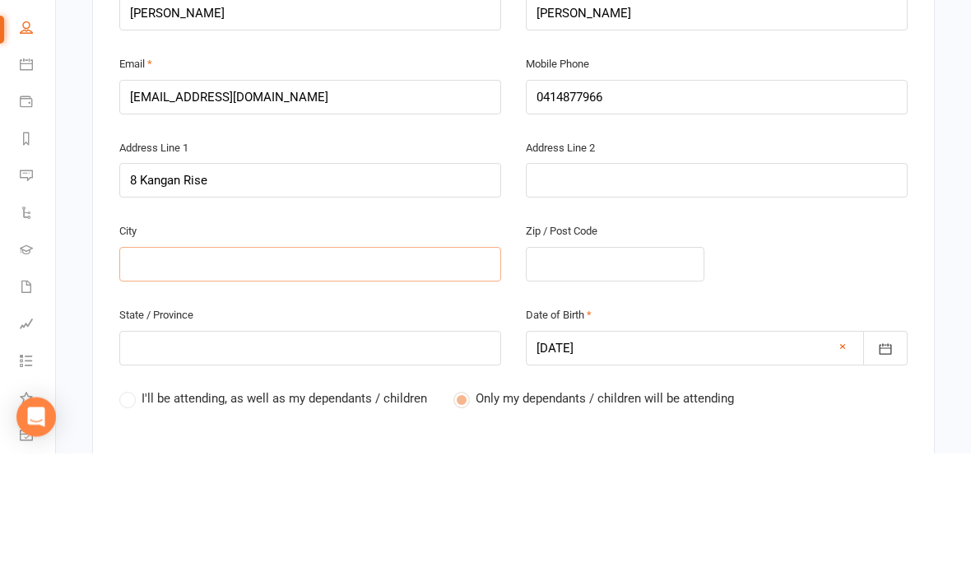
type input "C"
type input "Ca"
type input "Cat"
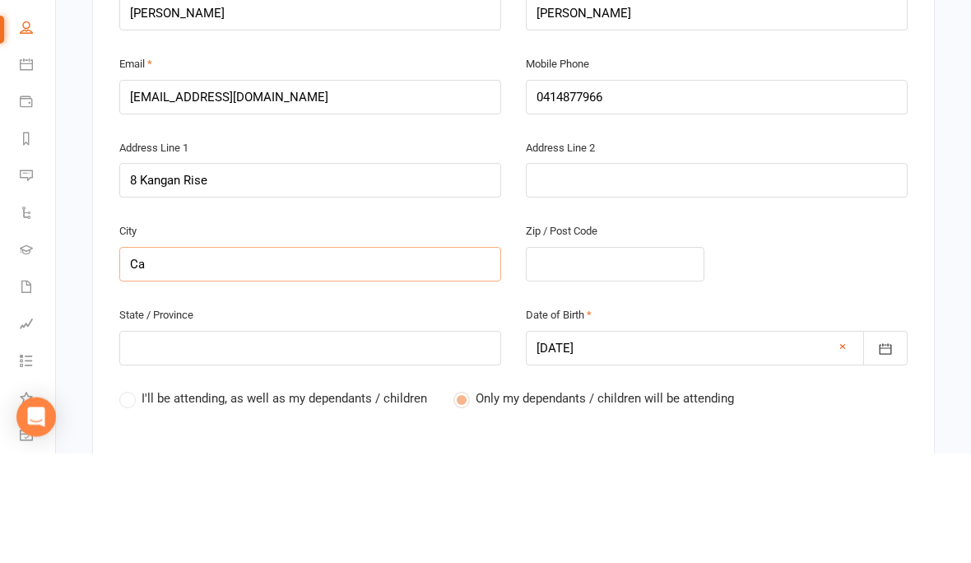
type input "Cat"
type input "Cath"
type input "Cathe"
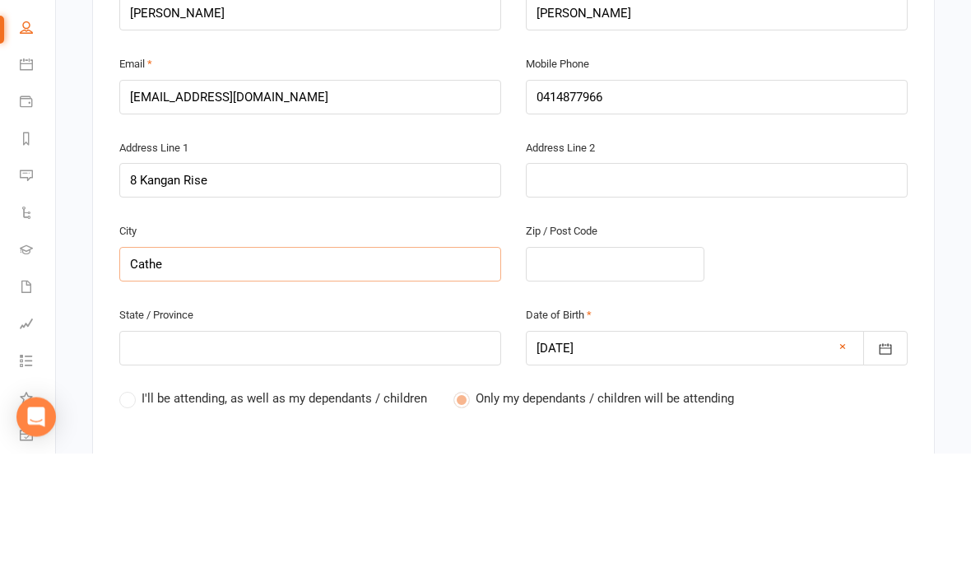
type input "Cather"
type input "Catheri"
type input "Catherin"
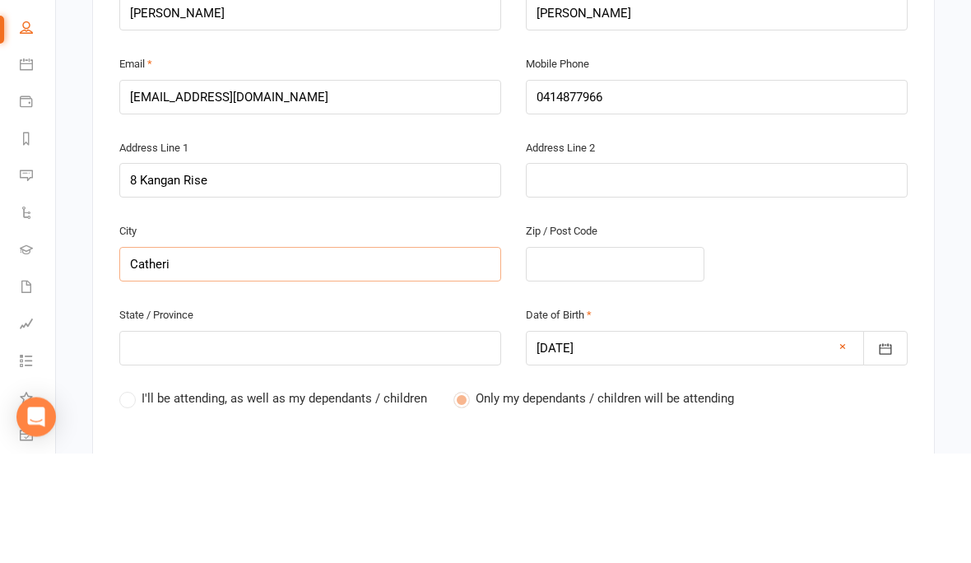
type input "Catherin"
type input "Catherine"
type input "Catherine F"
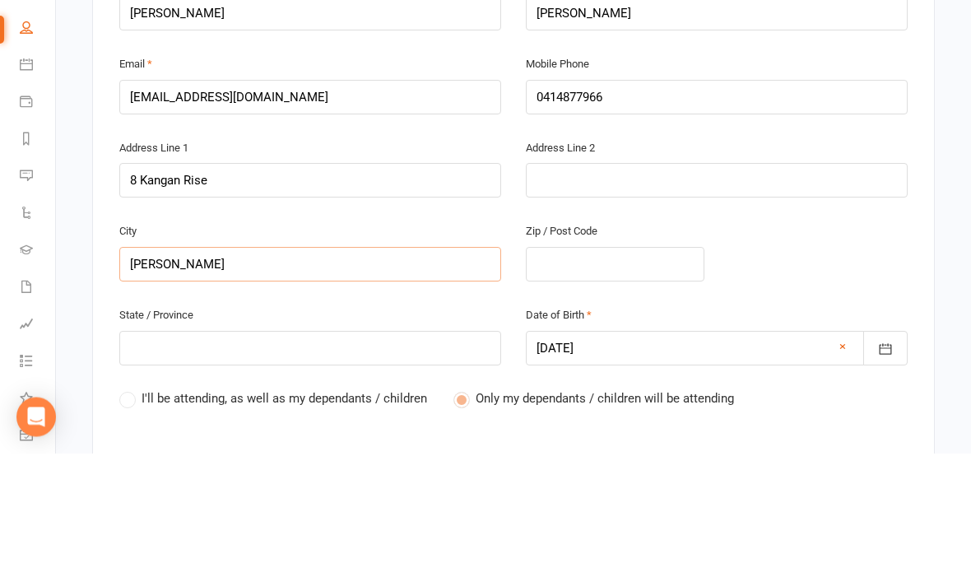
type input "Catherine Fi"
type input "Catherine Fie"
type input "Catherine Fiel"
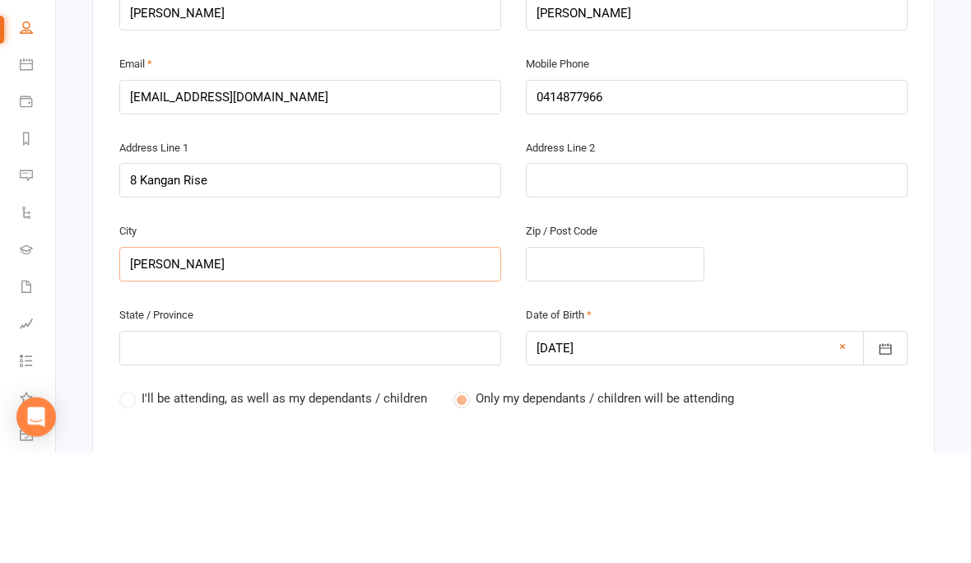
type input "Catherine Fiel"
type input "Catherine Field"
type input "Catherine Fields"
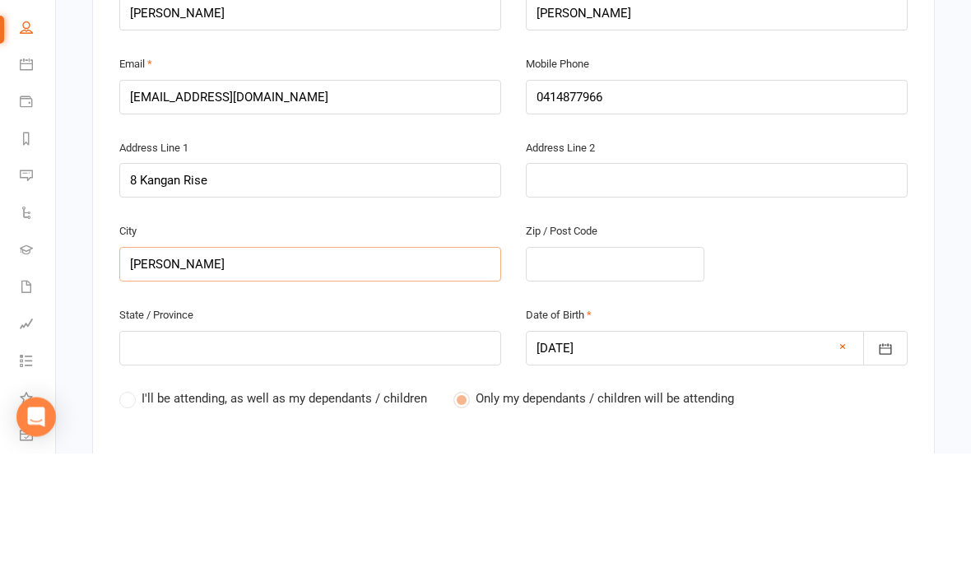
type input "Catherine Fields"
type input "2"
type input "25"
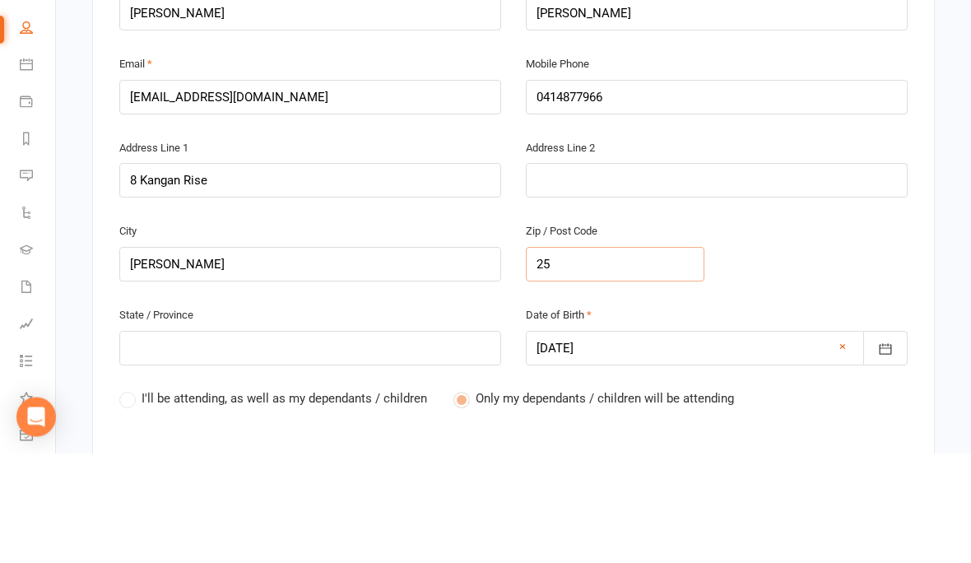
type input "255"
type input "2557"
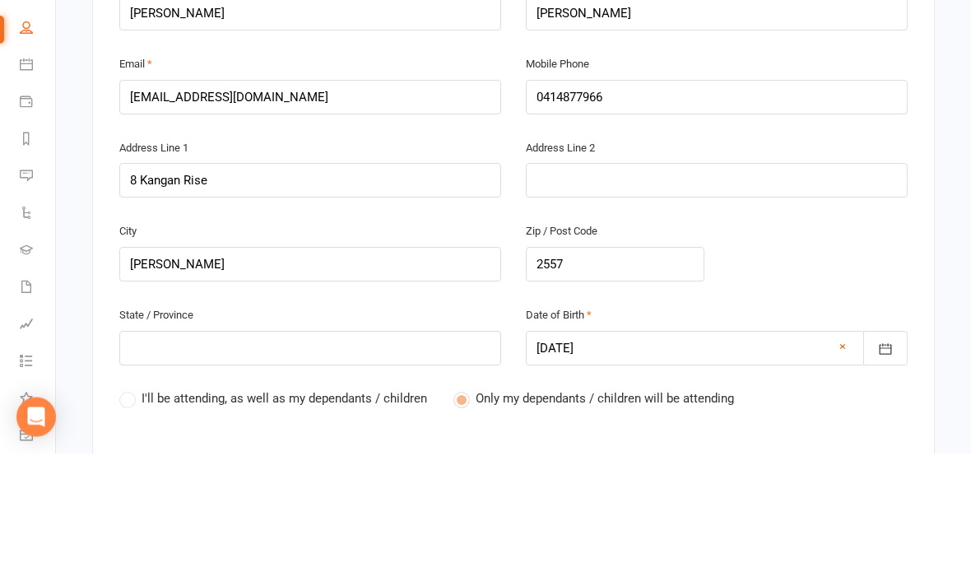
click at [379, 415] on div "State / Province" at bounding box center [310, 445] width 382 height 61
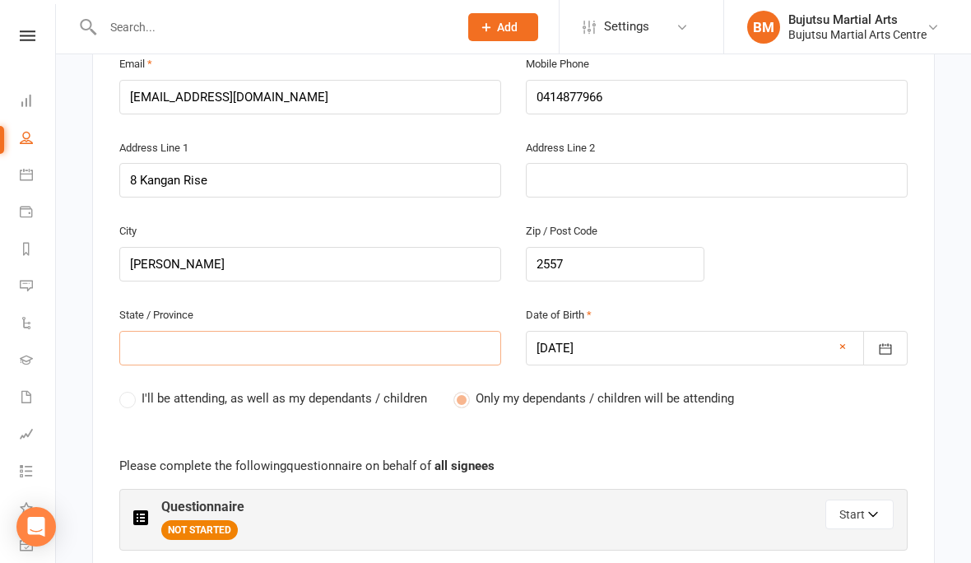
click at [278, 333] on input "text" at bounding box center [310, 348] width 382 height 35
type input "N"
type input "NS"
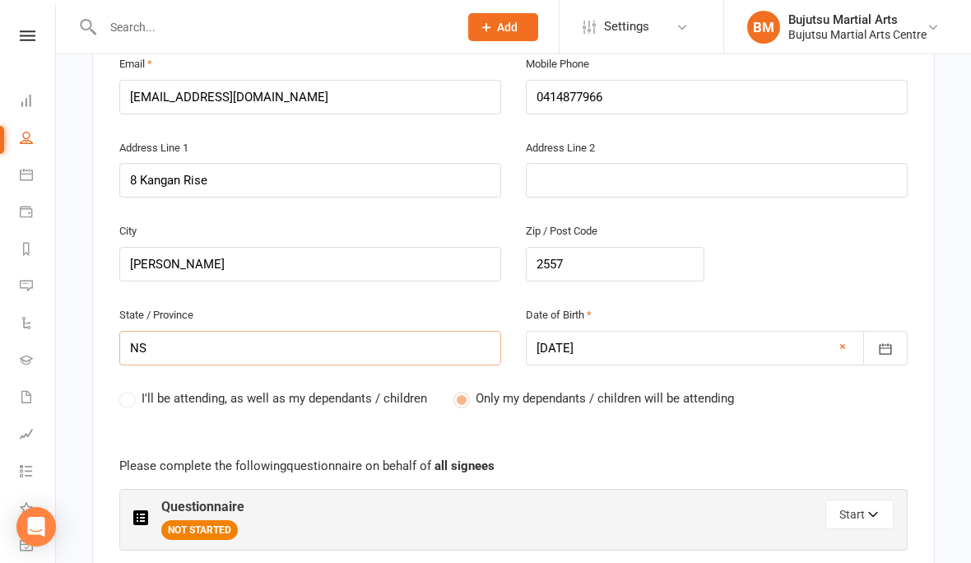
type input "[GEOGRAPHIC_DATA]"
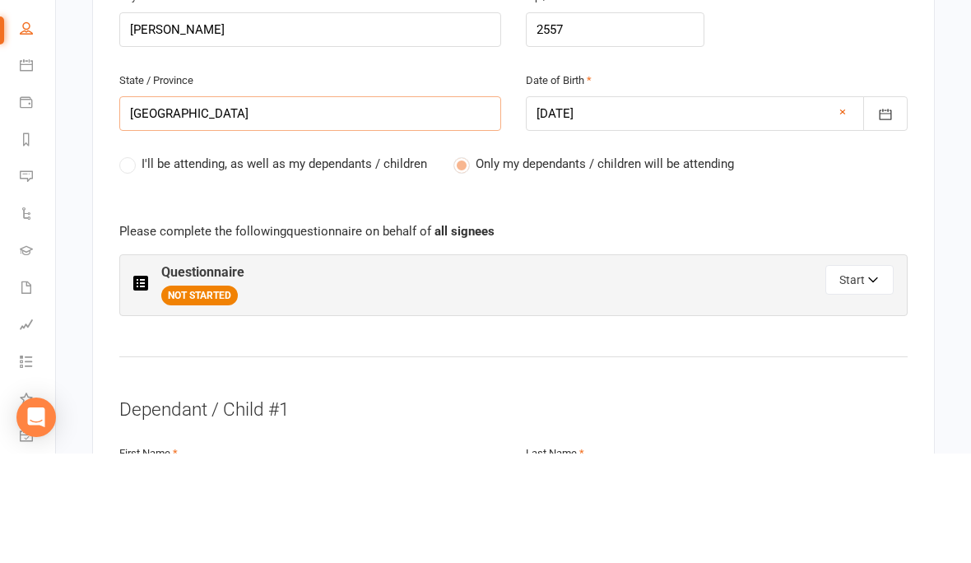
type input "[GEOGRAPHIC_DATA]"
click at [863, 375] on button "Start" at bounding box center [860, 390] width 68 height 30
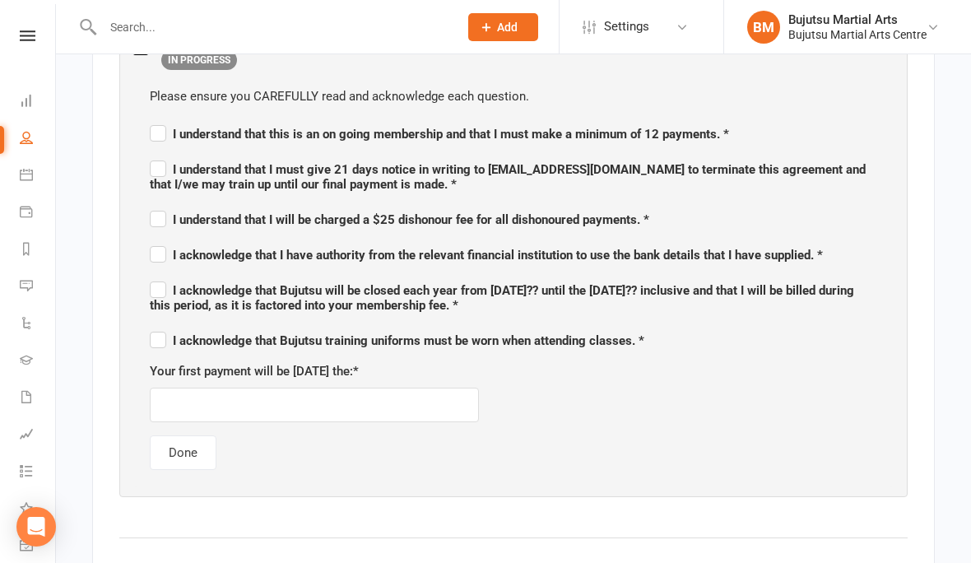
scroll to position [1049, 0]
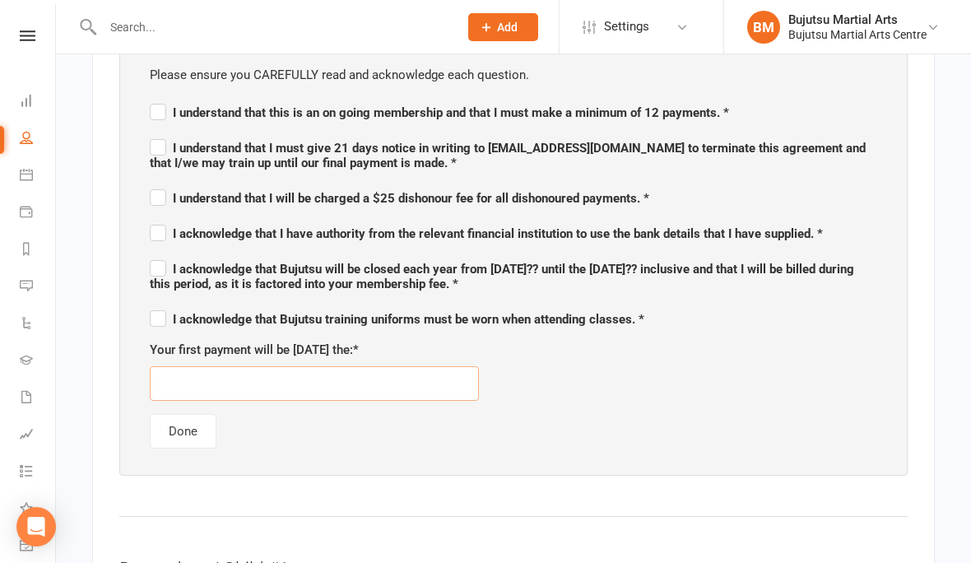
click at [251, 366] on input "text" at bounding box center [314, 383] width 329 height 35
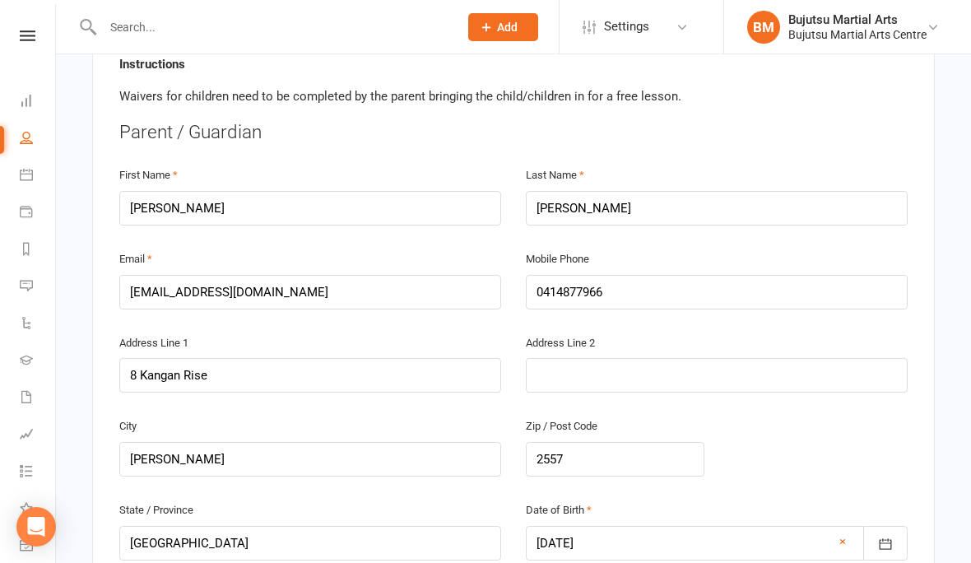
scroll to position [362, 0]
type input "[DATE]"
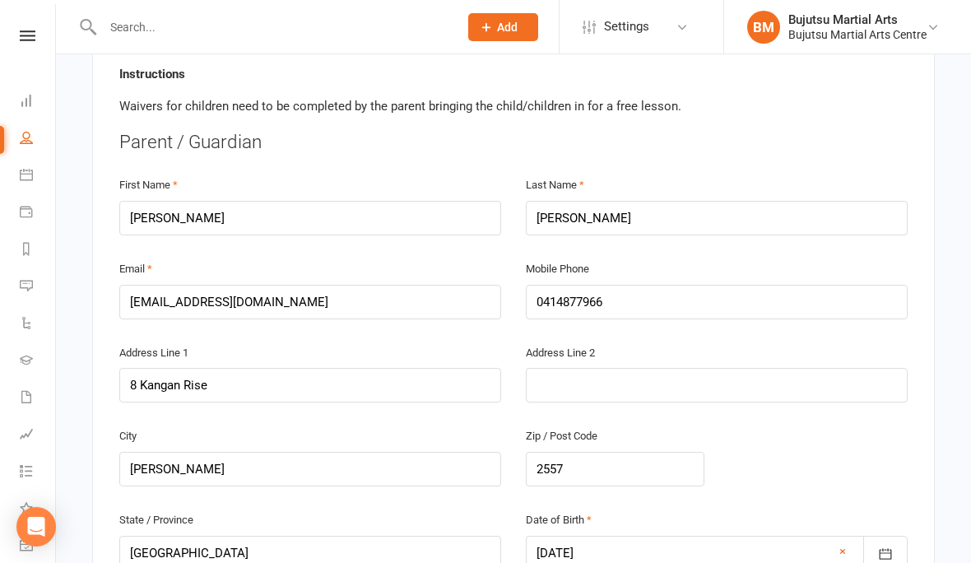
scroll to position [355, 0]
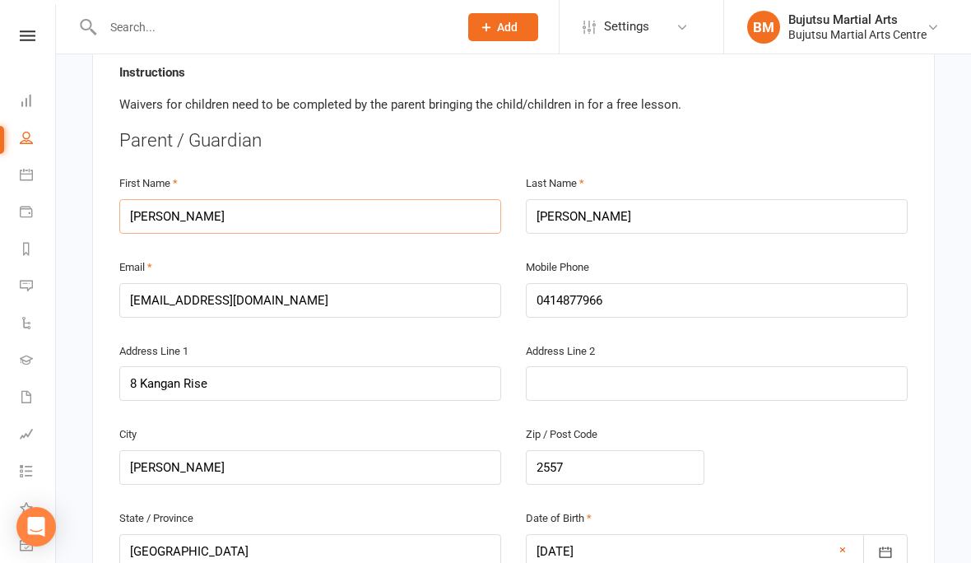
click at [339, 220] on input "Bikash" at bounding box center [310, 216] width 382 height 35
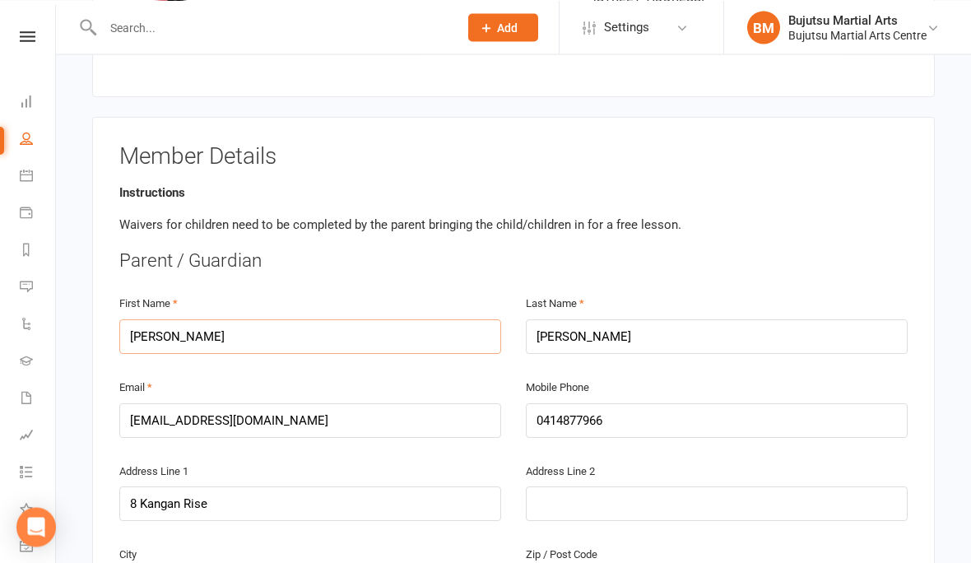
scroll to position [0, 0]
